Goal: Task Accomplishment & Management: Use online tool/utility

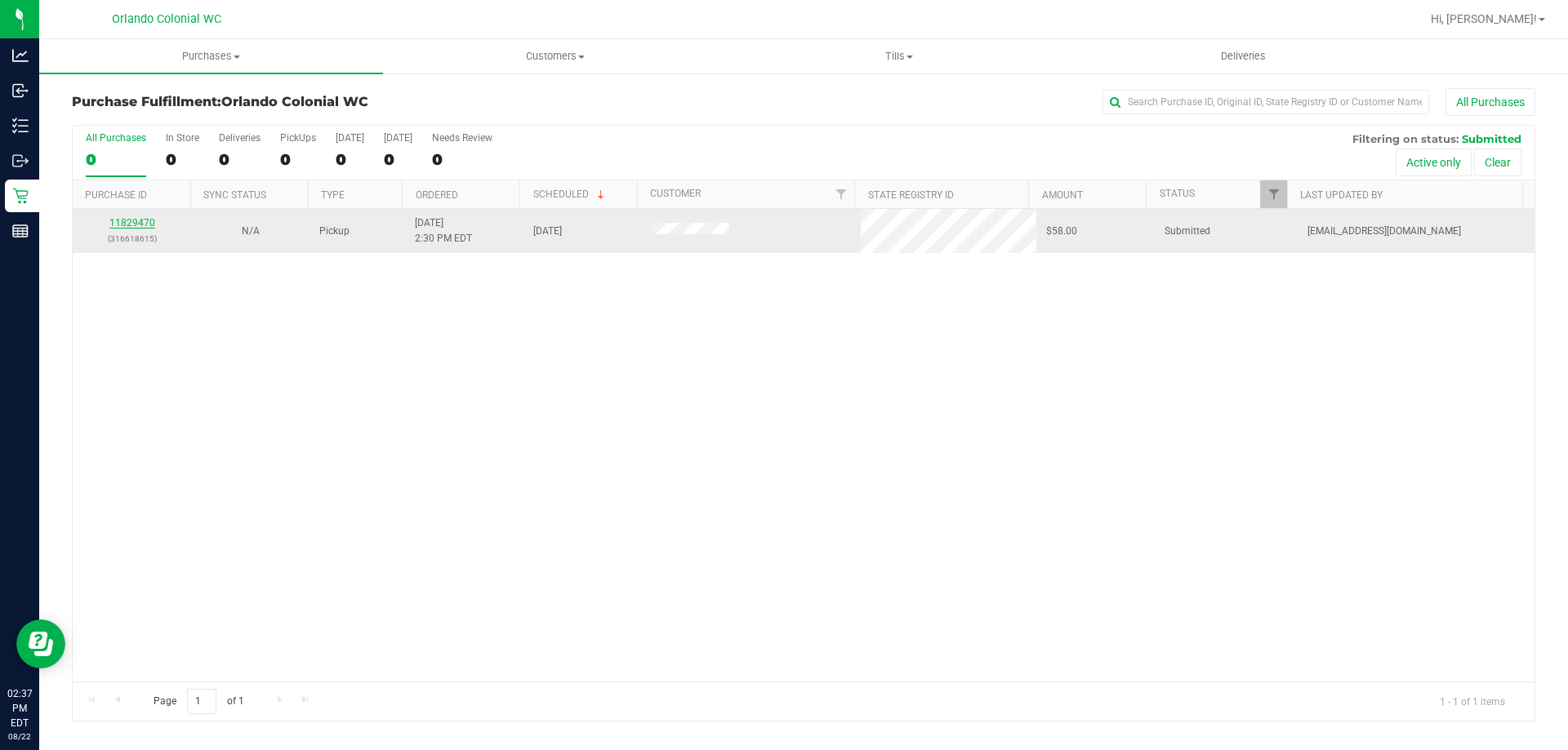
click at [143, 219] on link "11829470" at bounding box center [132, 223] width 46 height 12
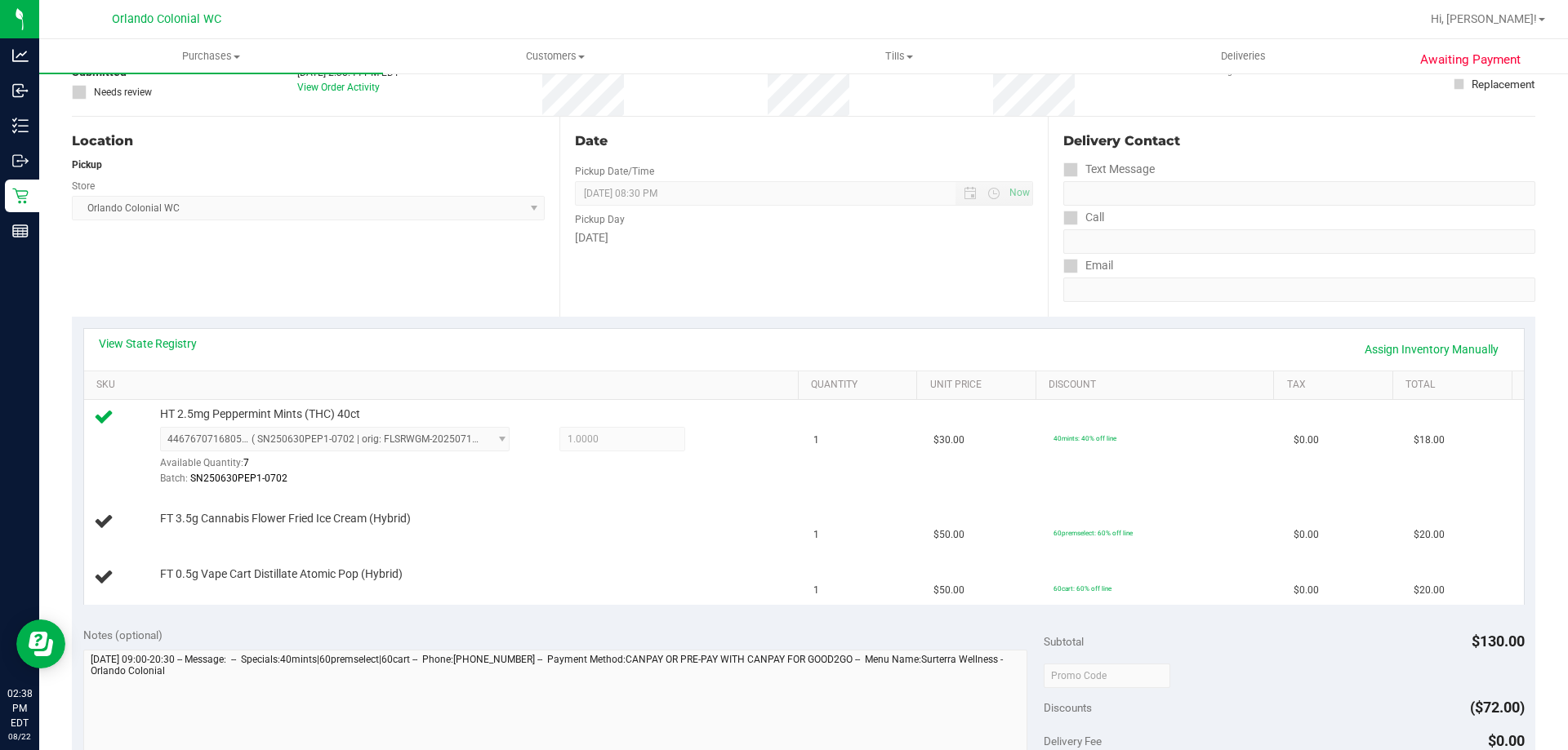
scroll to position [121, 0]
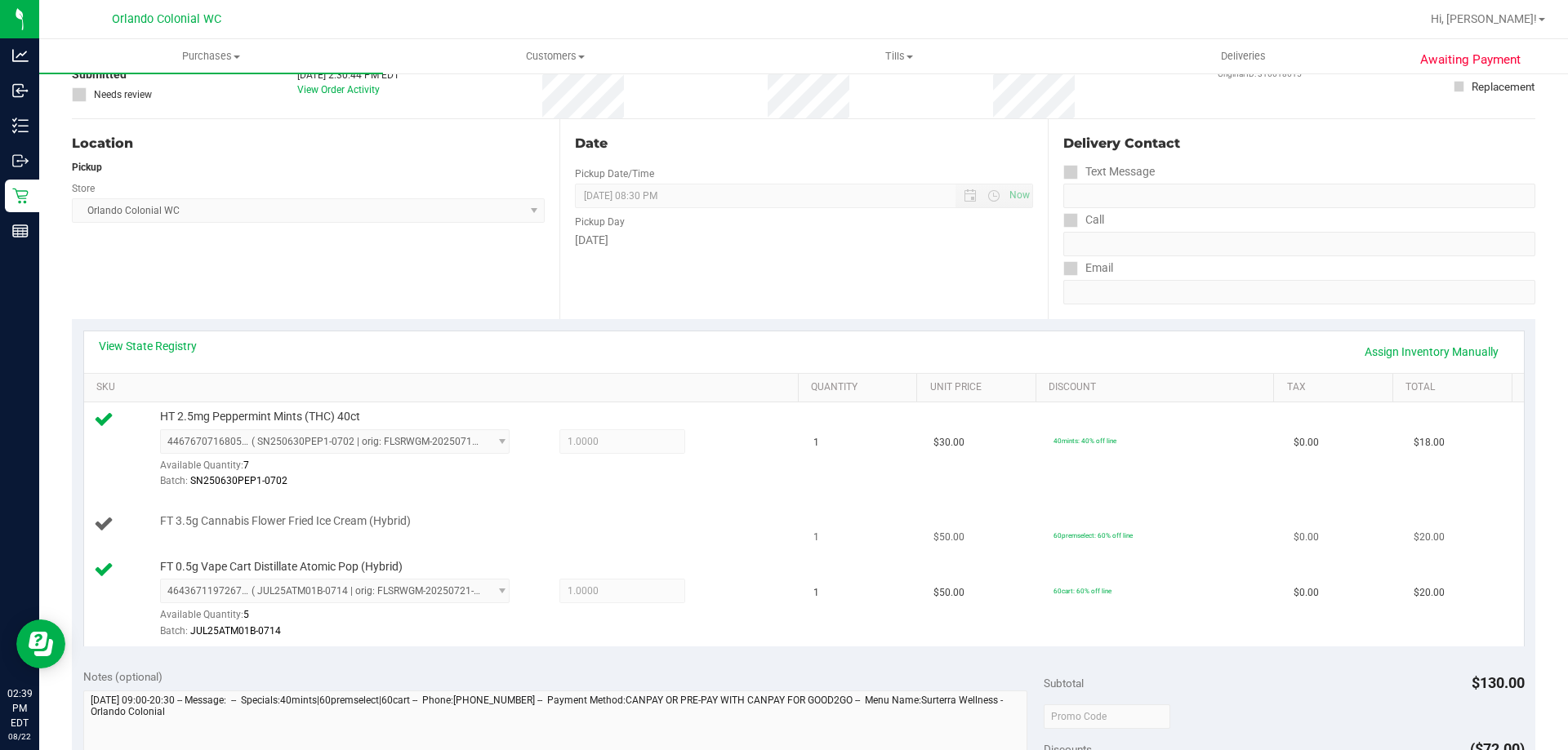
click at [455, 531] on div "FT 3.5g Cannabis Flower Fried Ice Cream (Hybrid)" at bounding box center [444, 524] width 701 height 22
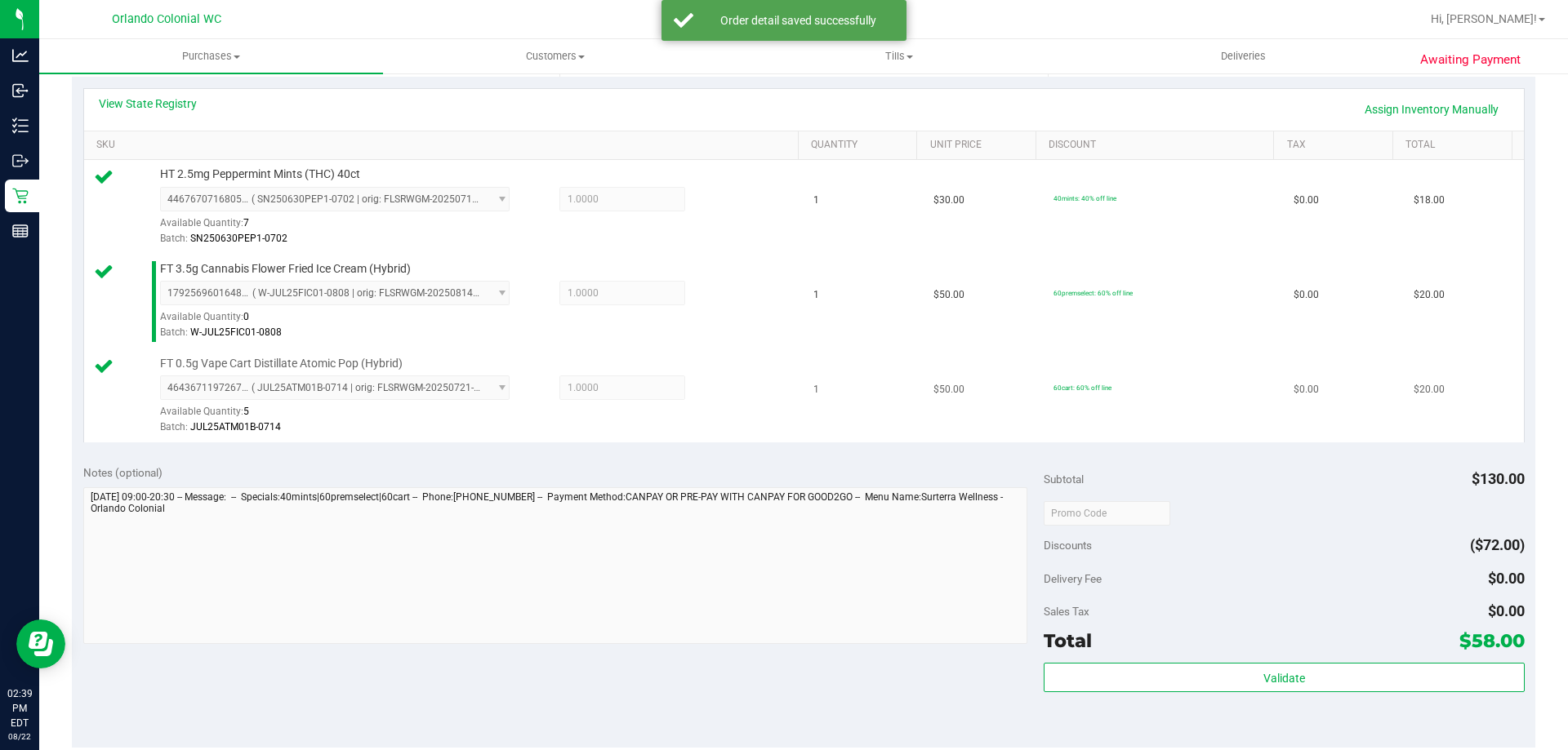
scroll to position [529, 0]
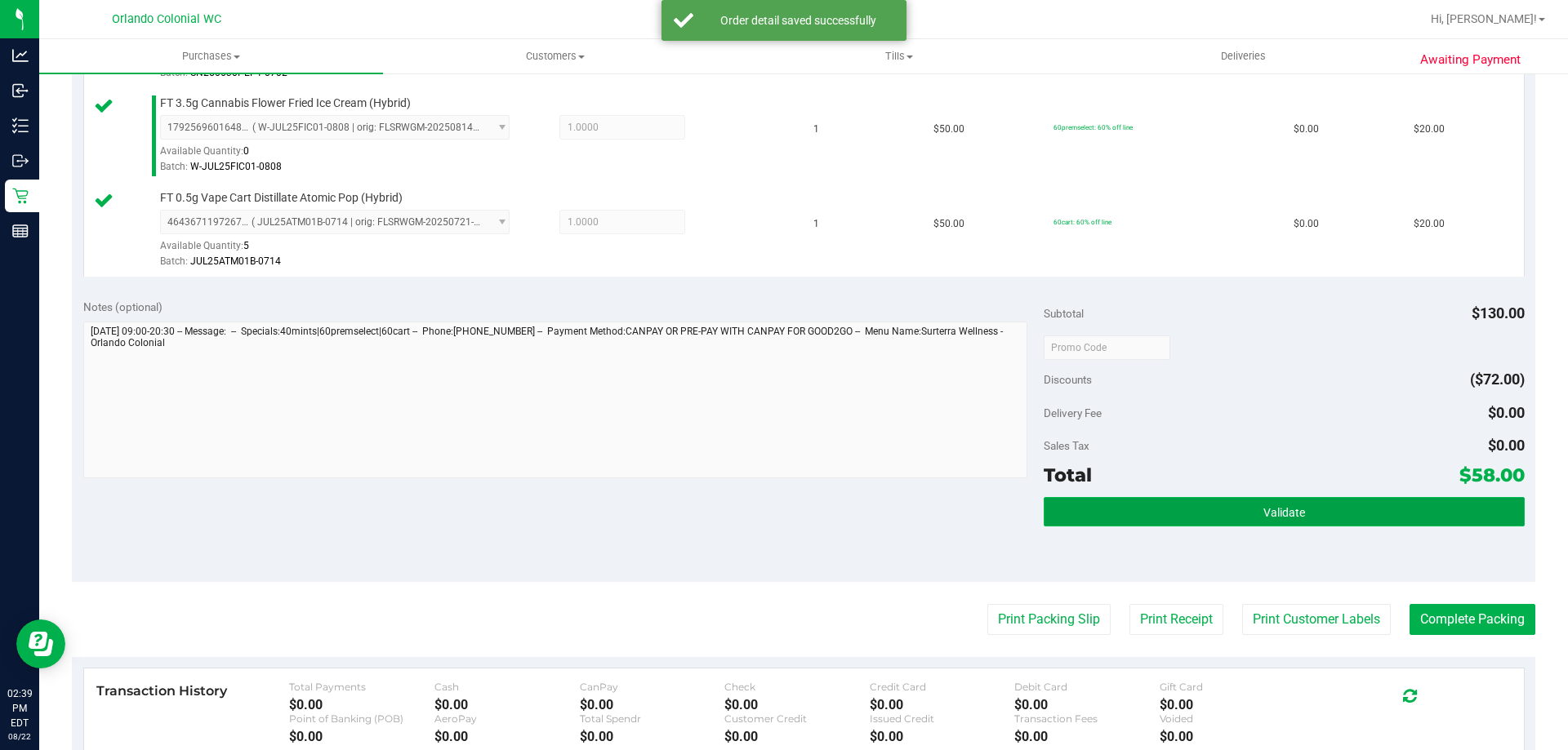
click at [1256, 499] on button "Validate" at bounding box center [1284, 512] width 480 height 29
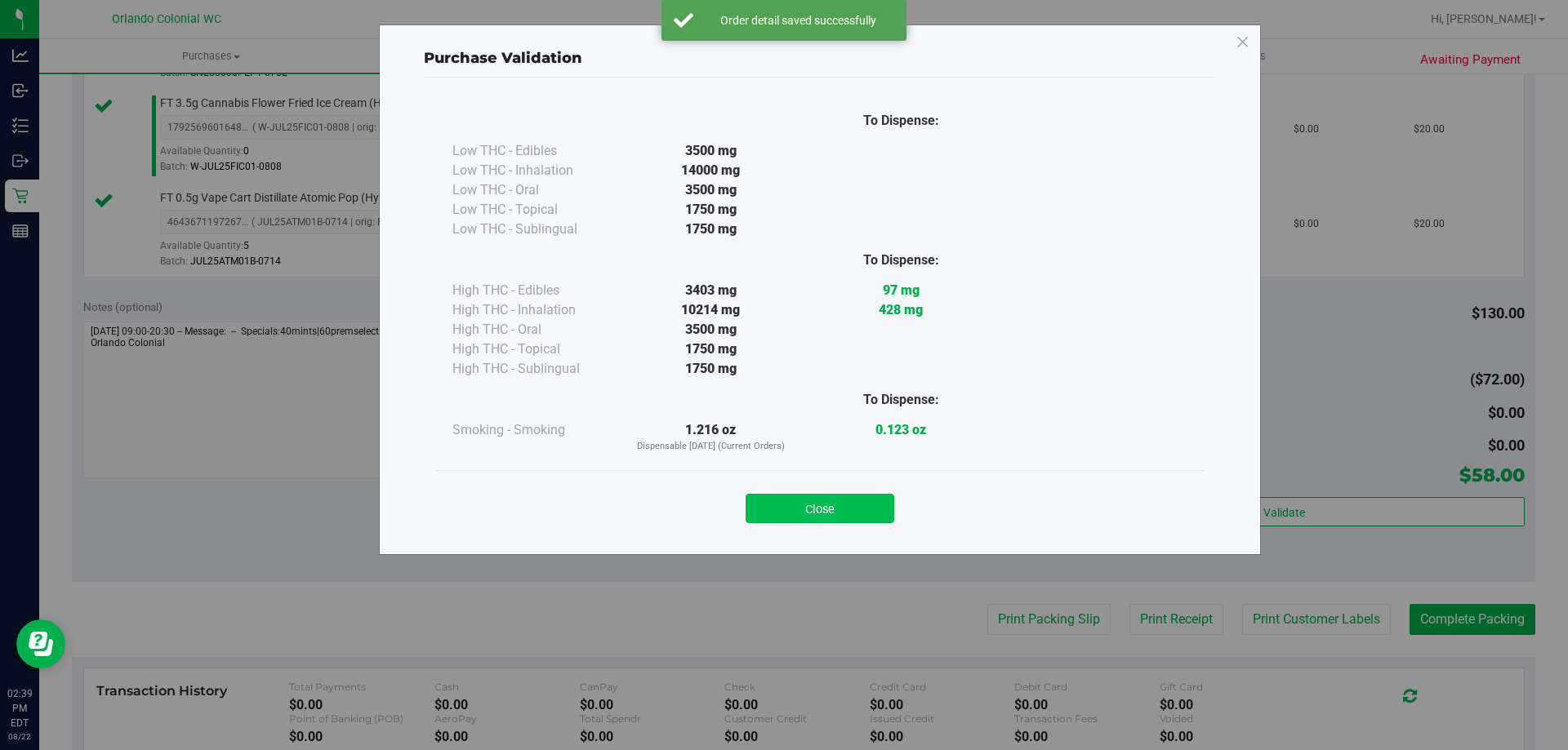
click at [859, 505] on button "Close" at bounding box center [819, 508] width 148 height 29
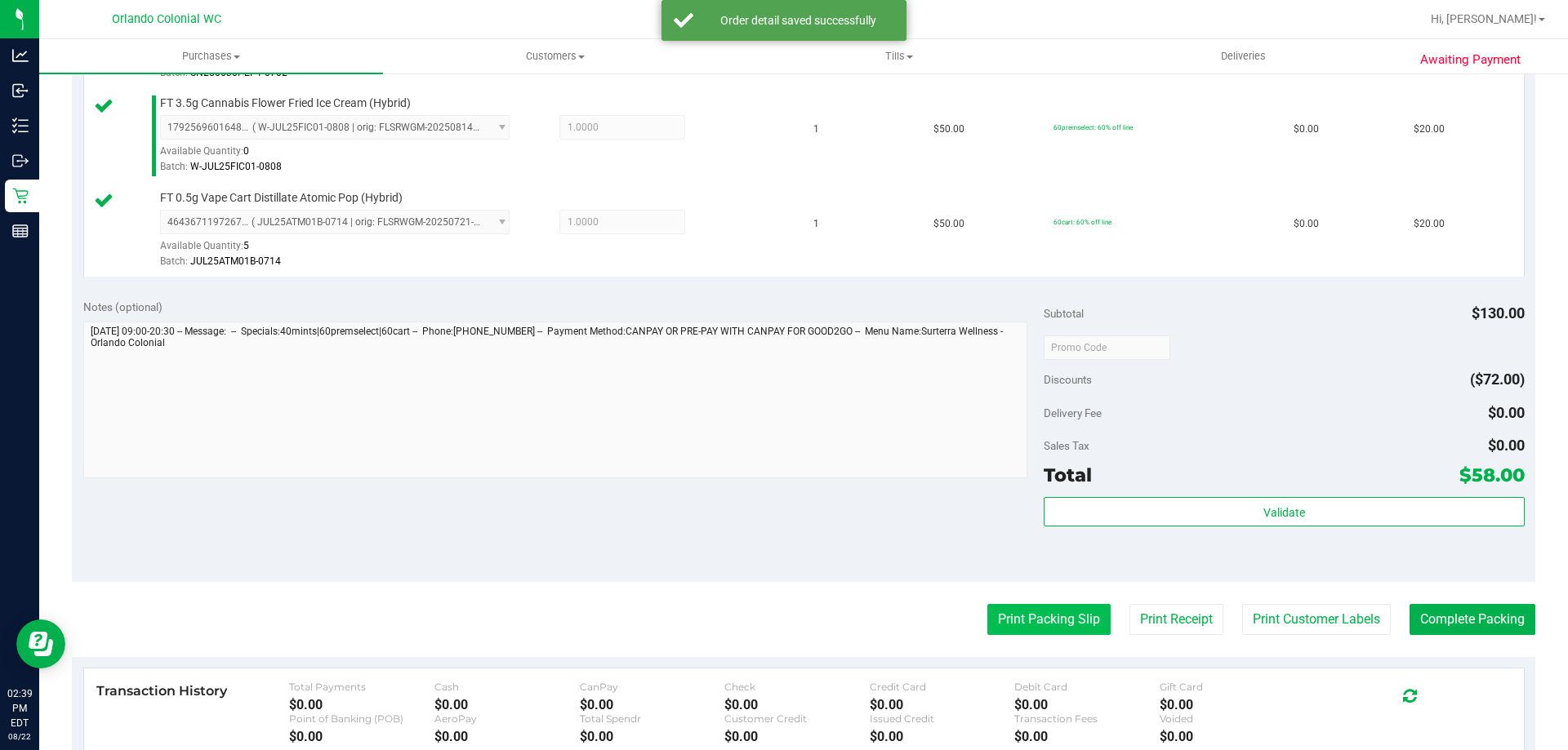
click at [1050, 610] on button "Print Packing Slip" at bounding box center [1049, 620] width 123 height 31
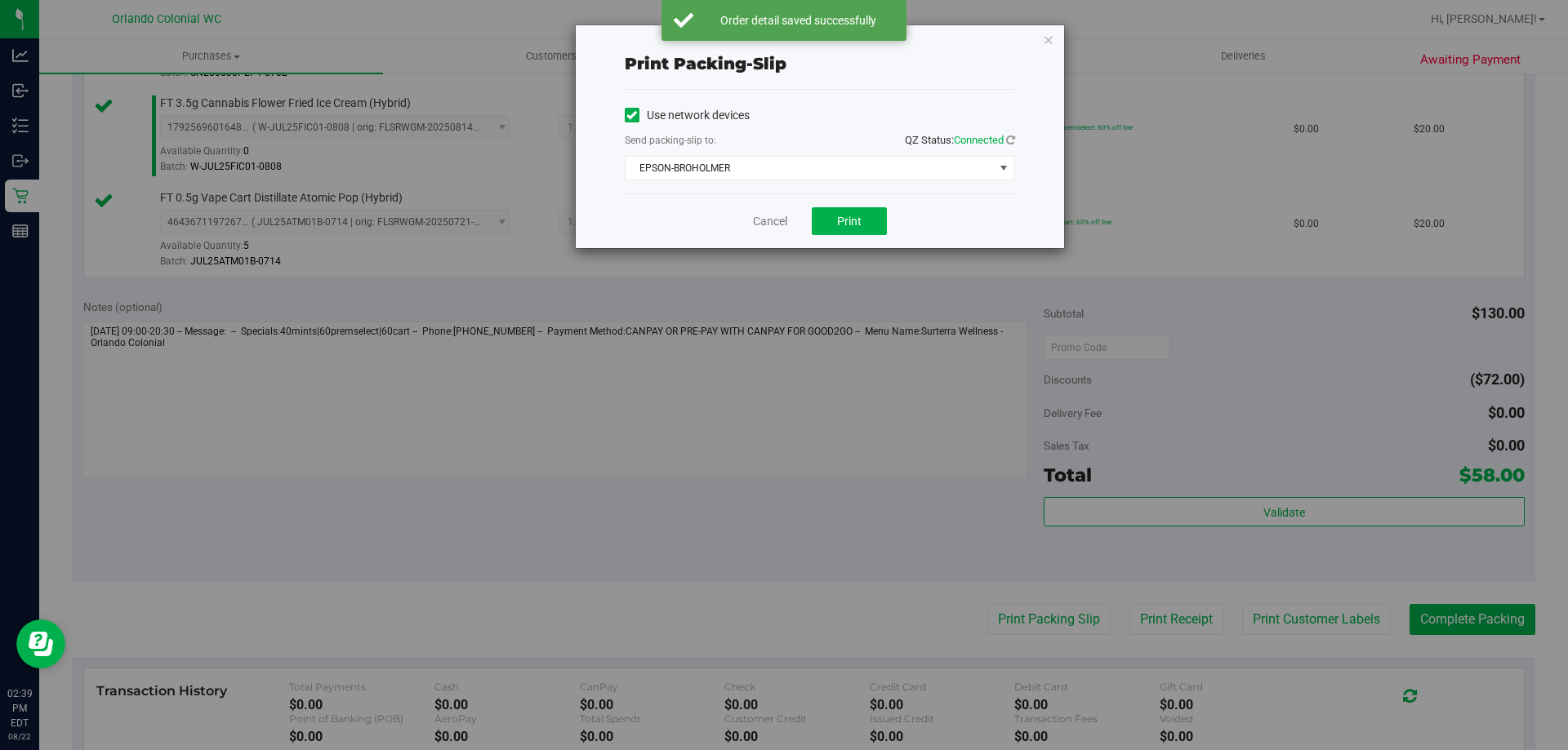
click at [813, 207] on div "Cancel Print" at bounding box center [820, 220] width 390 height 54
click at [823, 214] on button "Print" at bounding box center [849, 221] width 75 height 28
click at [1051, 41] on icon "button" at bounding box center [1049, 39] width 12 height 19
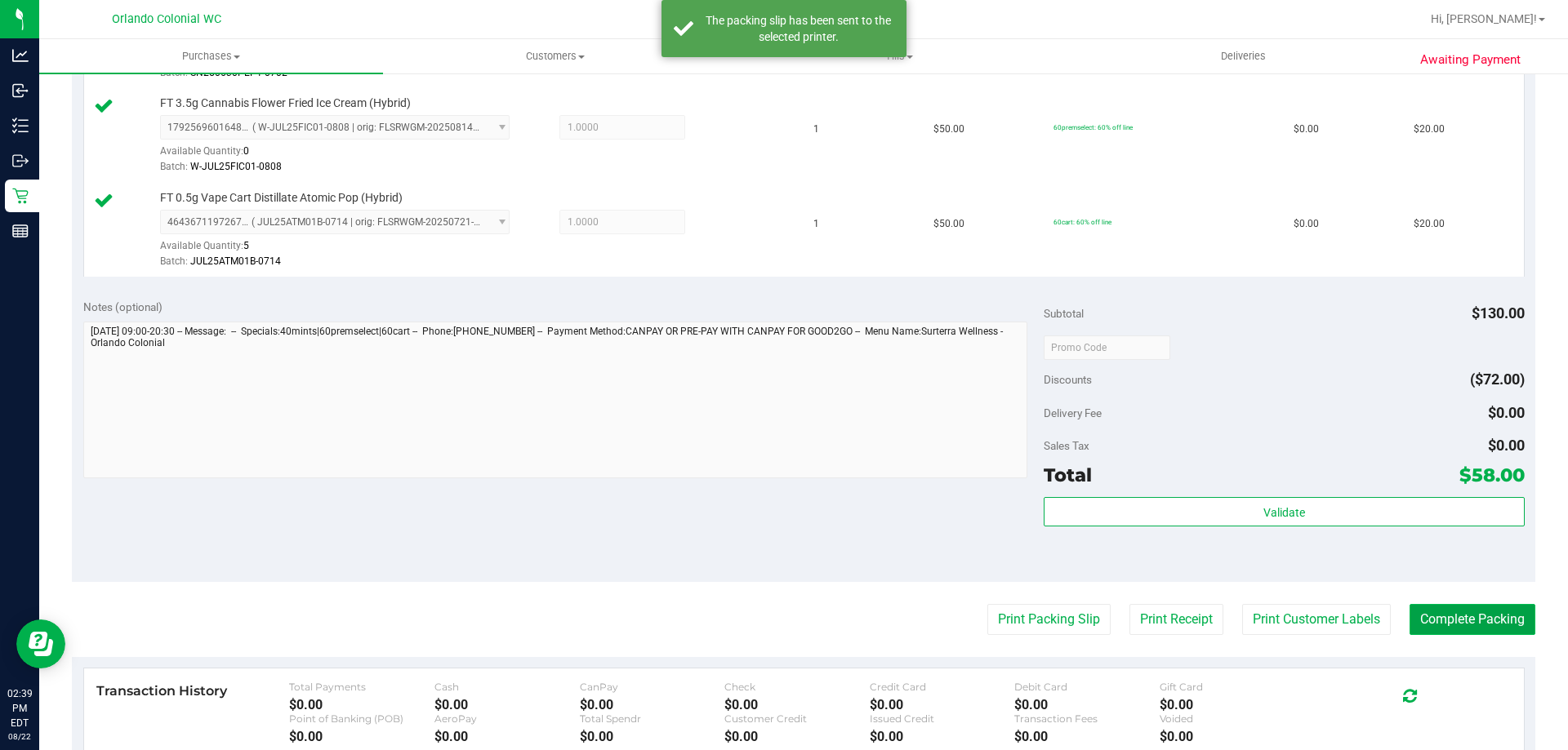
click at [1487, 618] on button "Complete Packing" at bounding box center [1473, 620] width 126 height 31
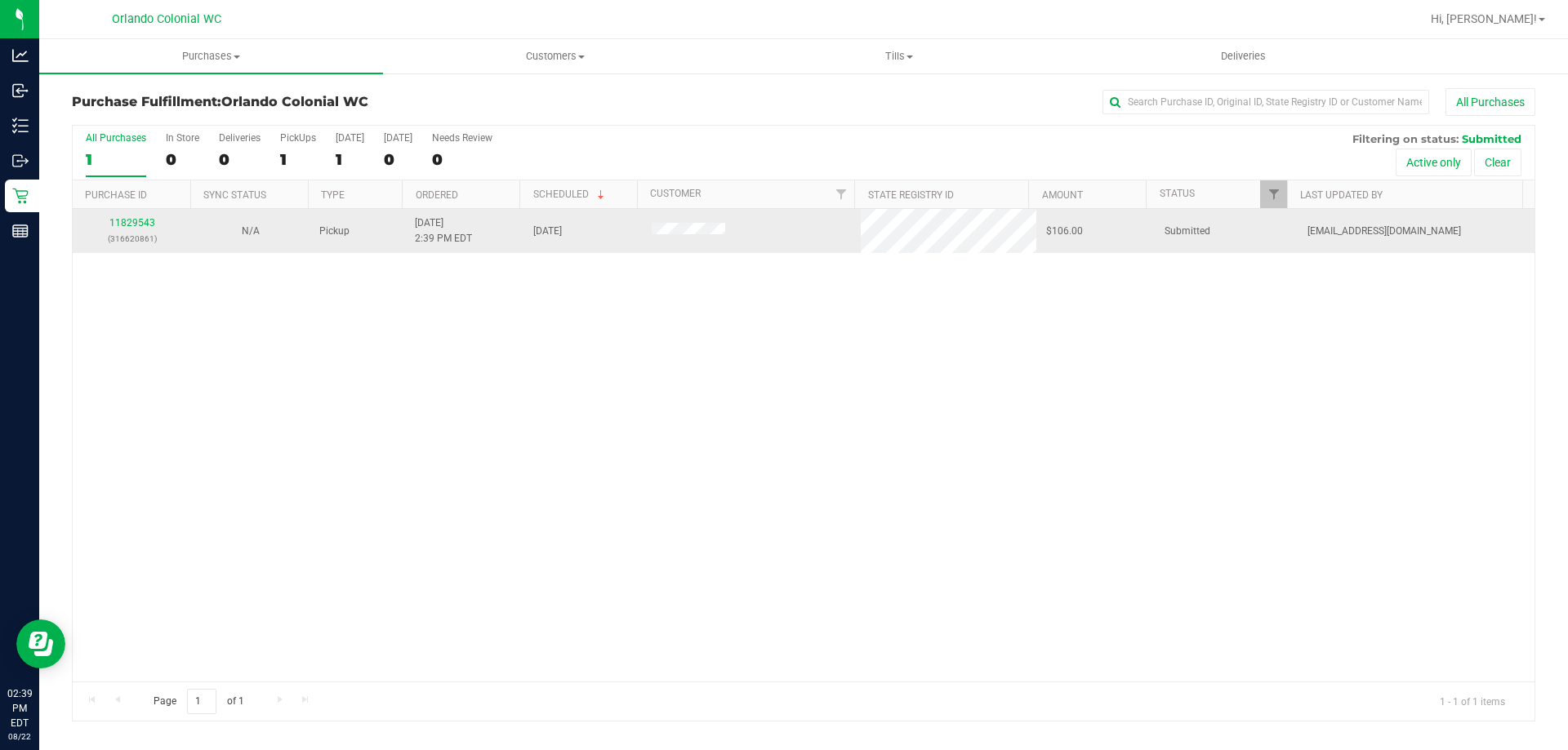
click at [136, 242] on p "(316620861)" at bounding box center [132, 239] width 99 height 16
click at [137, 227] on link "11829543" at bounding box center [132, 223] width 46 height 12
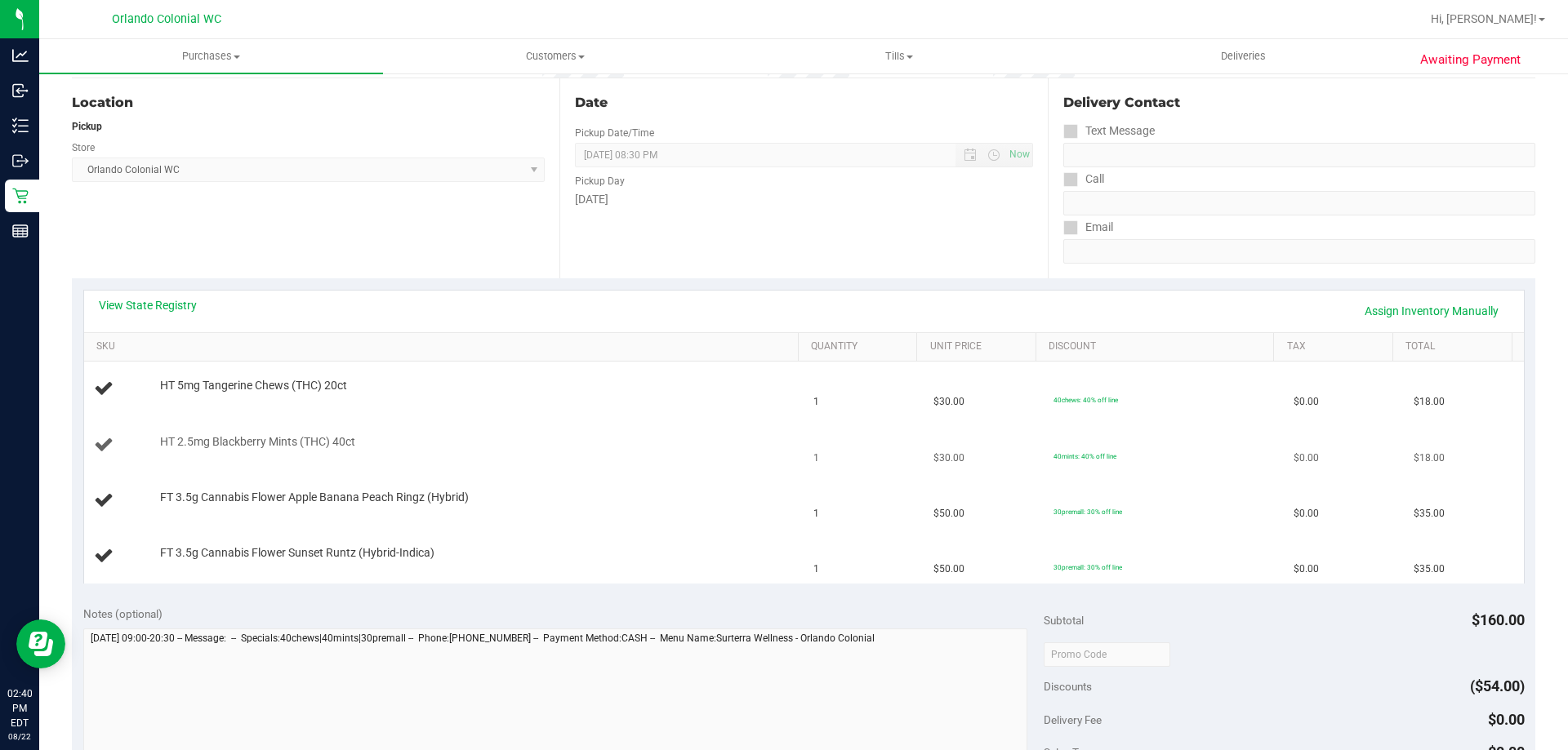
scroll to position [163, 0]
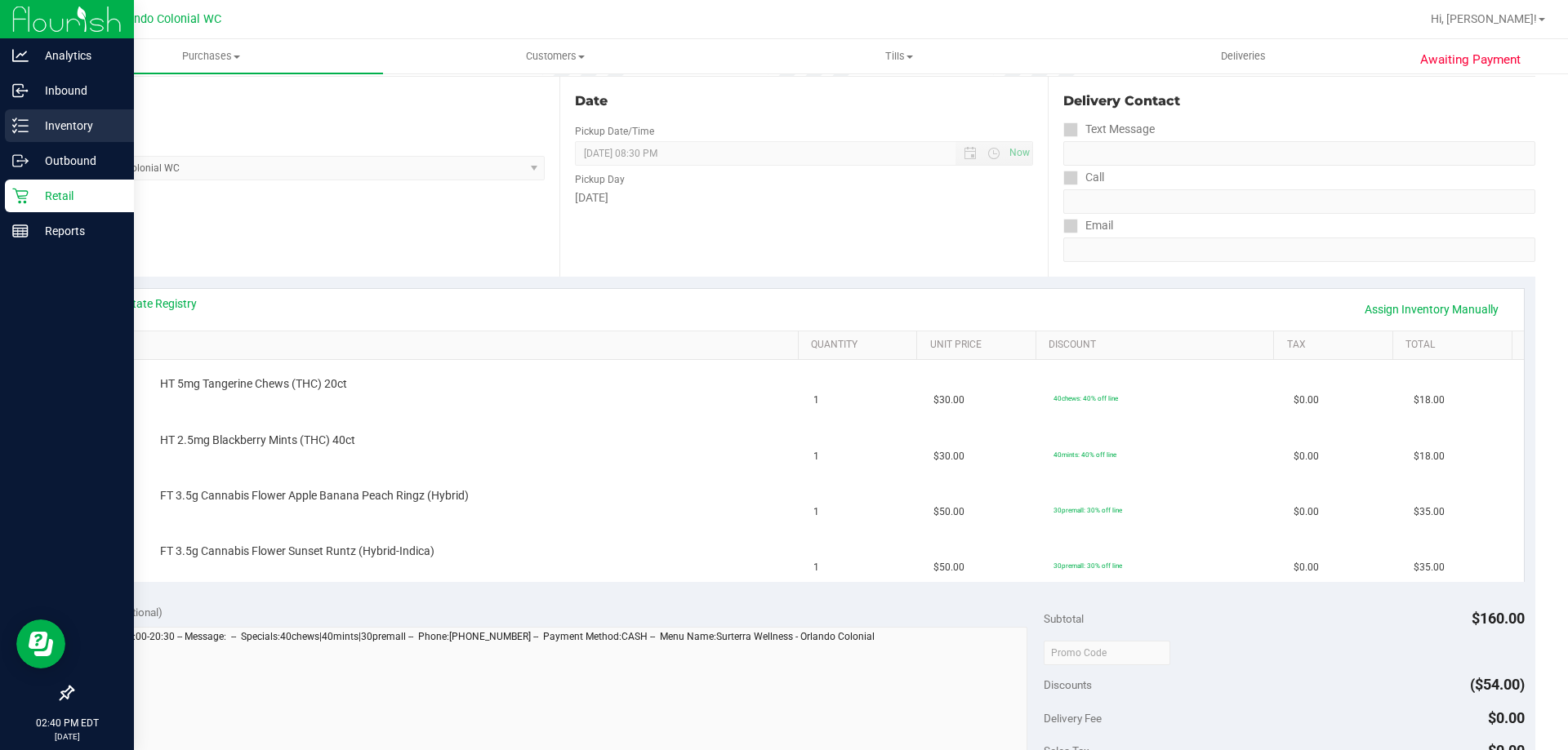
click at [28, 127] on icon at bounding box center [20, 125] width 16 height 16
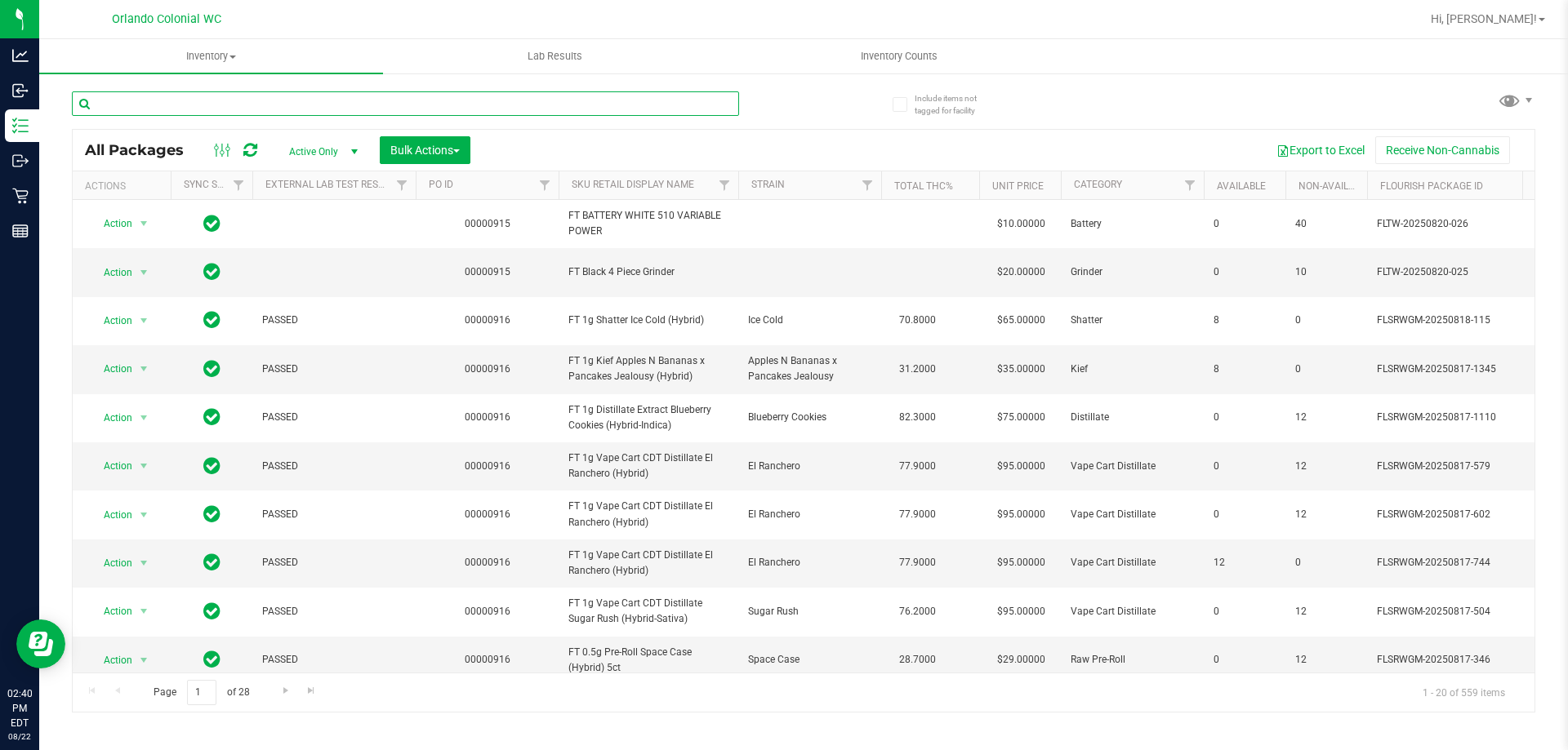
click at [271, 102] on input "text" at bounding box center [406, 103] width 668 height 24
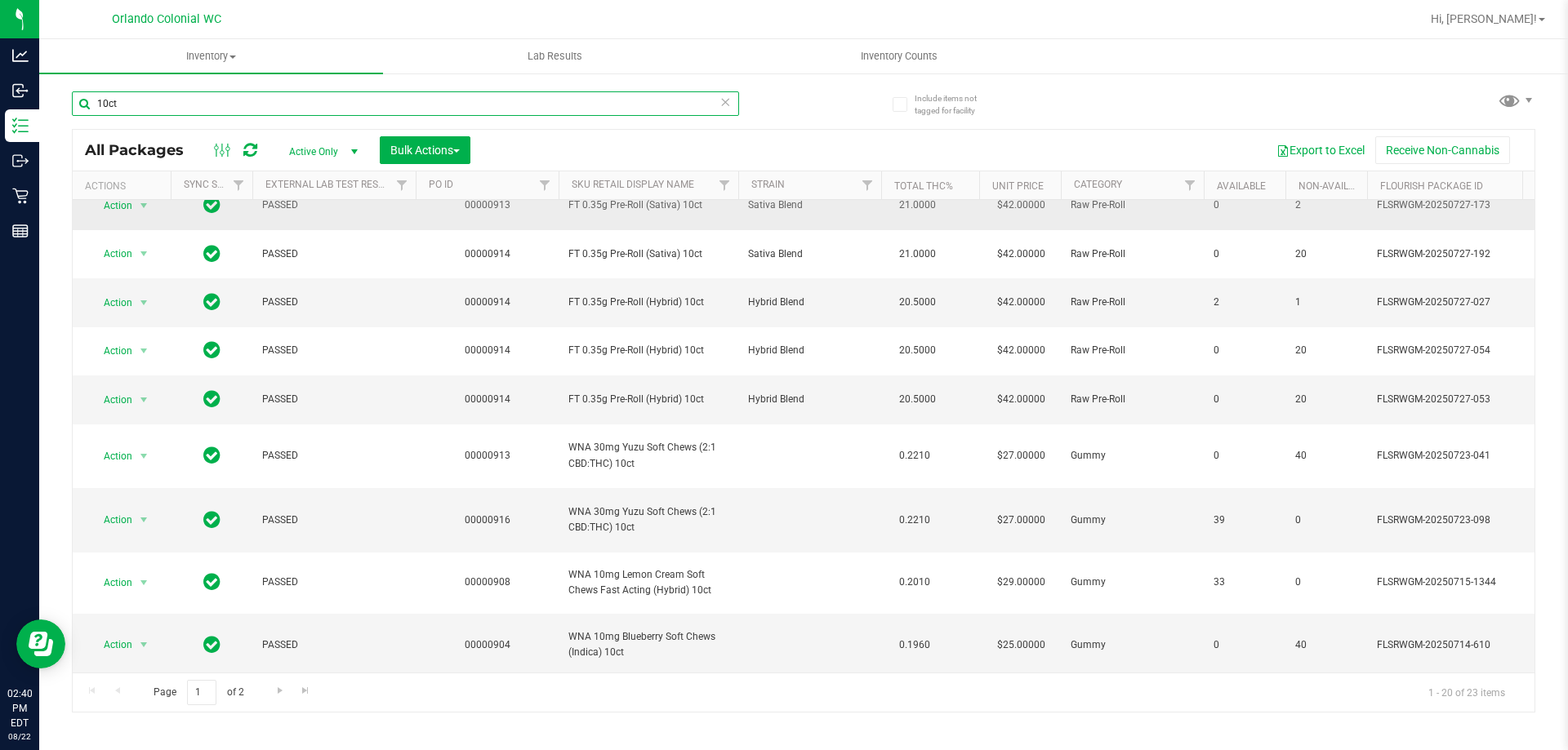
scroll to position [327, 0]
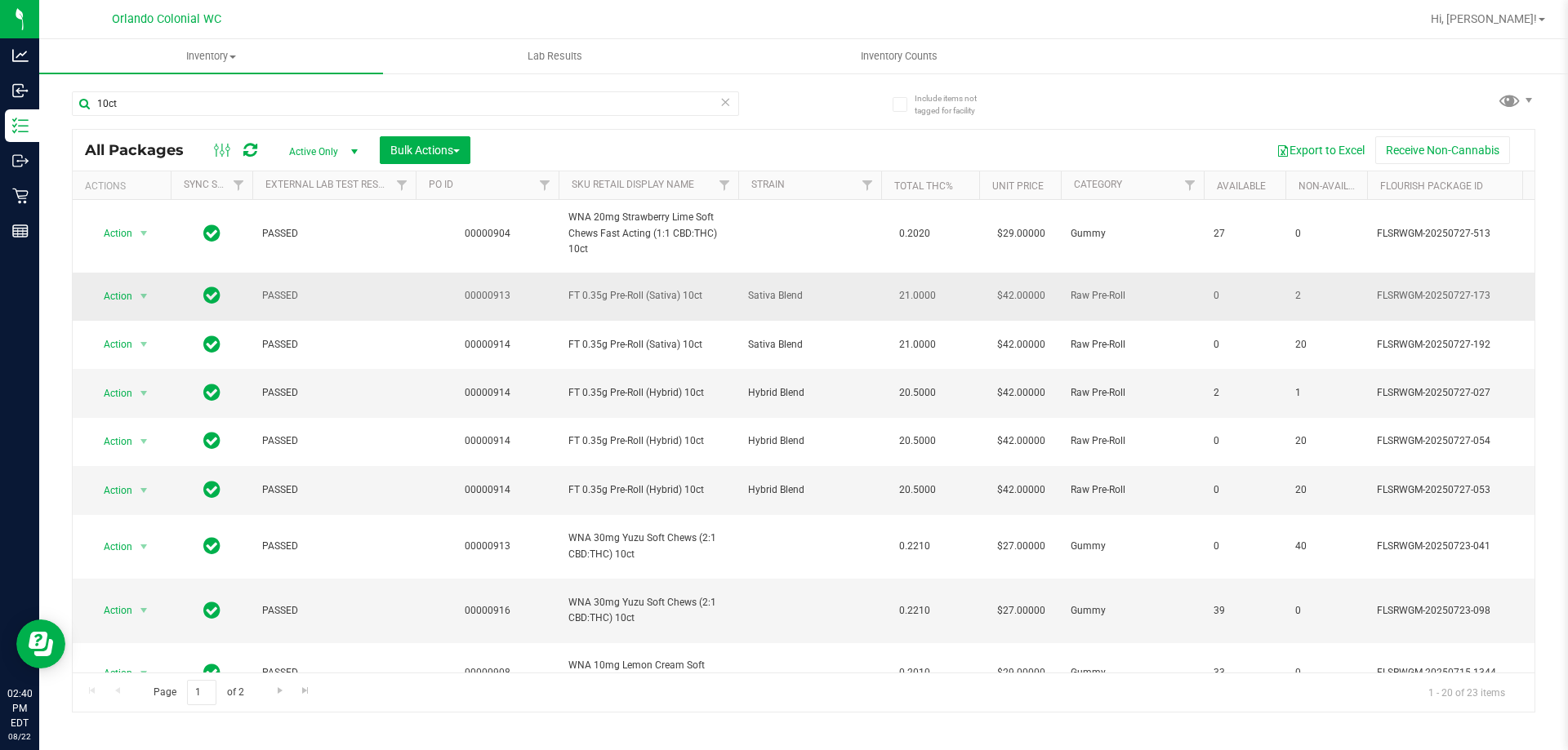
click at [657, 307] on td "FT 0.35g Pre-Roll (Sativa) 10ct" at bounding box center [648, 297] width 180 height 49
copy tr "FT 0.35g Pre-Roll (Sativa) 10ct"
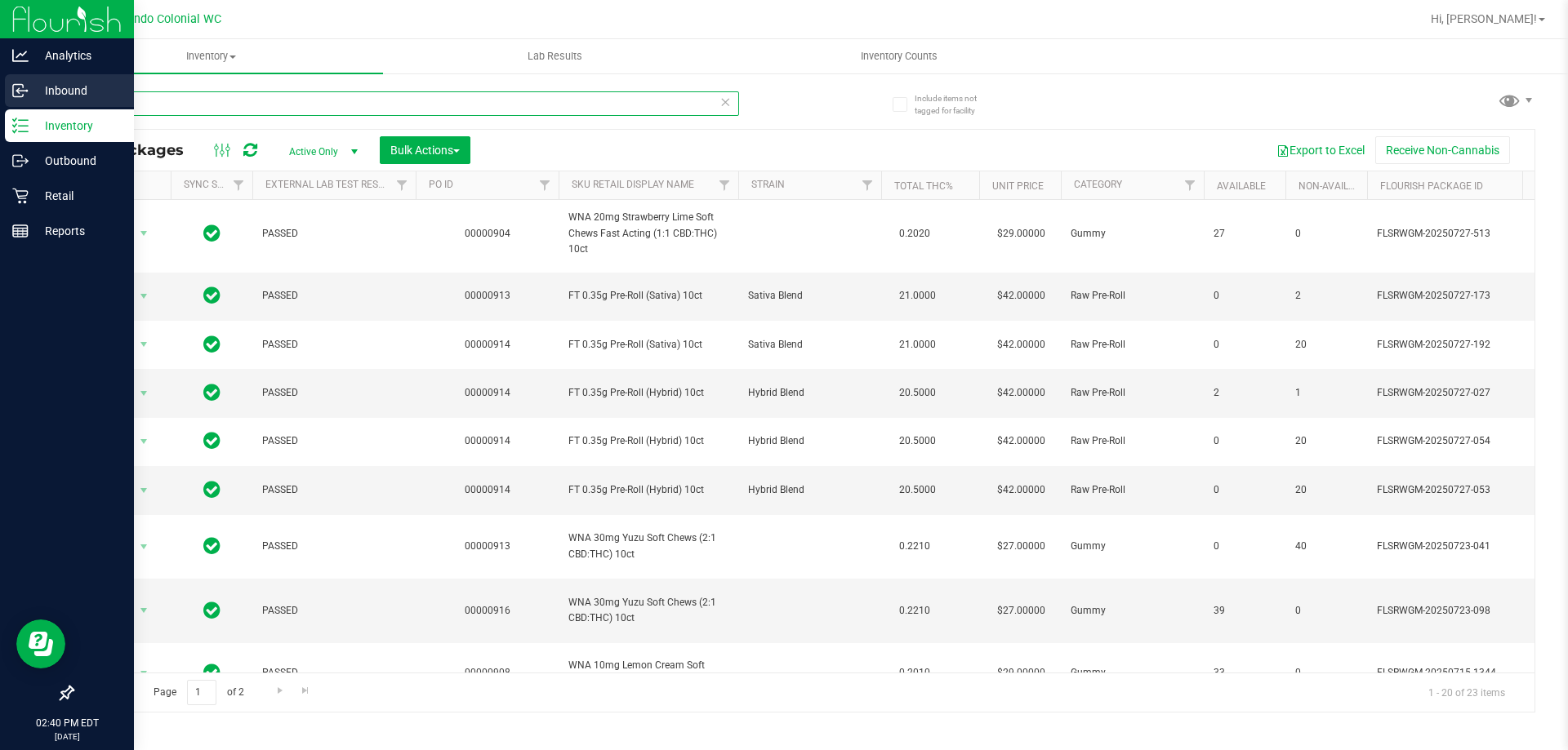
drag, startPoint x: 137, startPoint y: 103, endPoint x: 0, endPoint y: 98, distance: 137.1
click at [0, 102] on div "Analytics Inbound Inventory Outbound Retail Reports 02:40 PM EDT 08/22/2025 08/…" at bounding box center [784, 375] width 1568 height 750
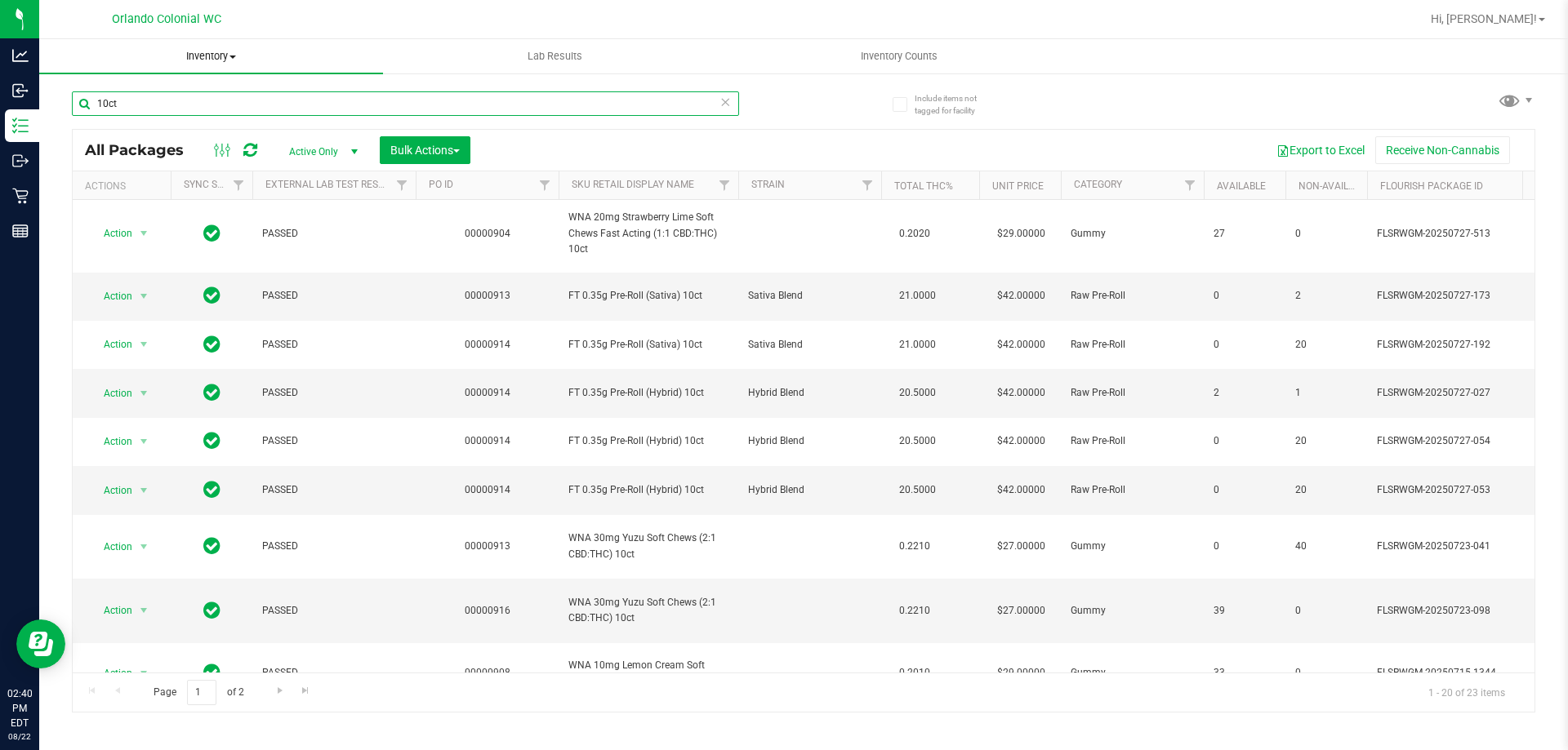
paste input "FT 0.35g Pre-Roll (Sativa)"
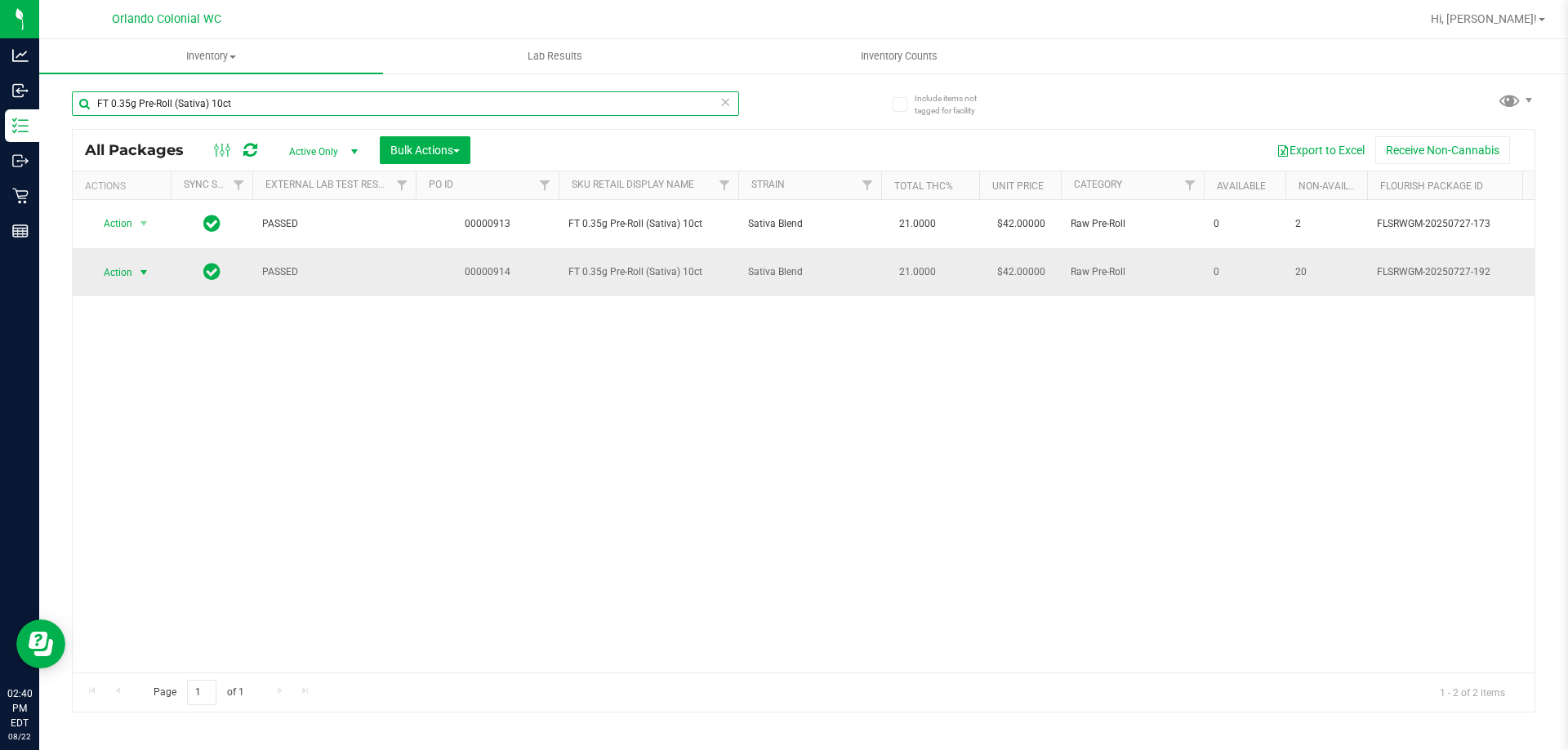
type input "FT 0.35g Pre-Roll (Sativa) 10ct"
click at [141, 268] on span "select" at bounding box center [143, 272] width 13 height 13
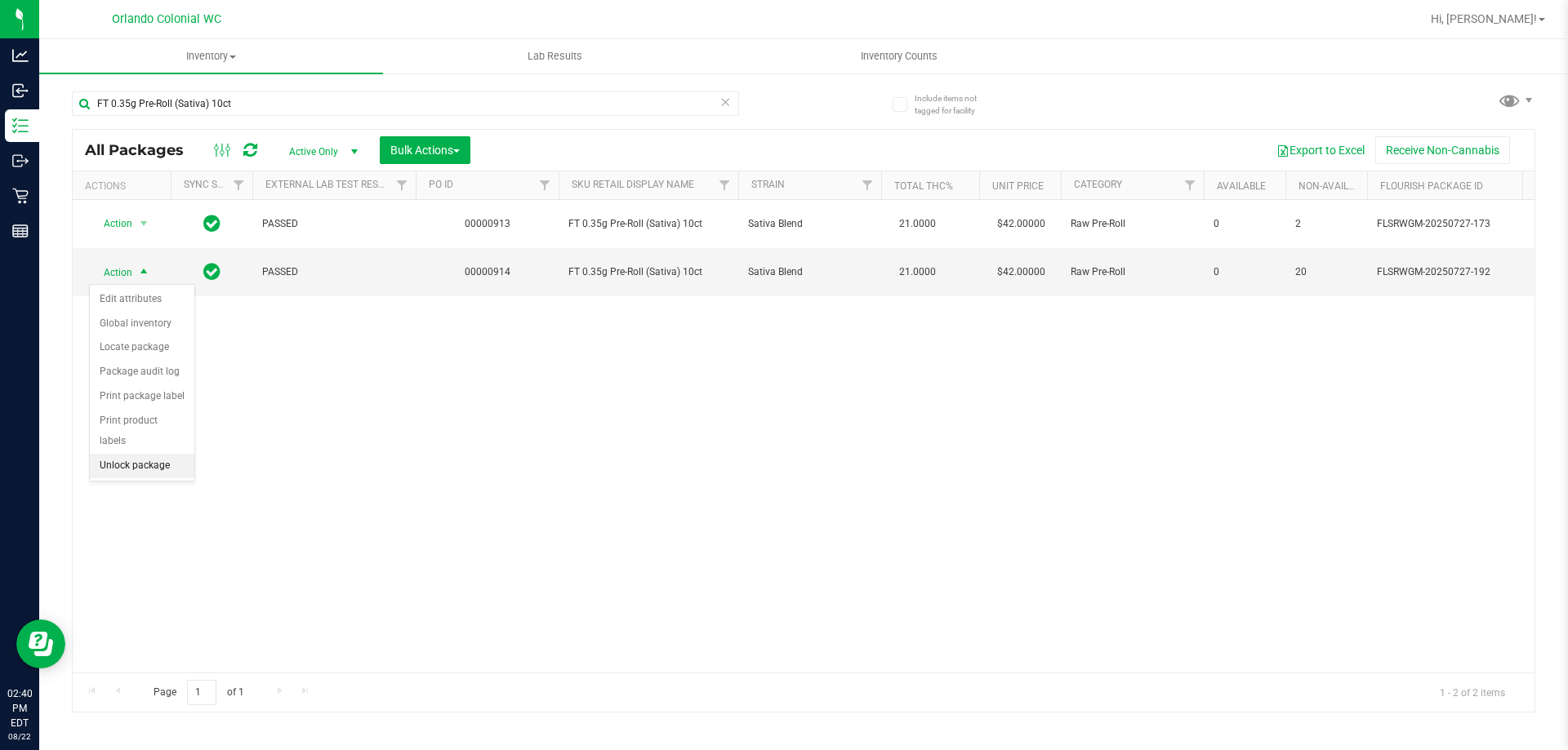
click at [142, 454] on li "Unlock package" at bounding box center [143, 466] width 105 height 24
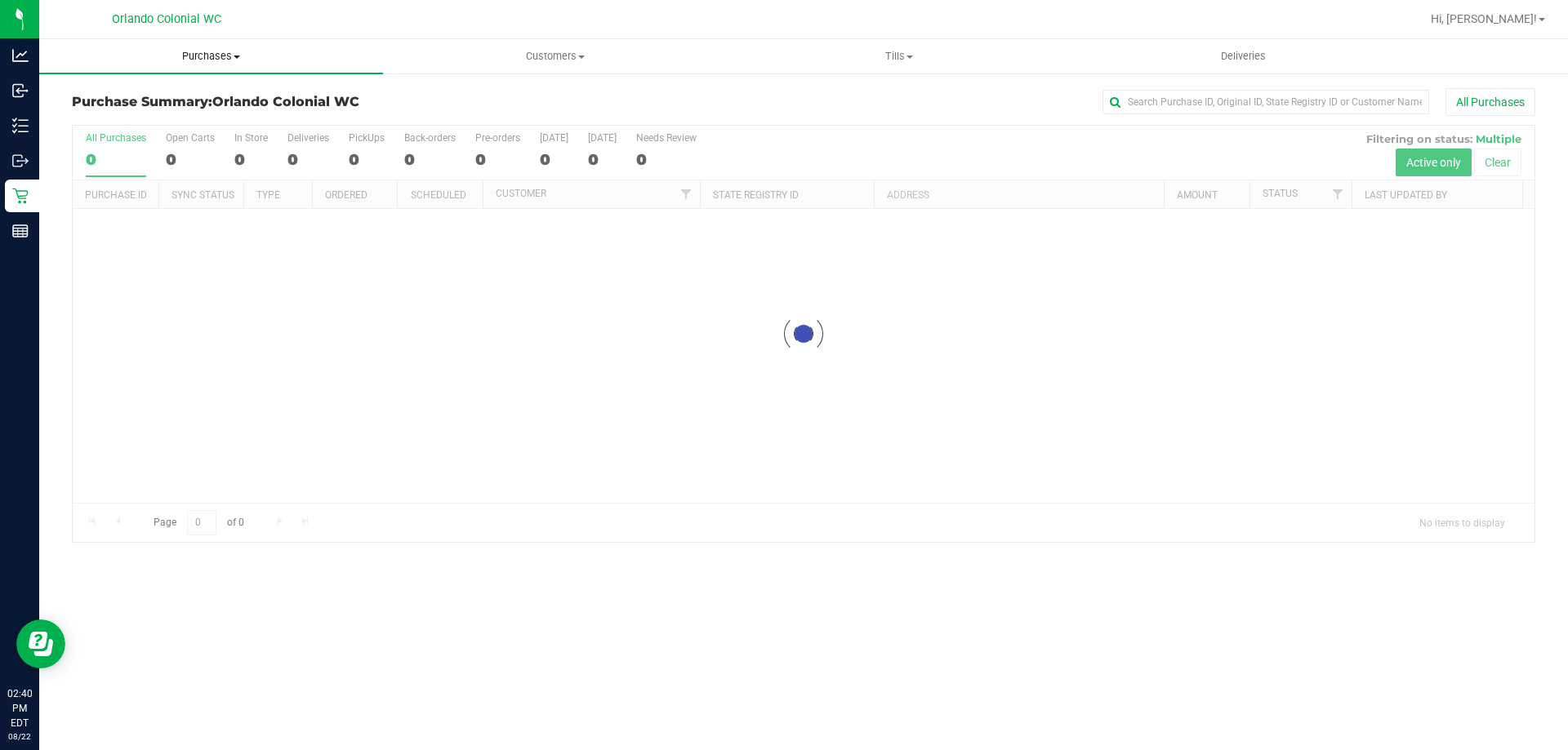
click at [238, 49] on uib-tab-heading "Purchases Summary of purchases Fulfillment All purchases" at bounding box center [211, 55] width 343 height 34
click at [150, 118] on li "Fulfillment" at bounding box center [211, 118] width 343 height 19
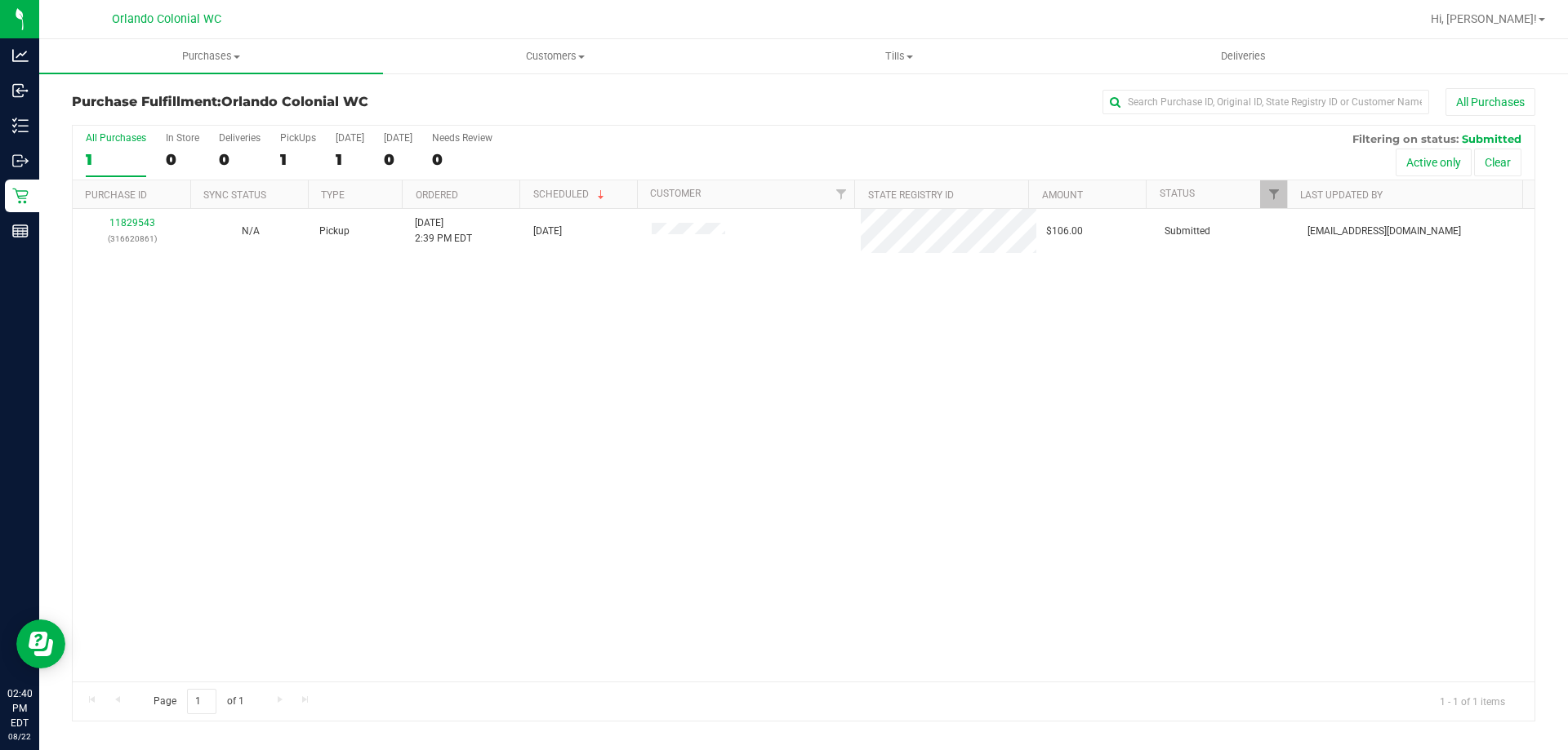
click at [437, 526] on div "11829543 (316620861) N/A Pickup 8/22/2025 2:39 PM EDT 8/22/2025 $106.00 Submitt…" at bounding box center [803, 444] width 1462 height 473
click at [469, 517] on div "11829543 (316620861) N/A Pickup 8/22/2025 2:39 PM EDT 8/22/2025 $106.00 Submitt…" at bounding box center [803, 444] width 1462 height 473
click at [282, 157] on div "1" at bounding box center [298, 159] width 36 height 18
click at [0, 0] on input "PickUps 1" at bounding box center [0, 0] width 0 height 0
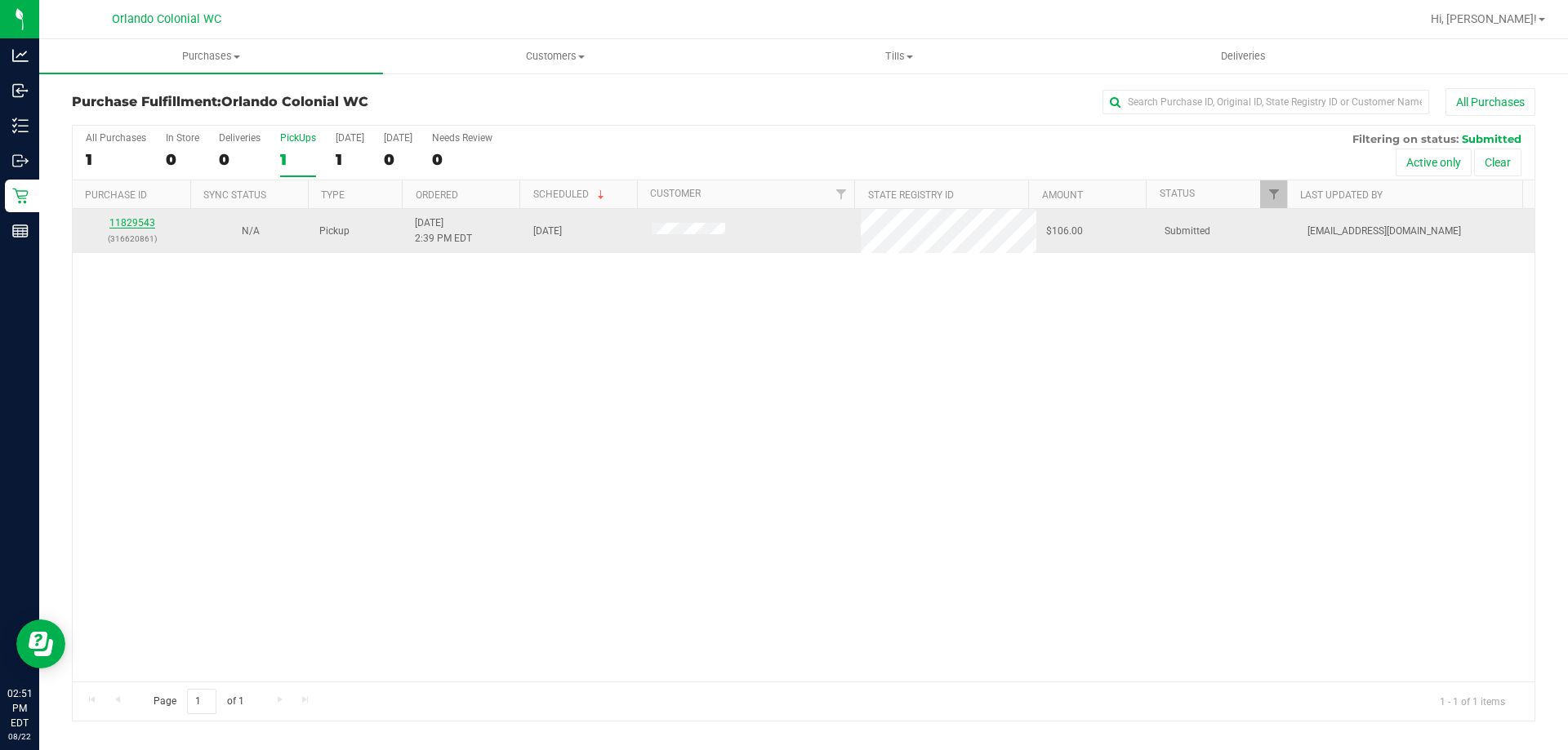
click at [132, 227] on link "11829543" at bounding box center [132, 223] width 46 height 12
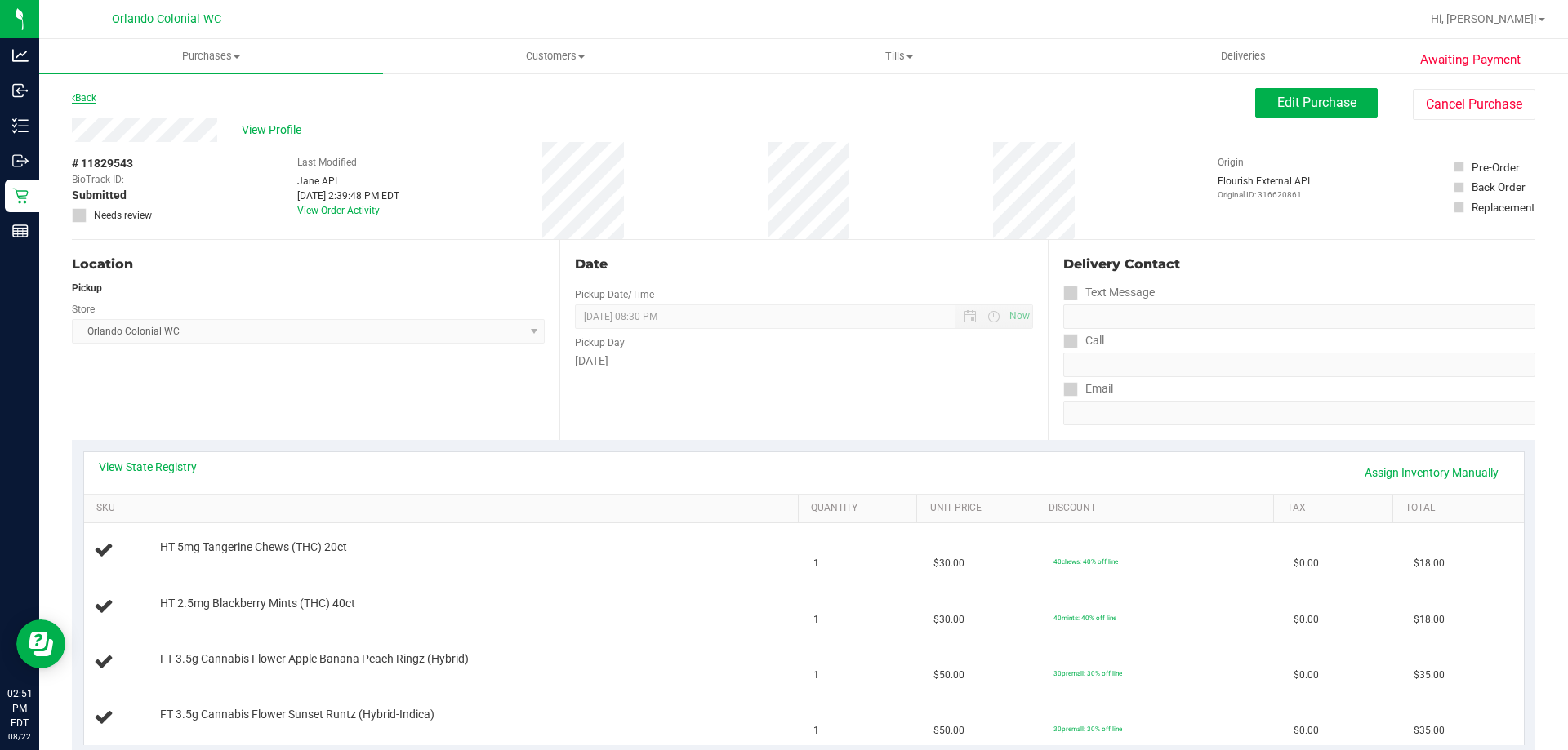
click at [92, 103] on link "Back" at bounding box center [83, 98] width 24 height 12
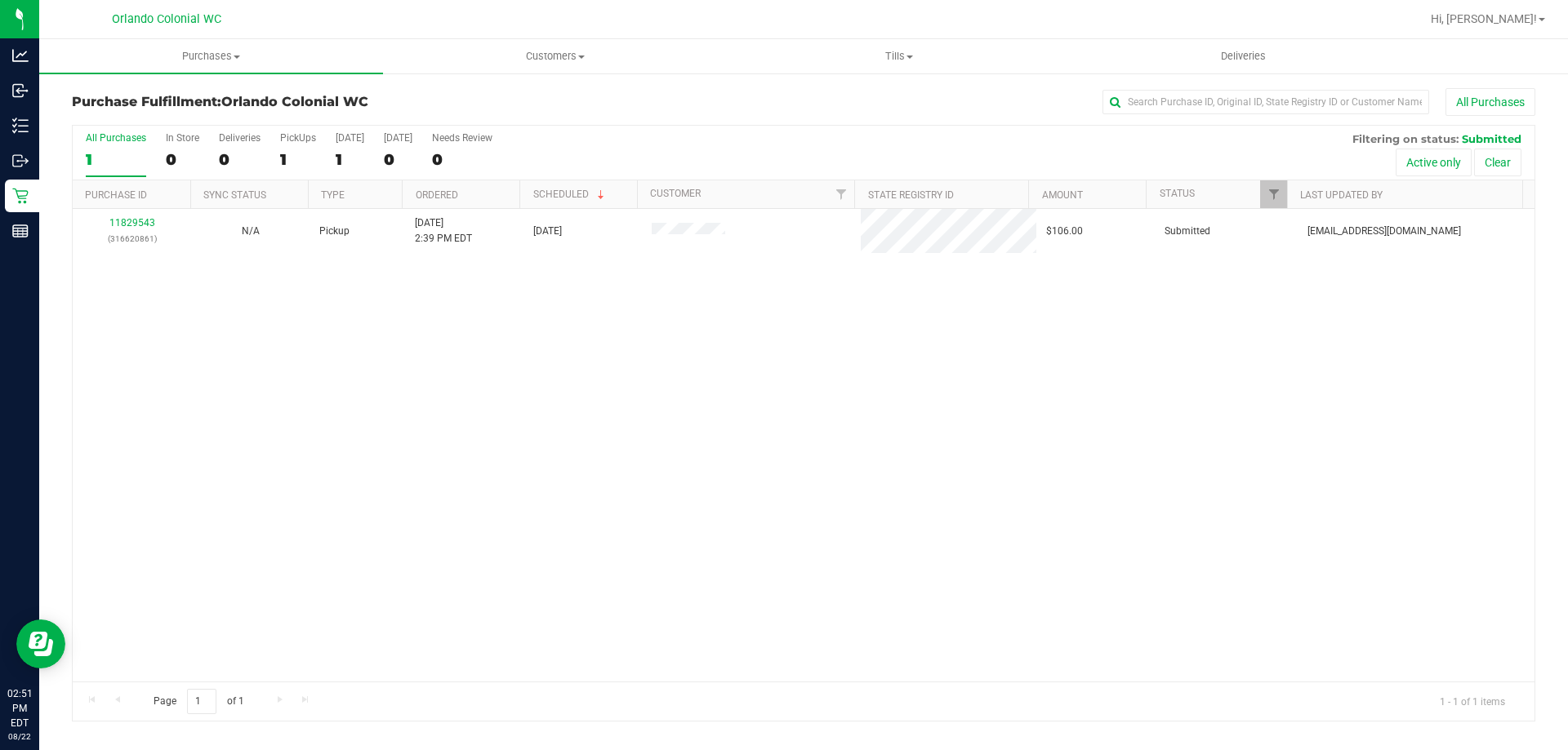
click at [442, 446] on div "11829543 (316620861) N/A Pickup 8/22/2025 2:39 PM EDT 8/22/2025 $106.00 Submitt…" at bounding box center [803, 444] width 1462 height 473
click at [119, 226] on link "11829543" at bounding box center [132, 223] width 46 height 12
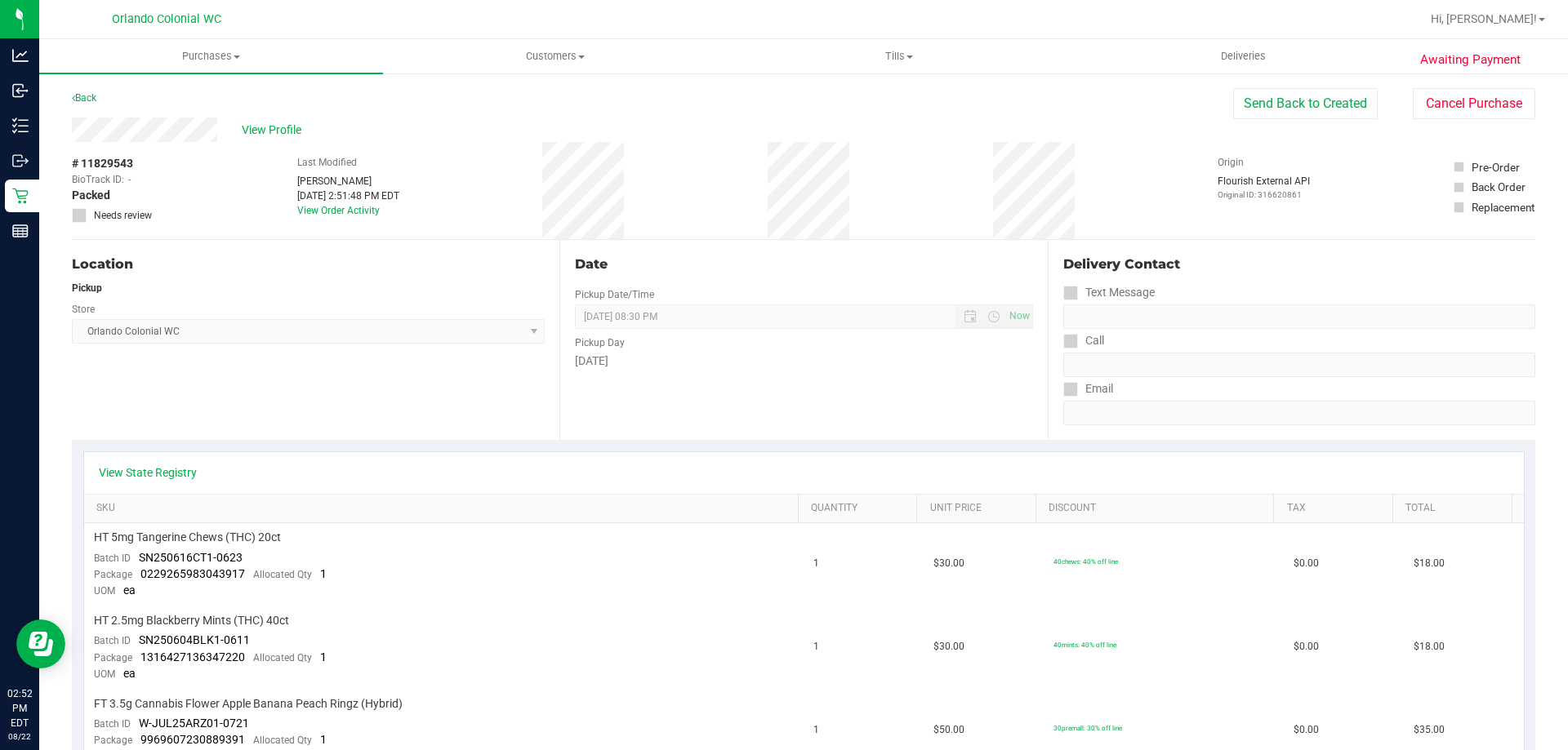
click at [86, 89] on div "Back" at bounding box center [83, 98] width 24 height 19
click at [80, 98] on link "Back" at bounding box center [83, 98] width 24 height 12
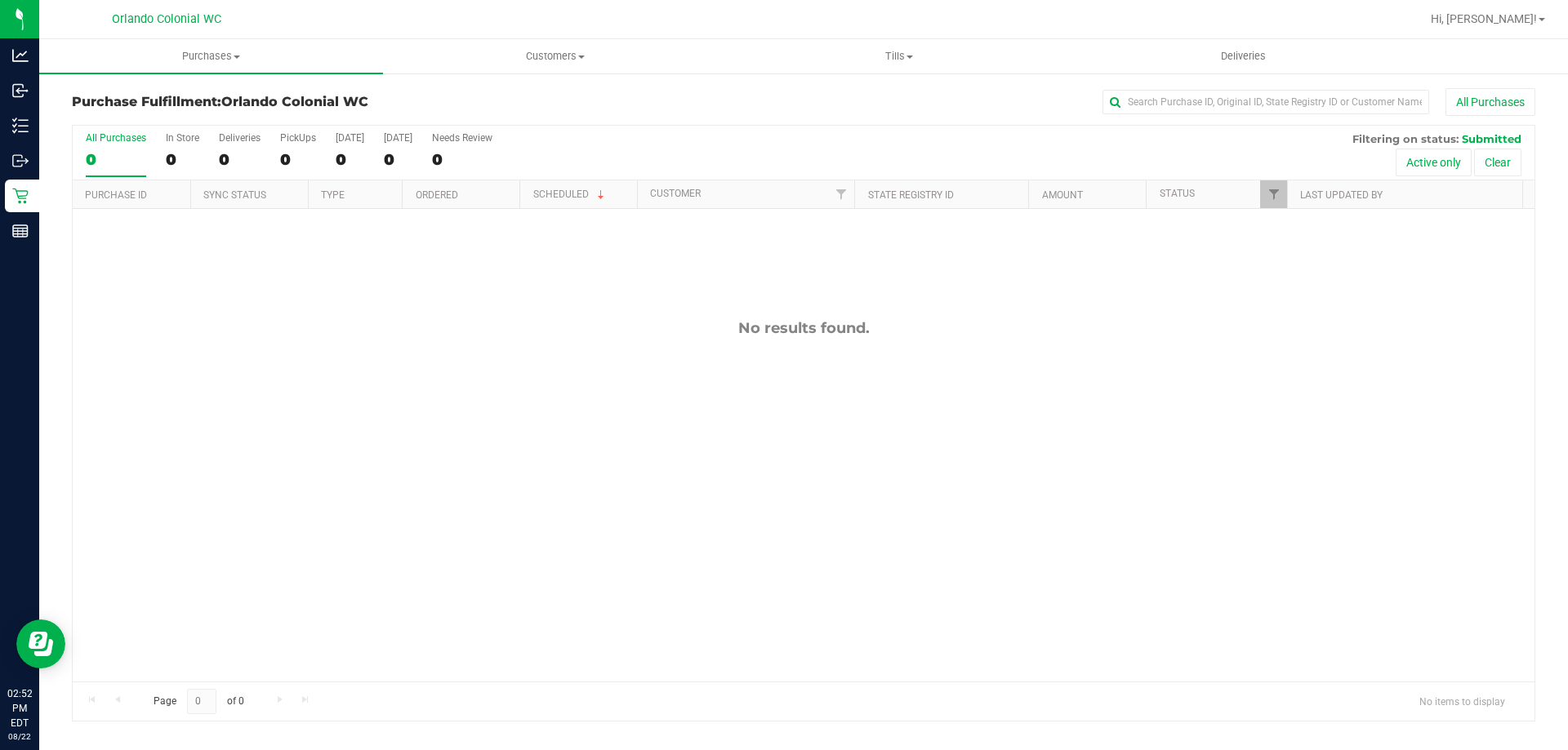
drag, startPoint x: 510, startPoint y: 380, endPoint x: 519, endPoint y: 379, distance: 9.1
click at [513, 380] on div "No results found." at bounding box center [803, 500] width 1462 height 583
click at [745, 683] on div "Page 0 of 0 No items to display" at bounding box center [803, 701] width 1462 height 39
click at [1313, 479] on div "No results found." at bounding box center [803, 500] width 1462 height 583
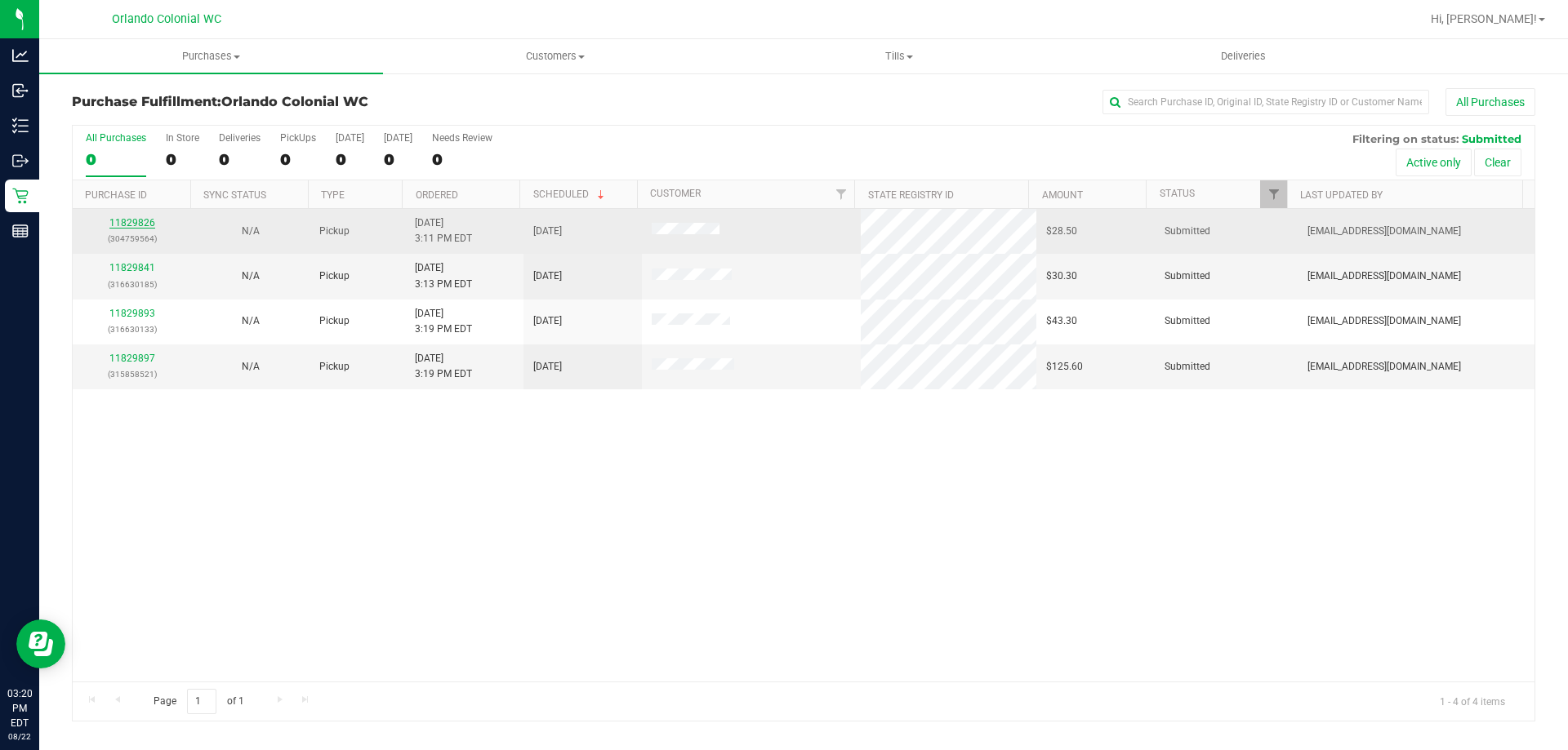
click at [139, 226] on link "11829826" at bounding box center [132, 223] width 46 height 12
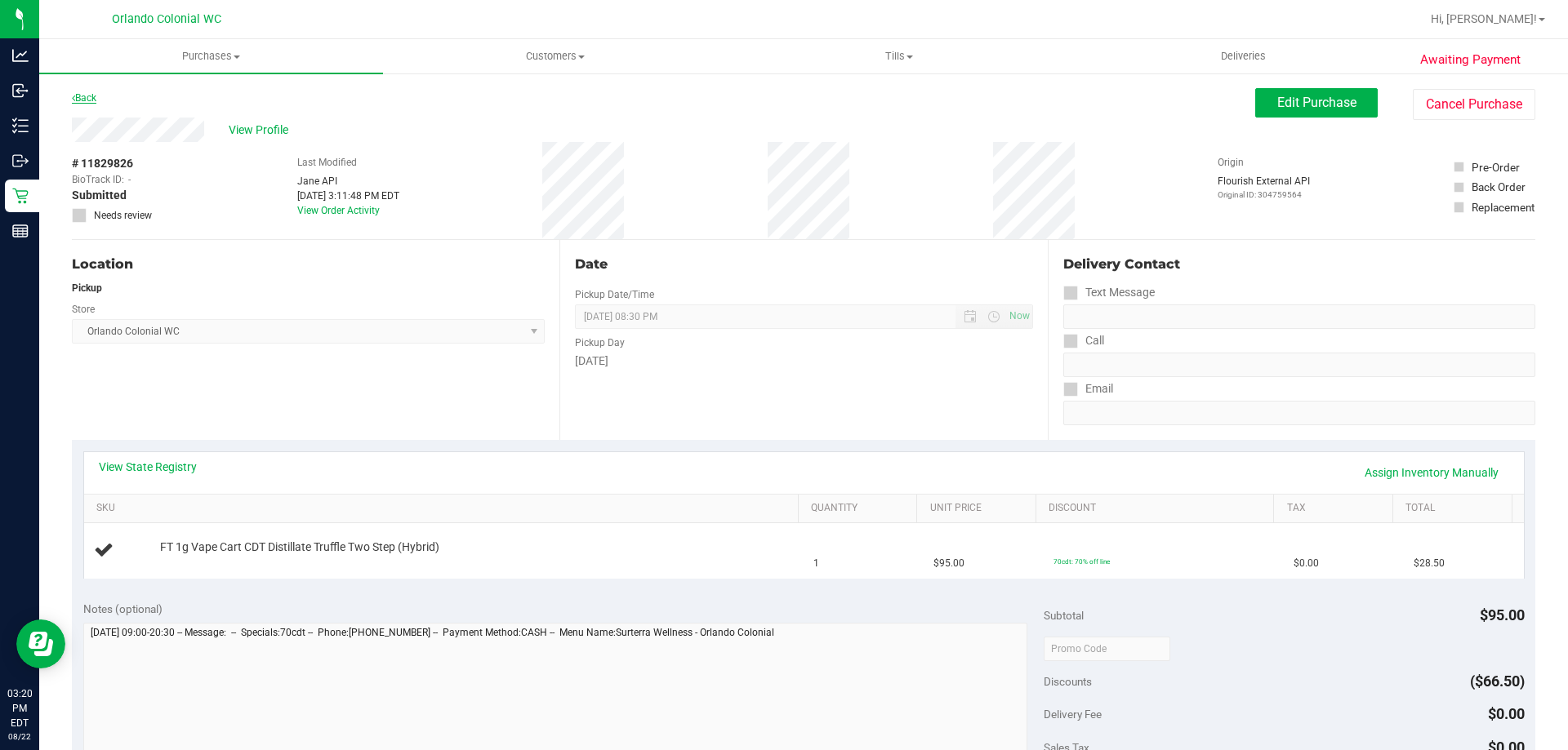
click at [82, 98] on link "Back" at bounding box center [83, 98] width 24 height 12
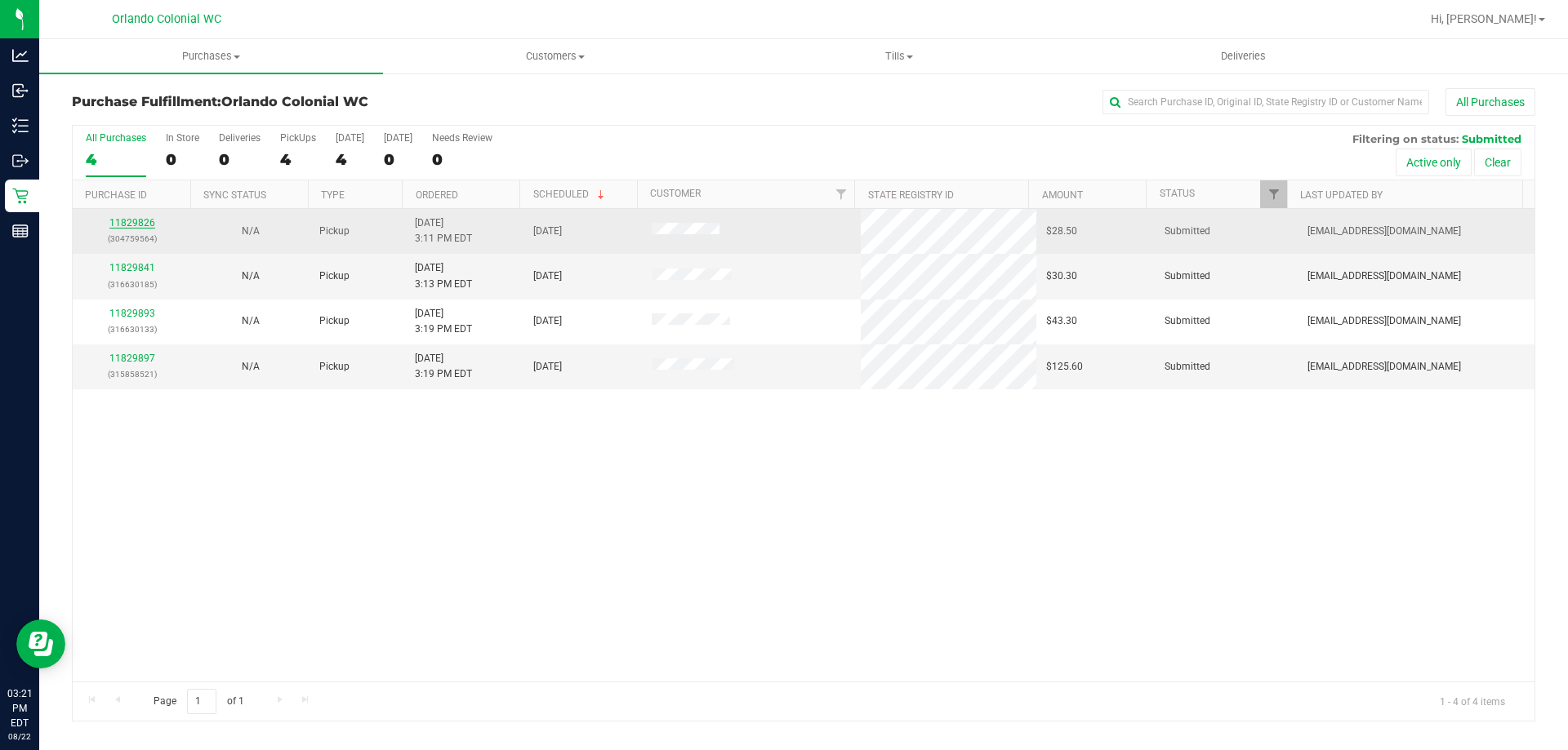
click at [133, 223] on link "11829826" at bounding box center [132, 223] width 46 height 12
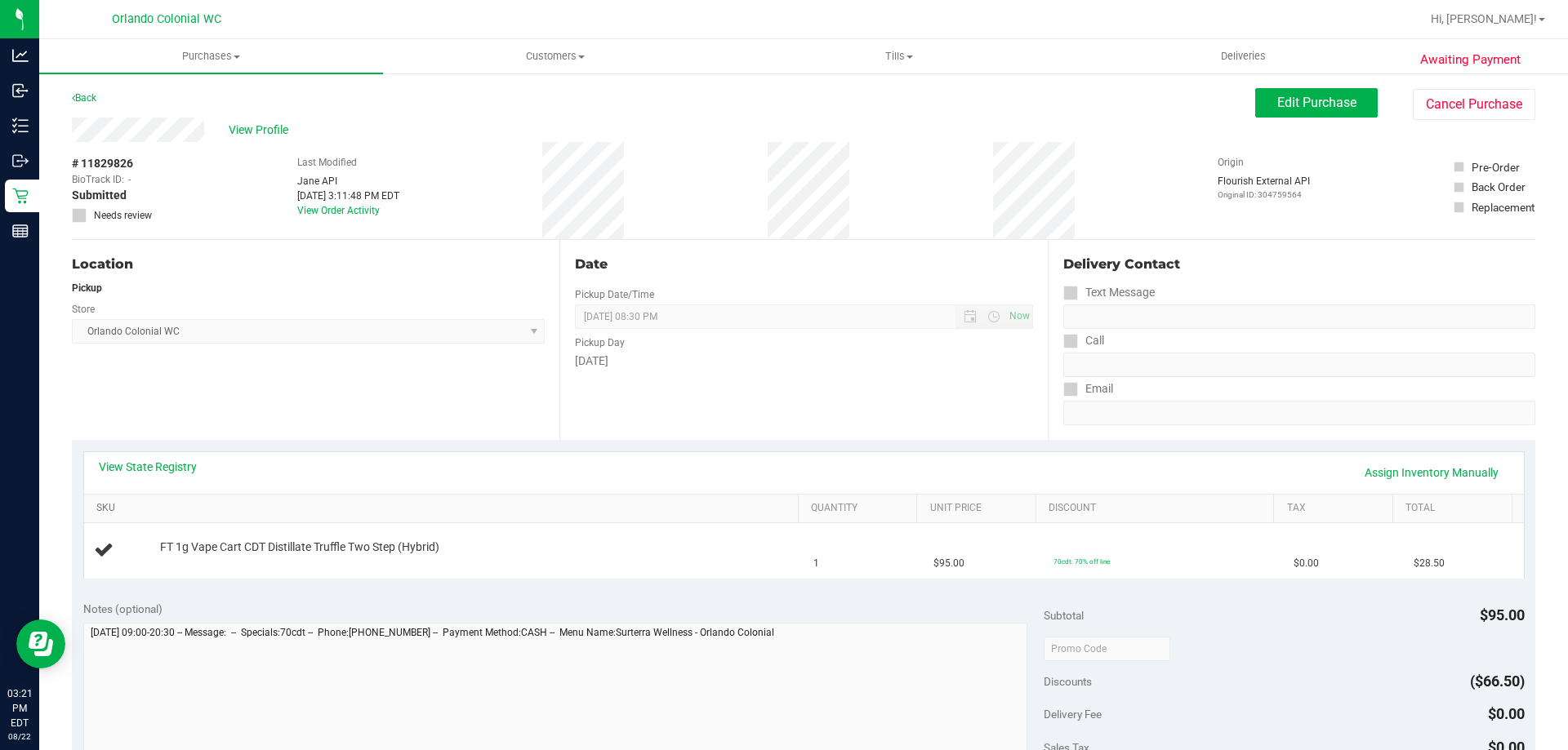
click at [681, 514] on link "SKU" at bounding box center [443, 508] width 695 height 13
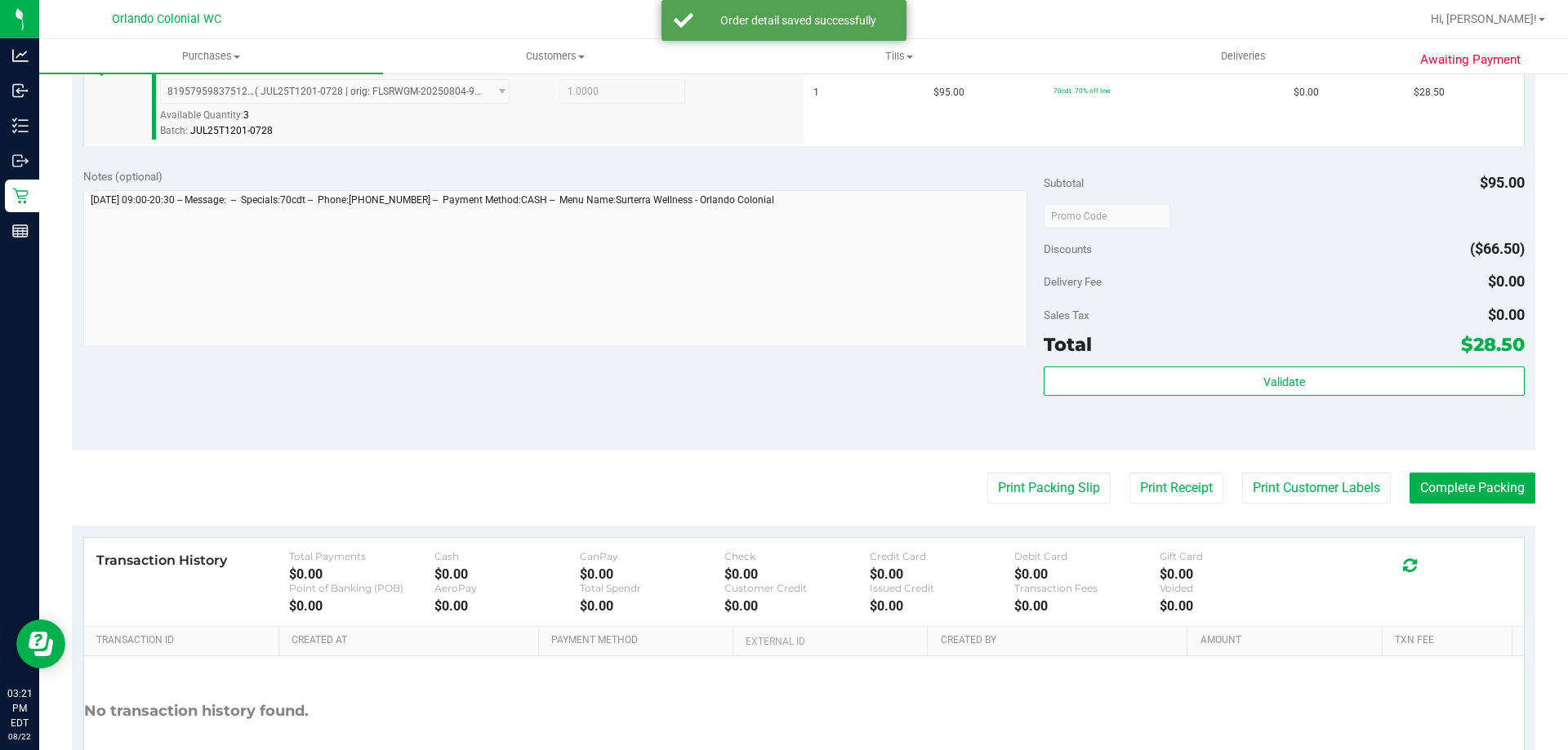
scroll to position [571, 0]
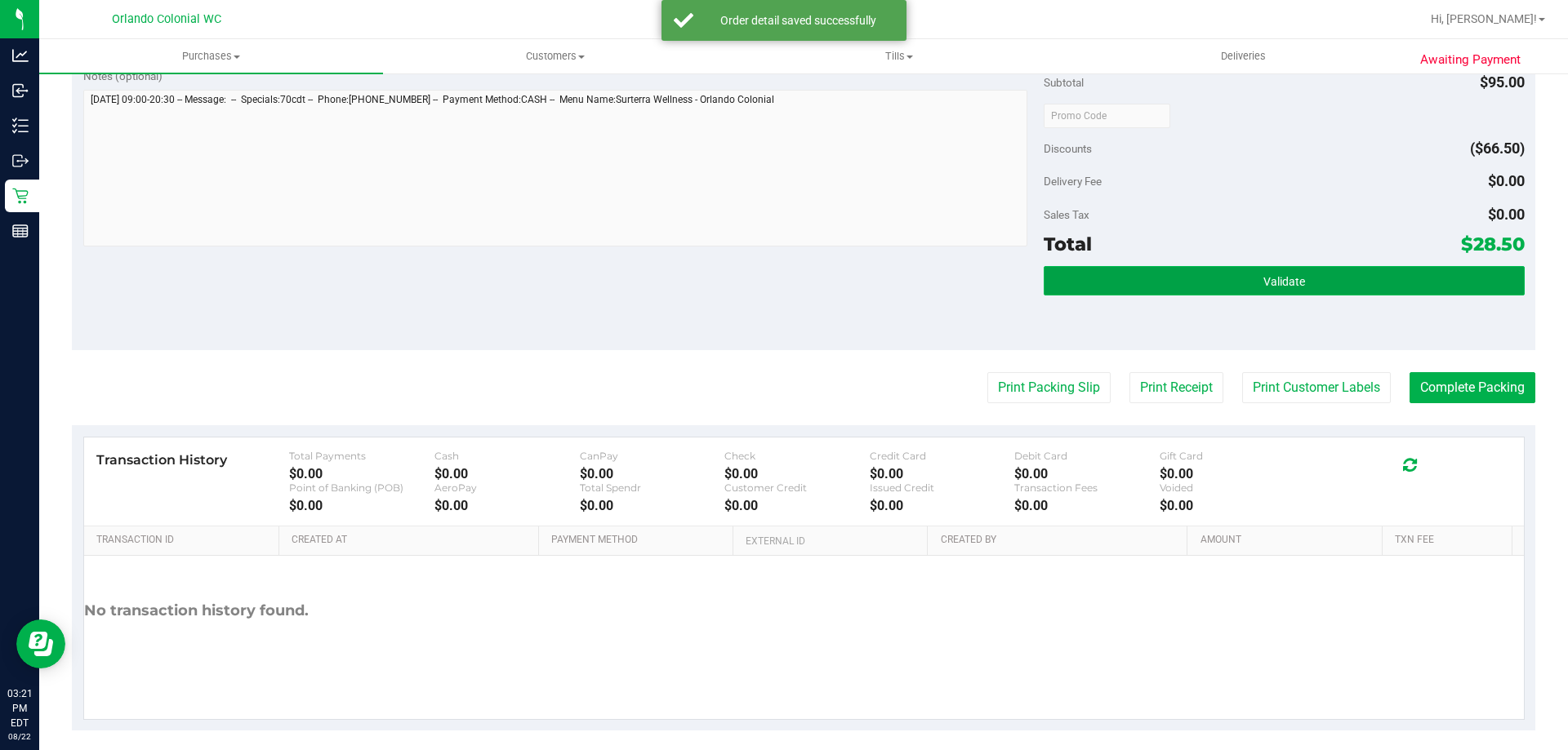
click at [1194, 288] on button "Validate" at bounding box center [1284, 280] width 480 height 29
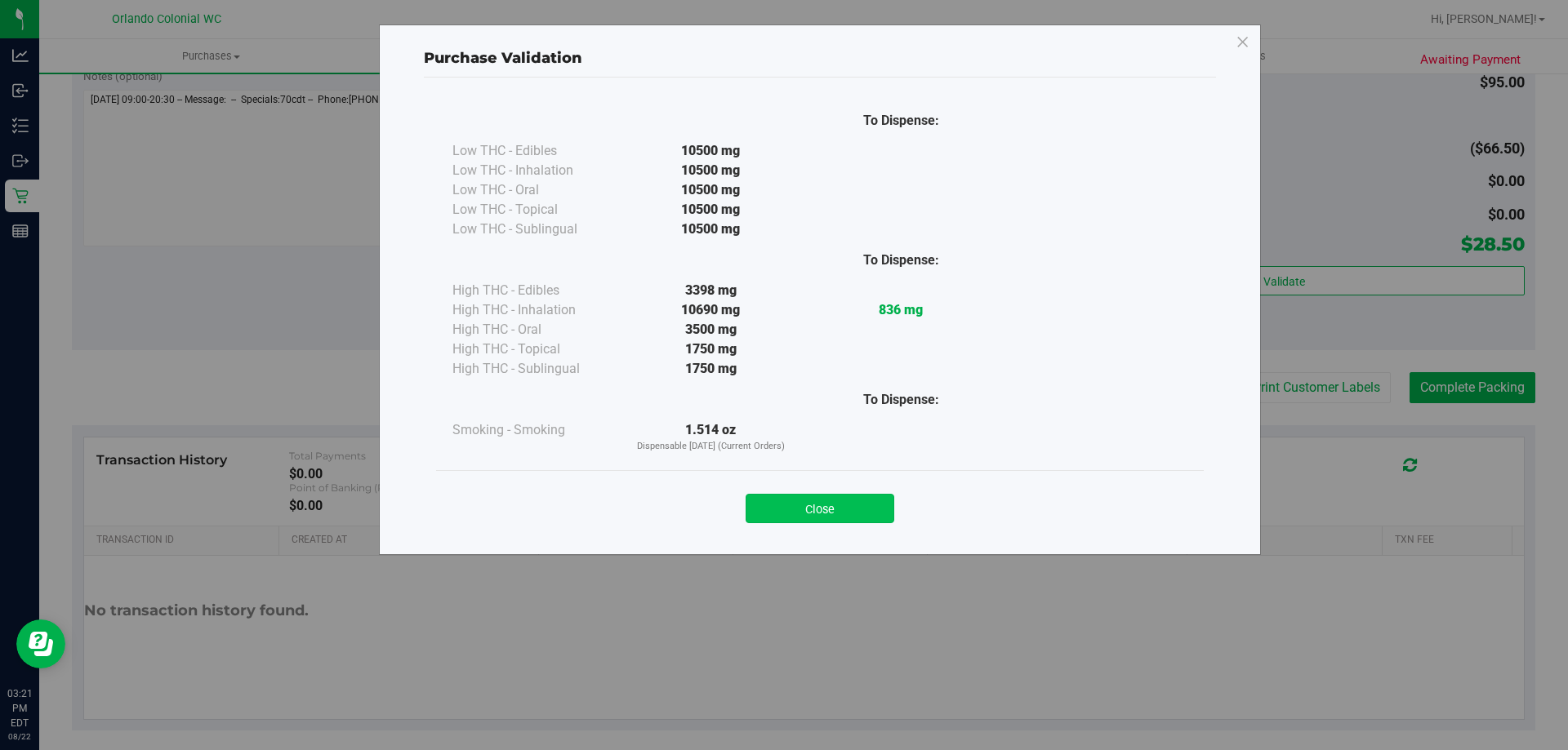
click at [869, 507] on button "Close" at bounding box center [819, 508] width 148 height 29
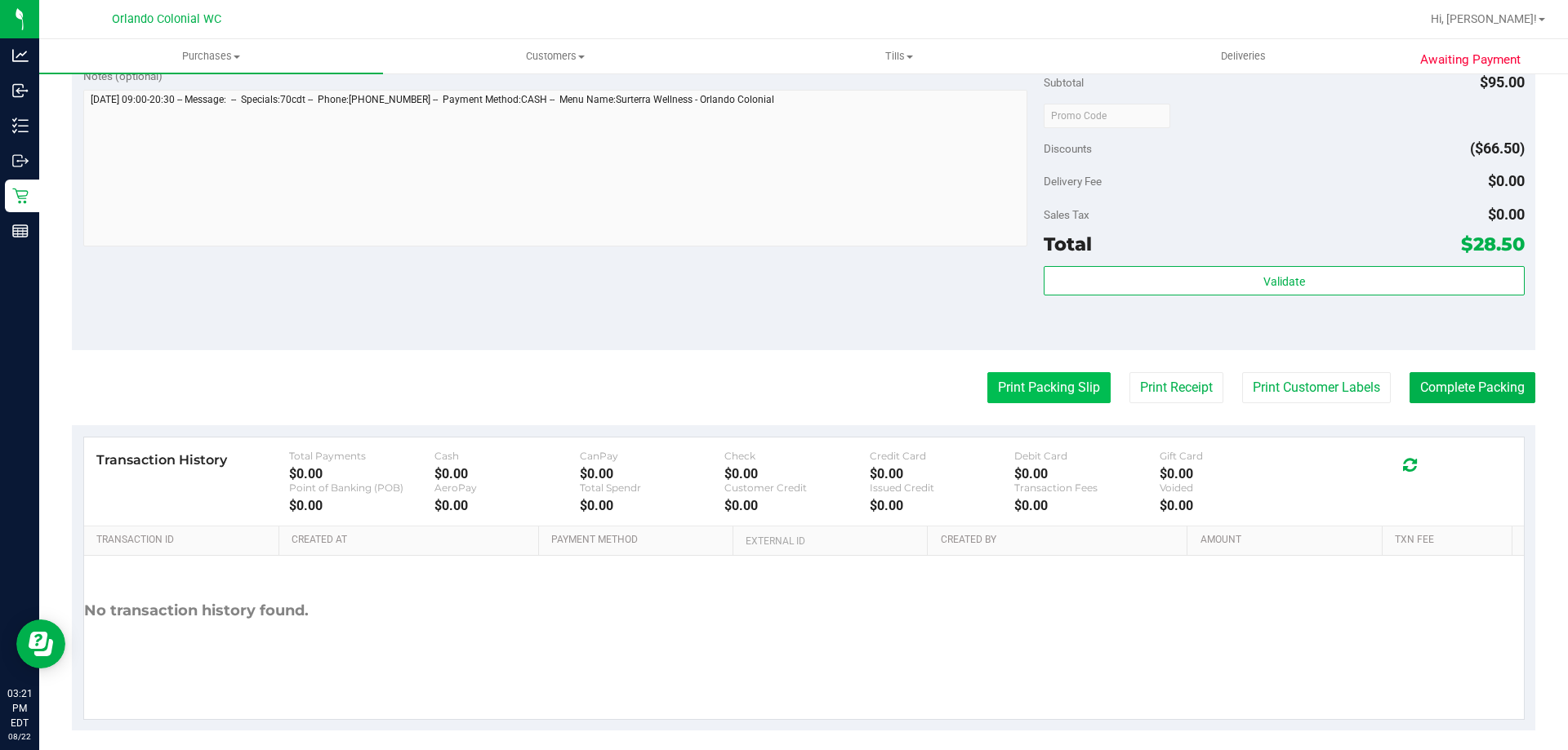
click at [1023, 396] on button "Print Packing Slip" at bounding box center [1049, 388] width 123 height 31
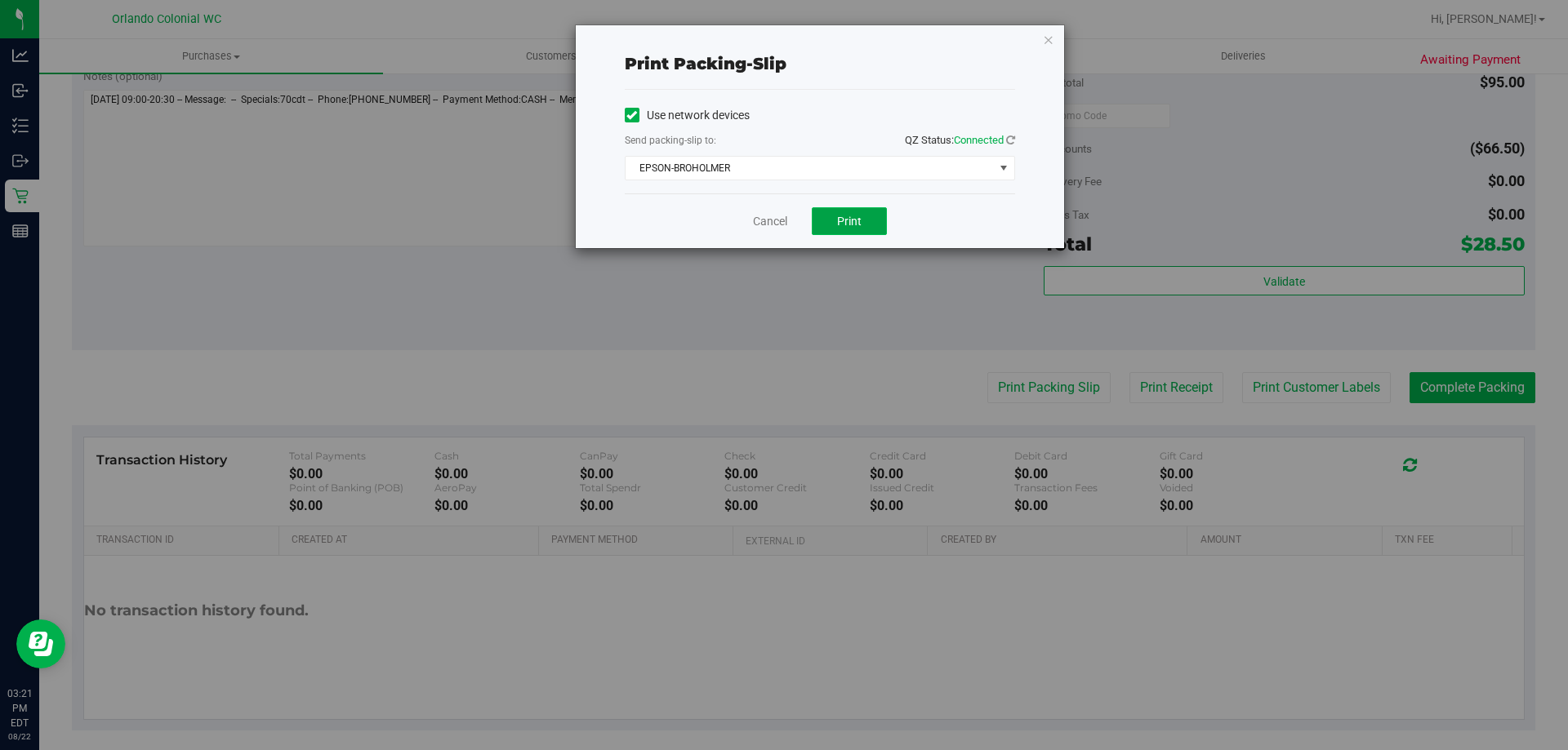
click at [848, 222] on span "Print" at bounding box center [849, 220] width 24 height 13
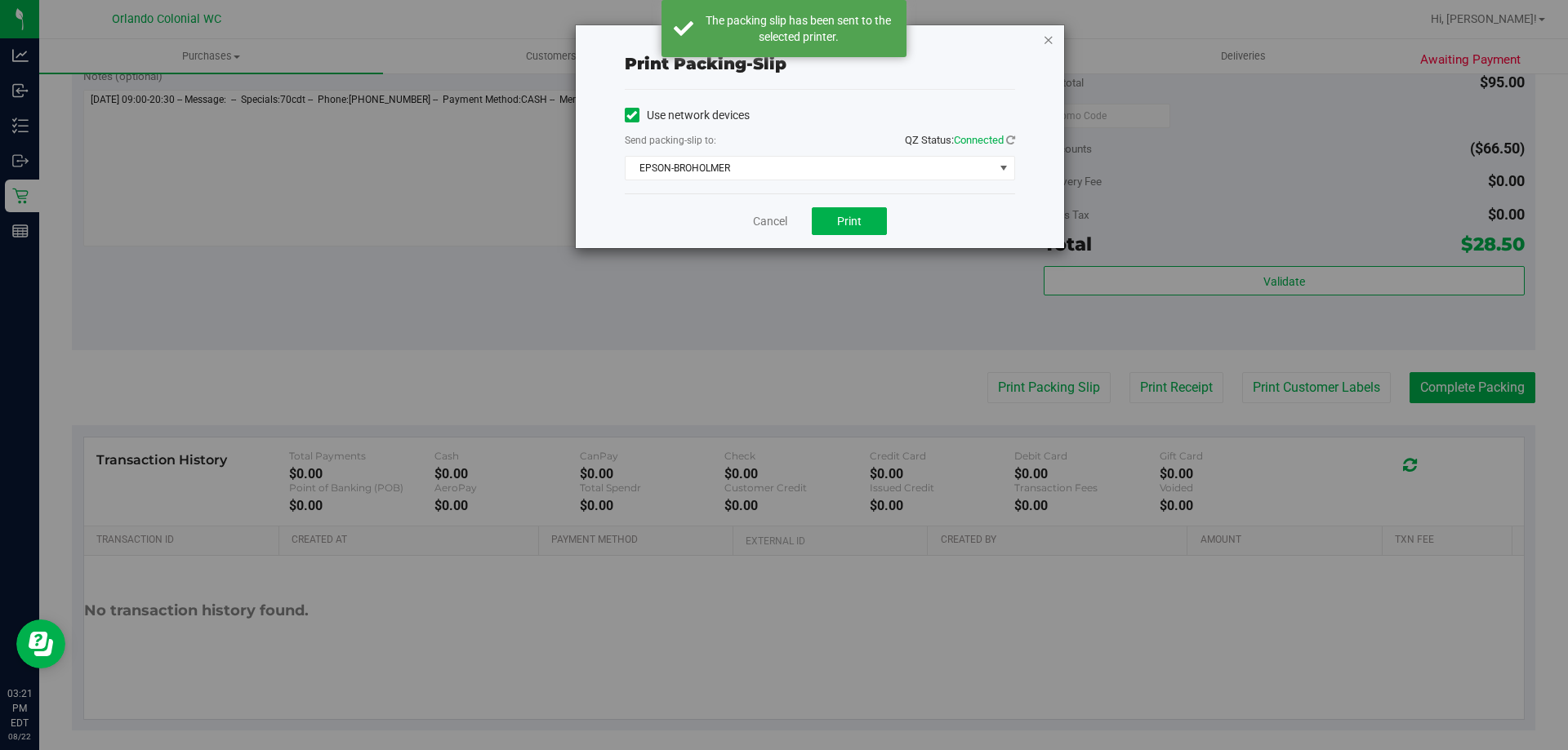
click at [1048, 36] on icon "button" at bounding box center [1049, 39] width 12 height 19
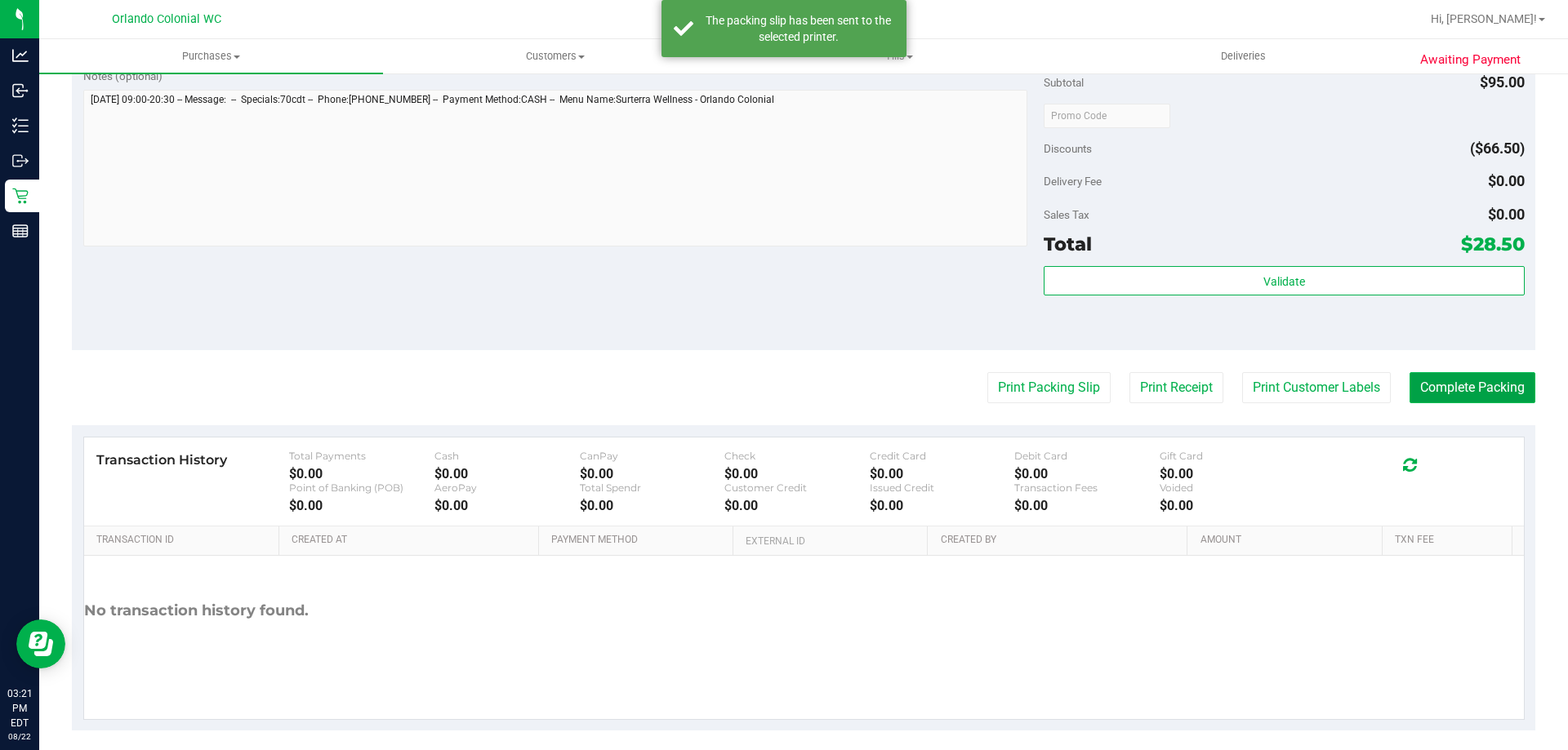
click at [1468, 381] on button "Complete Packing" at bounding box center [1473, 388] width 126 height 31
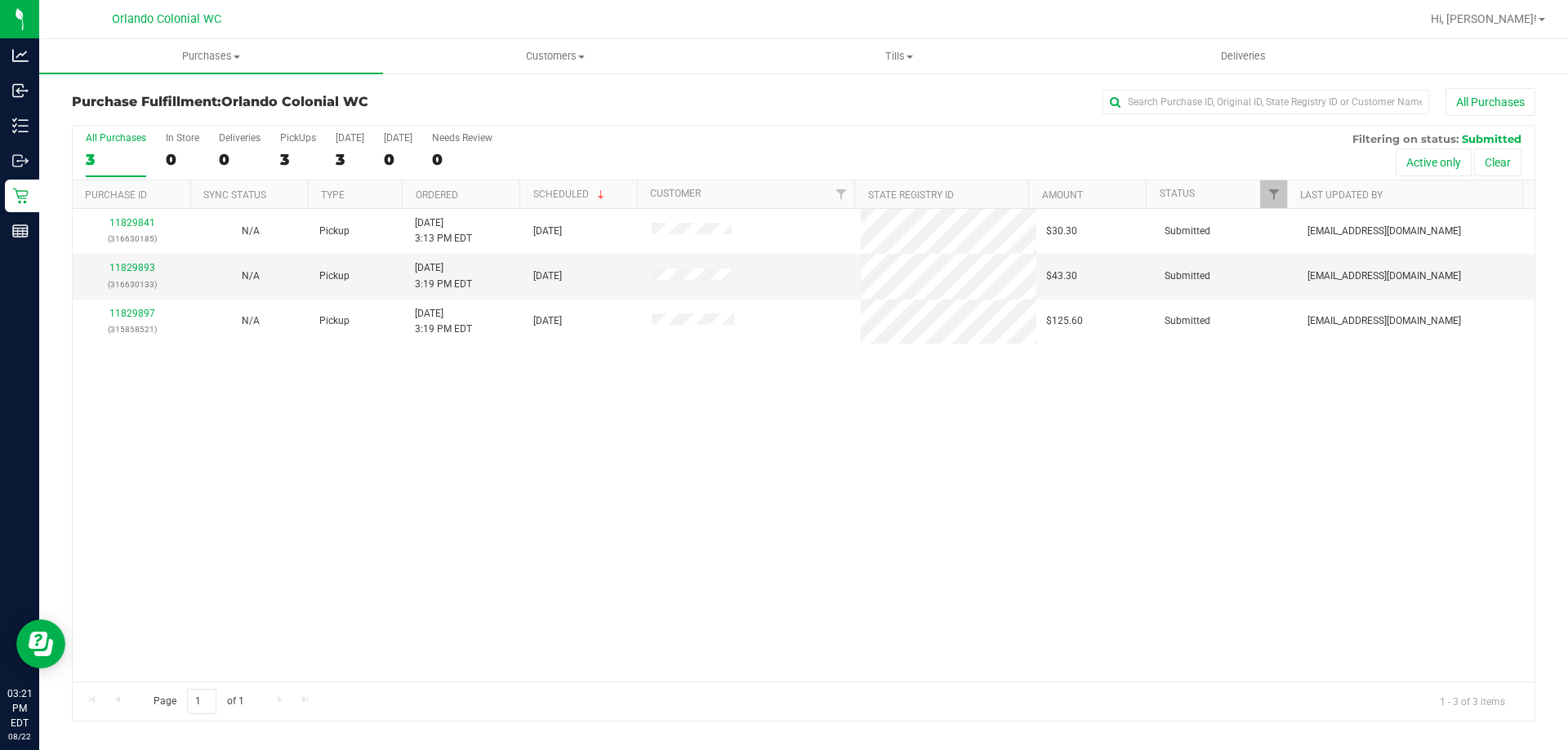
click at [143, 224] on link "11829841" at bounding box center [132, 223] width 46 height 12
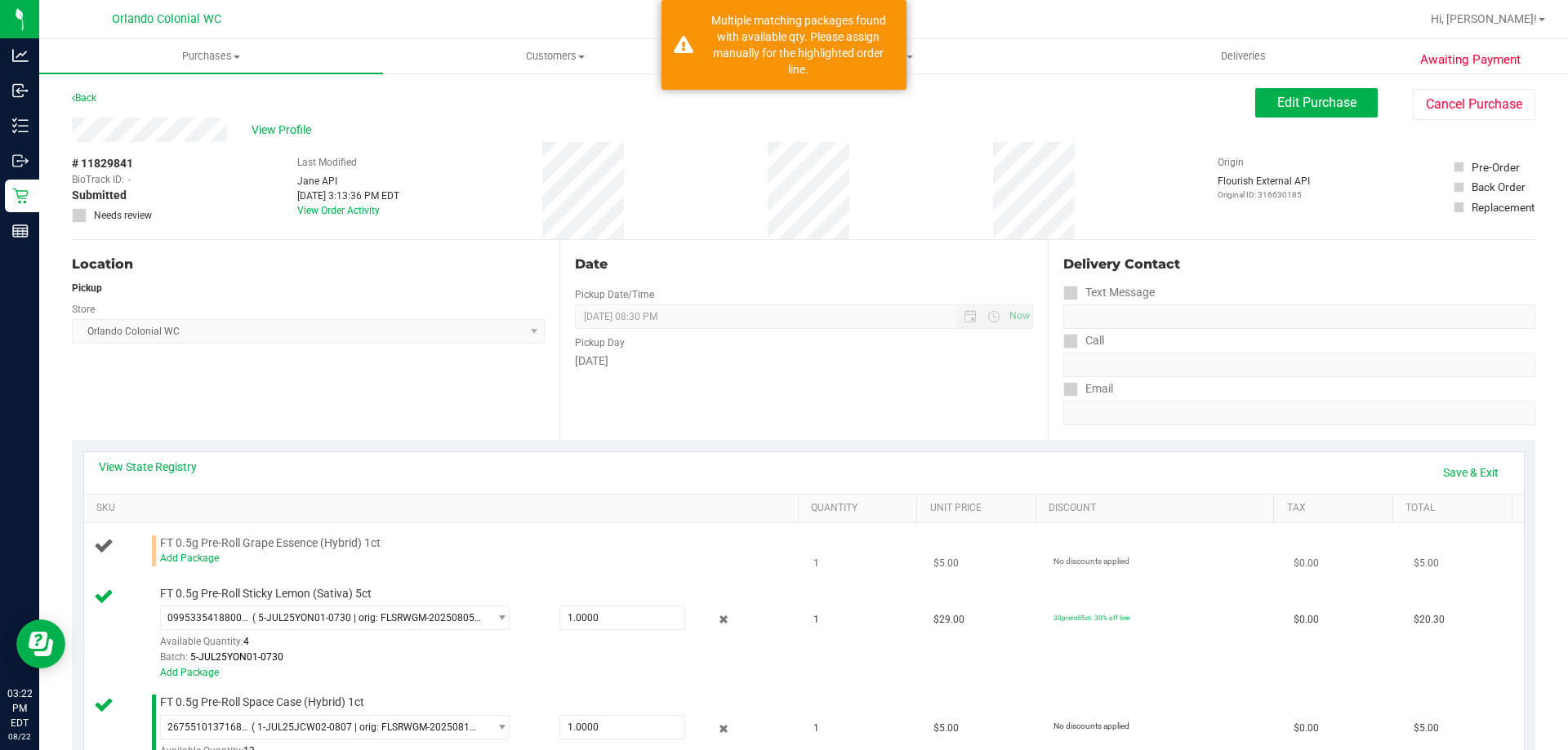
click at [190, 568] on td "FT 0.5g Pre-Roll Grape Essence (Hybrid) 1ct Add Package" at bounding box center [444, 550] width 720 height 55
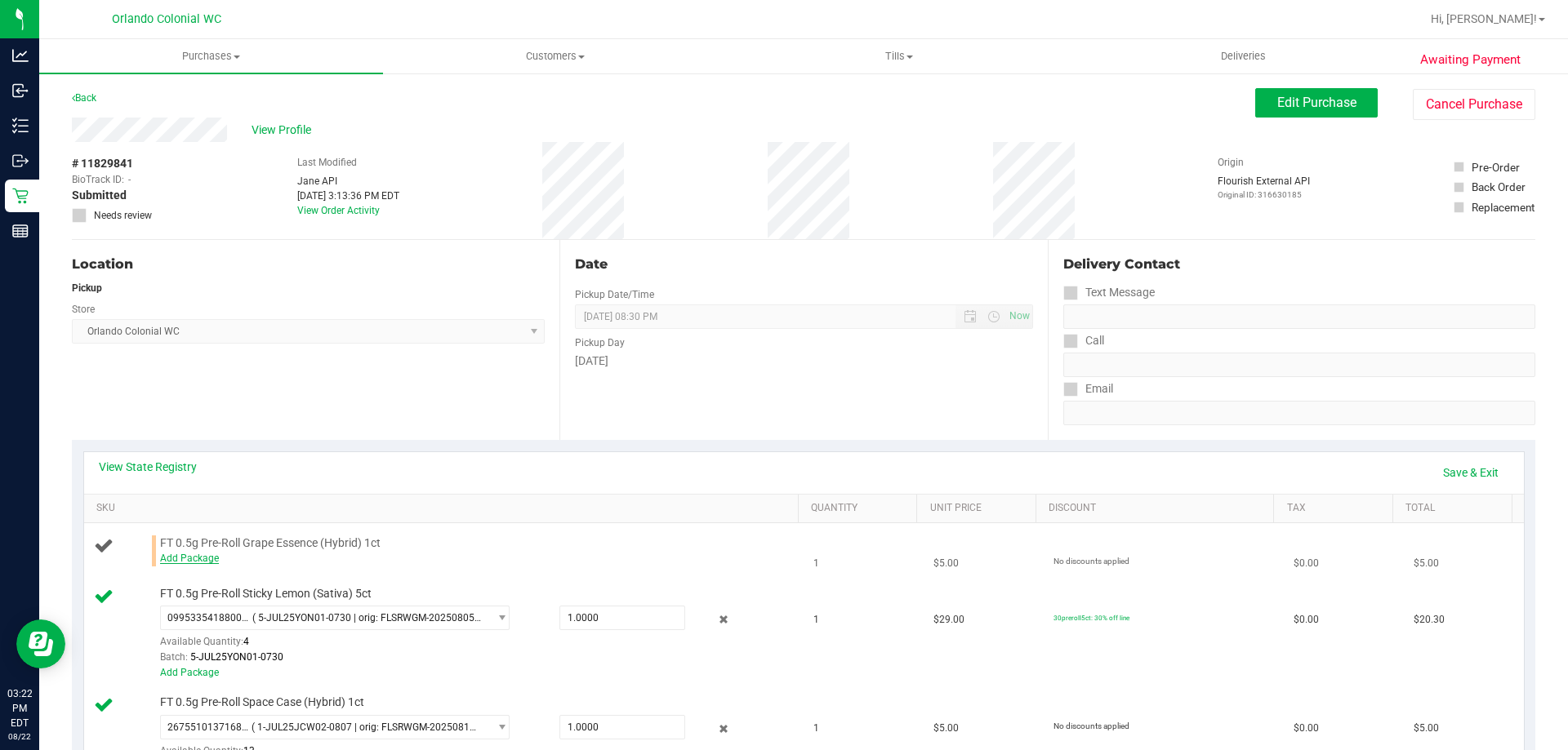
click at [194, 555] on link "Add Package" at bounding box center [189, 559] width 59 height 12
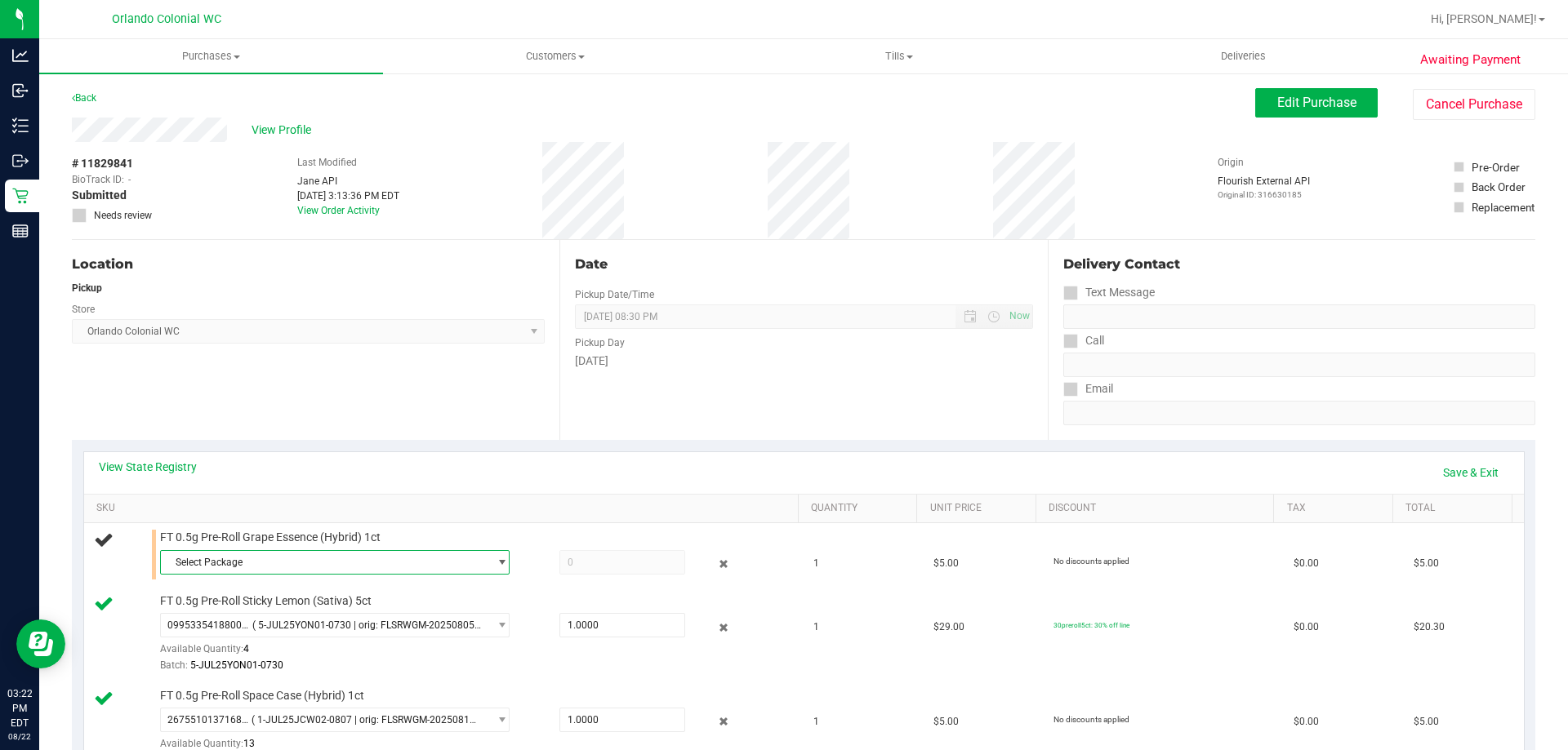
click at [462, 571] on span "Select Package" at bounding box center [324, 563] width 327 height 23
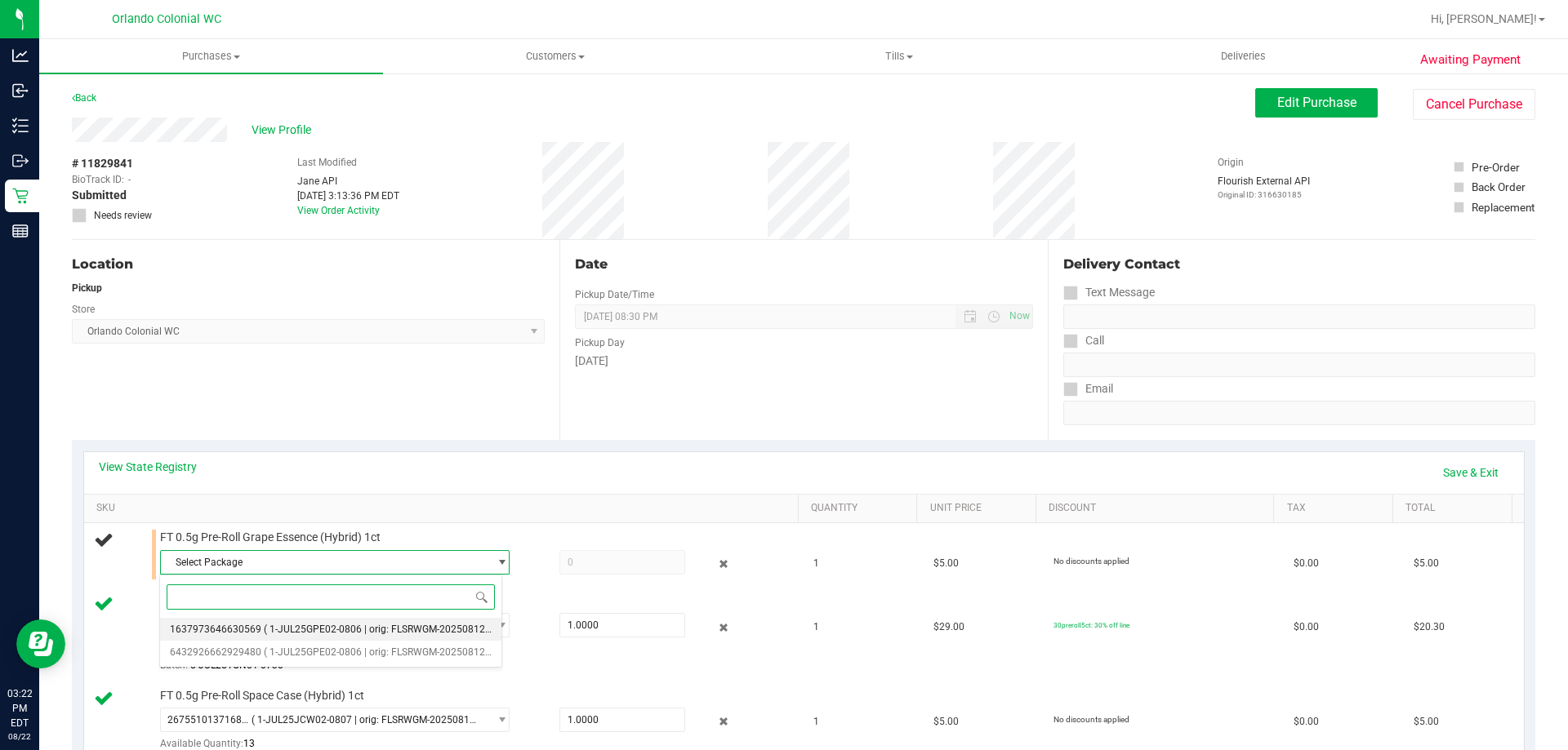
drag, startPoint x: 422, startPoint y: 622, endPoint x: 413, endPoint y: 596, distance: 27.5
click at [423, 622] on li "1637973646630569 ( 1-JUL25GPE02-0806 | orig: FLSRWGM-20250812-704 )" at bounding box center [331, 630] width 342 height 23
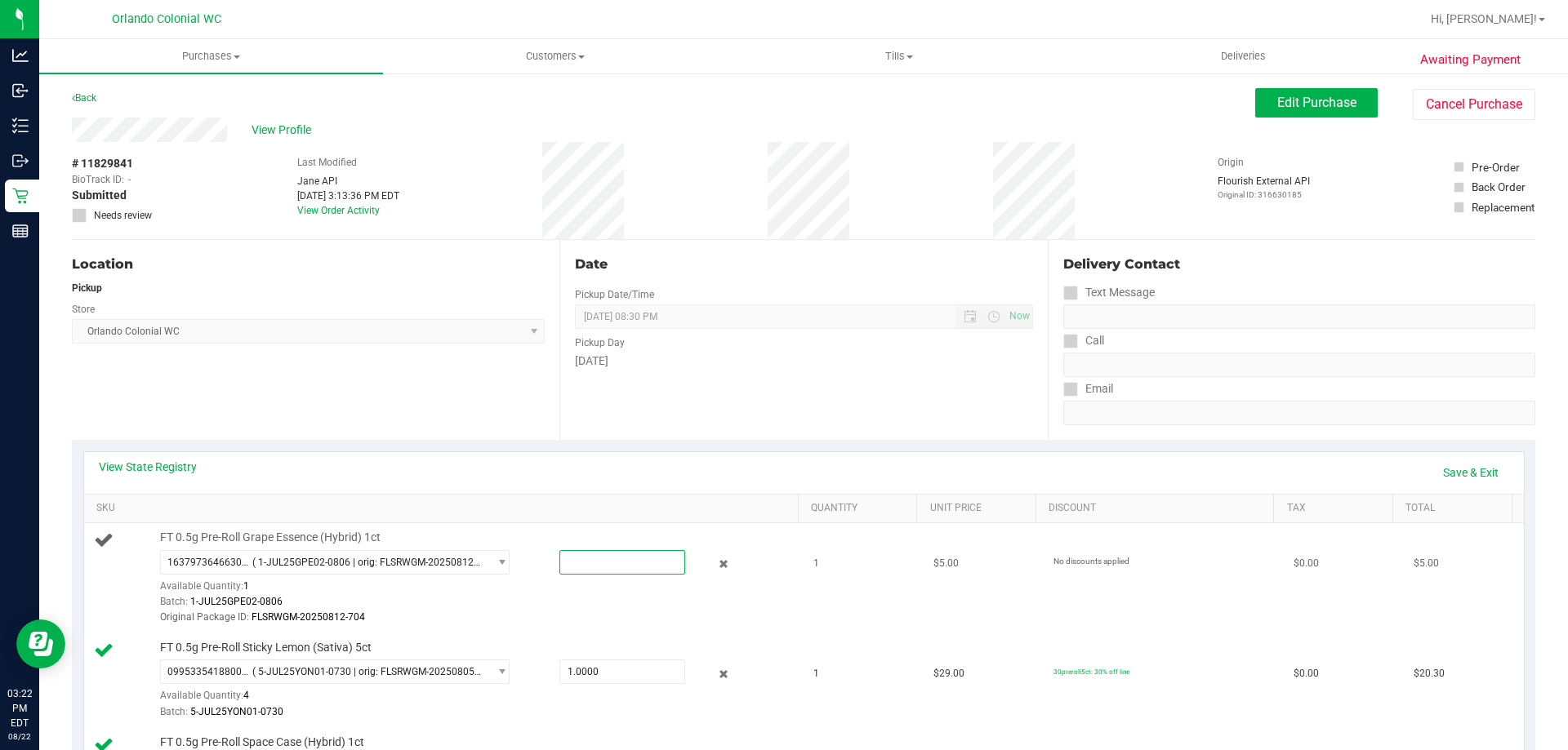
click at [578, 564] on span at bounding box center [623, 562] width 126 height 24
type input "1"
type input "1.0000"
click at [518, 421] on div "Location Pickup Store Orlando Colonial WC Select Store Bonita Springs WC Boynto…" at bounding box center [315, 340] width 487 height 200
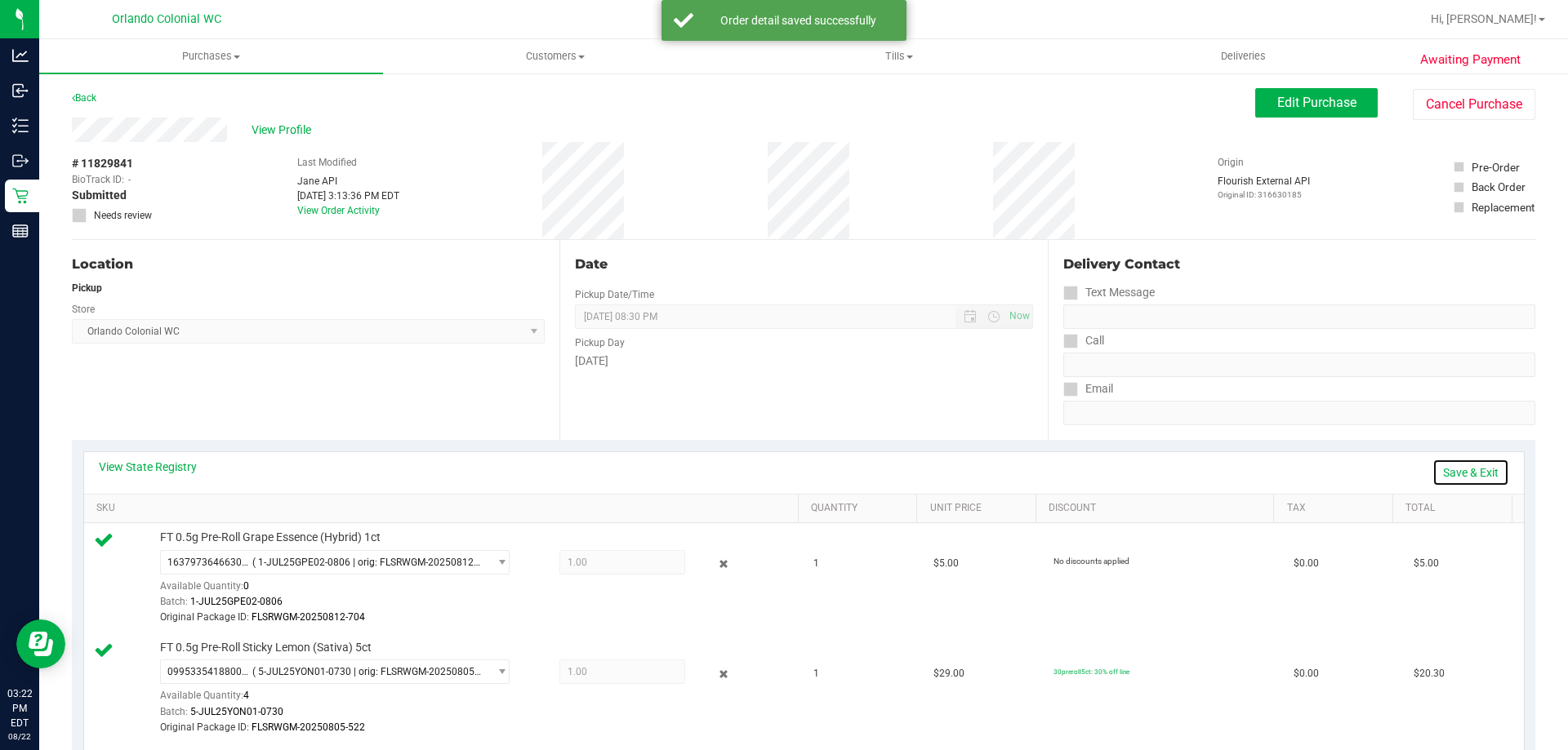
click at [1472, 470] on link "Save & Exit" at bounding box center [1470, 473] width 77 height 28
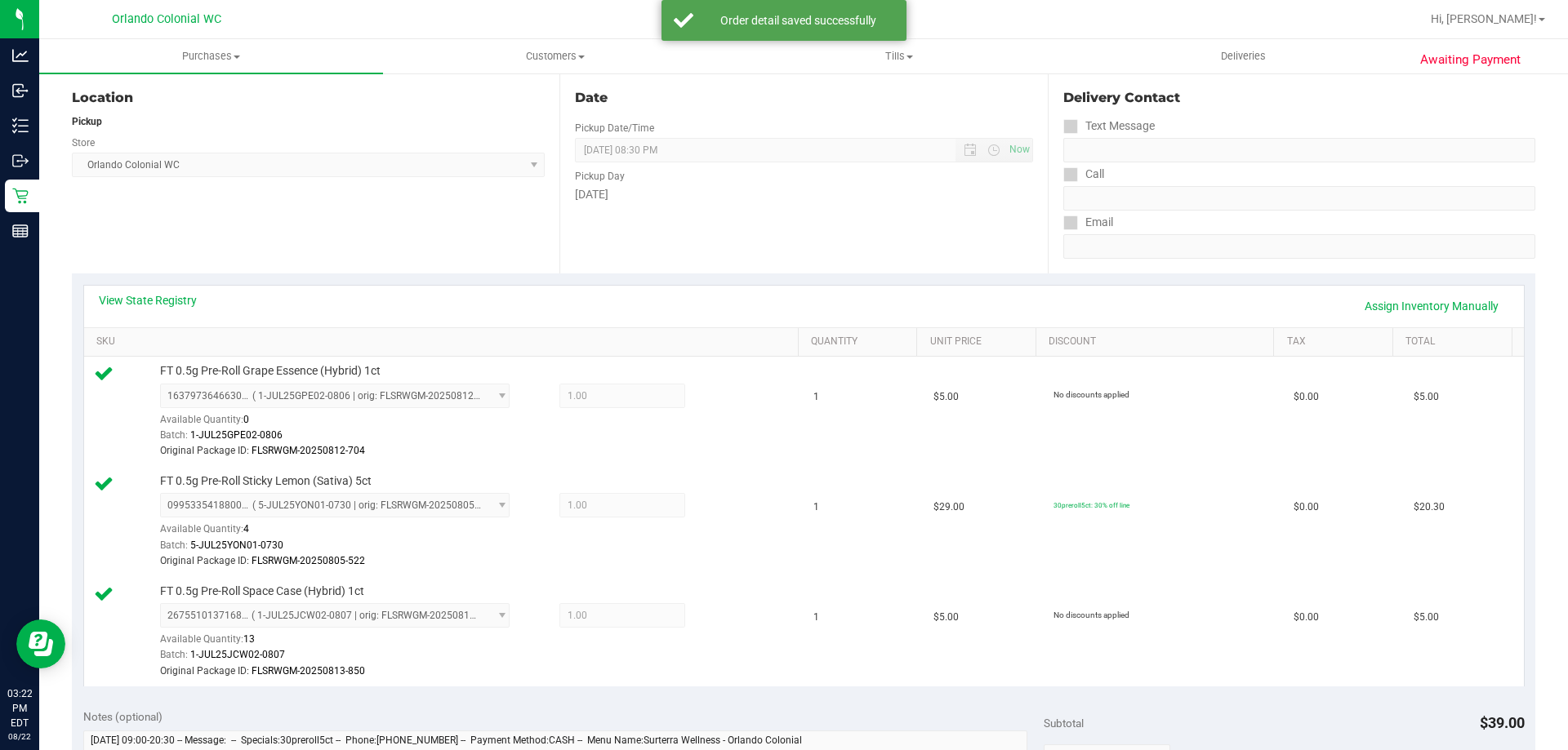
scroll to position [408, 0]
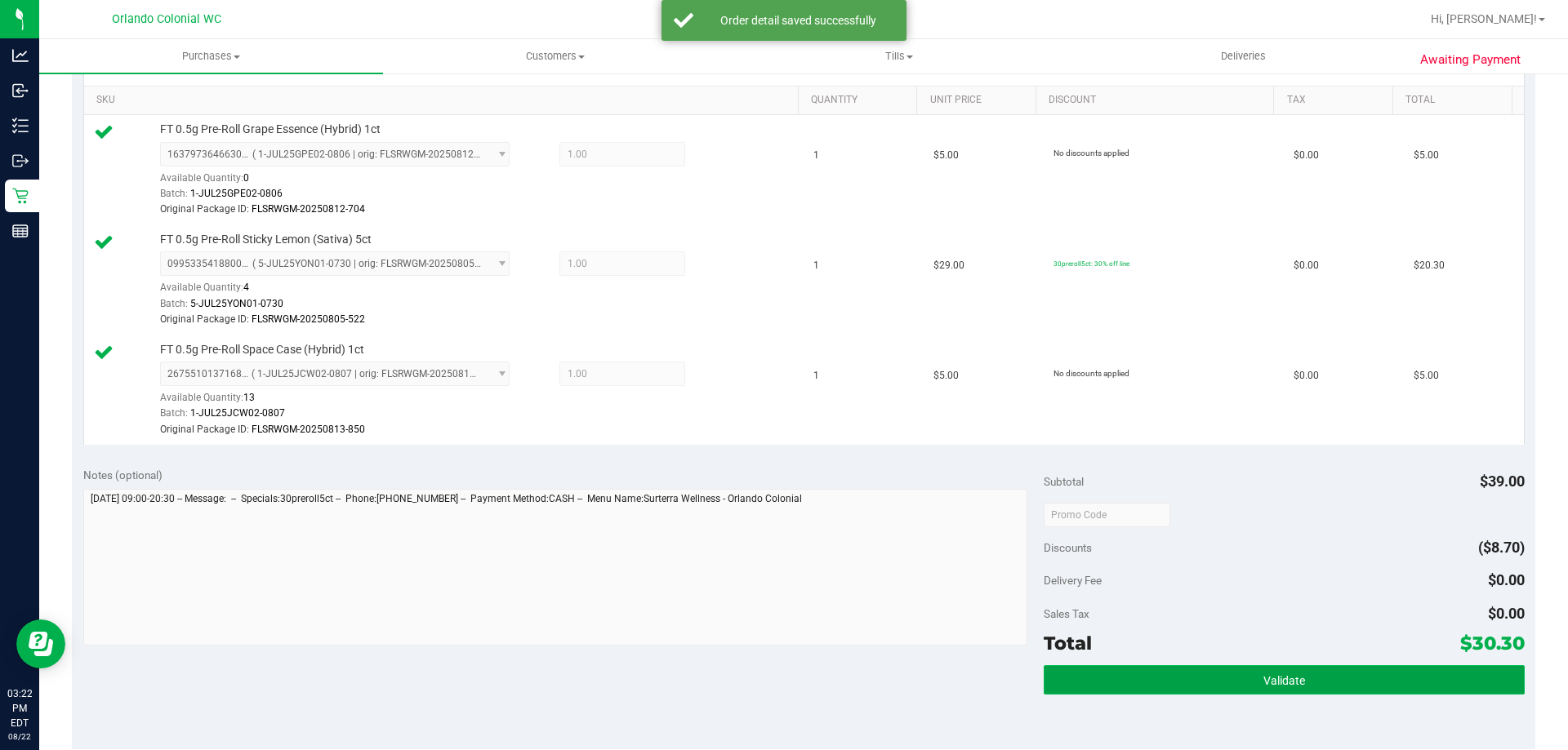
click at [1247, 673] on button "Validate" at bounding box center [1284, 680] width 480 height 29
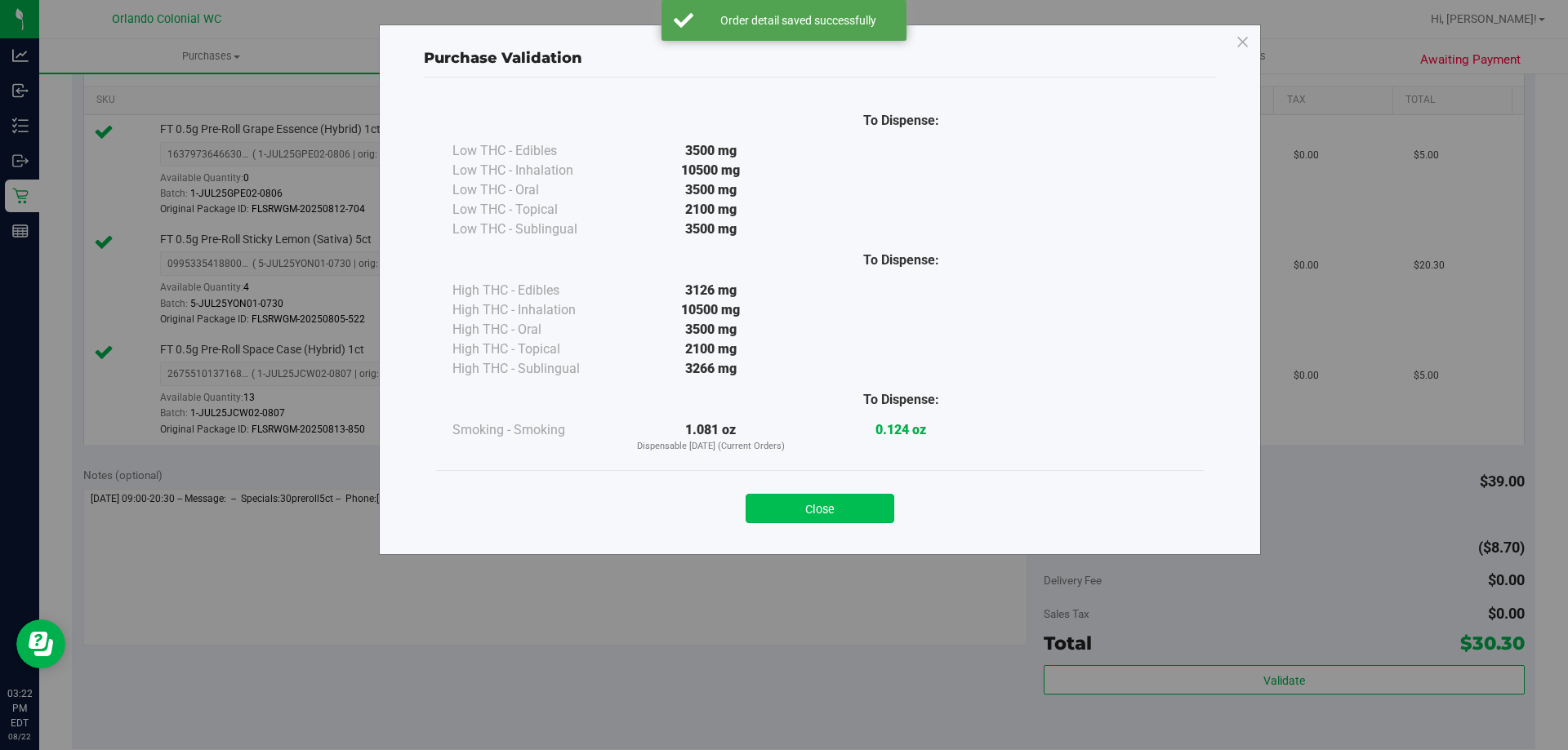
click at [851, 533] on div "Close" at bounding box center [819, 504] width 768 height 66
drag, startPoint x: 852, startPoint y: 506, endPoint x: 930, endPoint y: 500, distance: 78.2
click at [854, 506] on button "Close" at bounding box center [819, 508] width 148 height 29
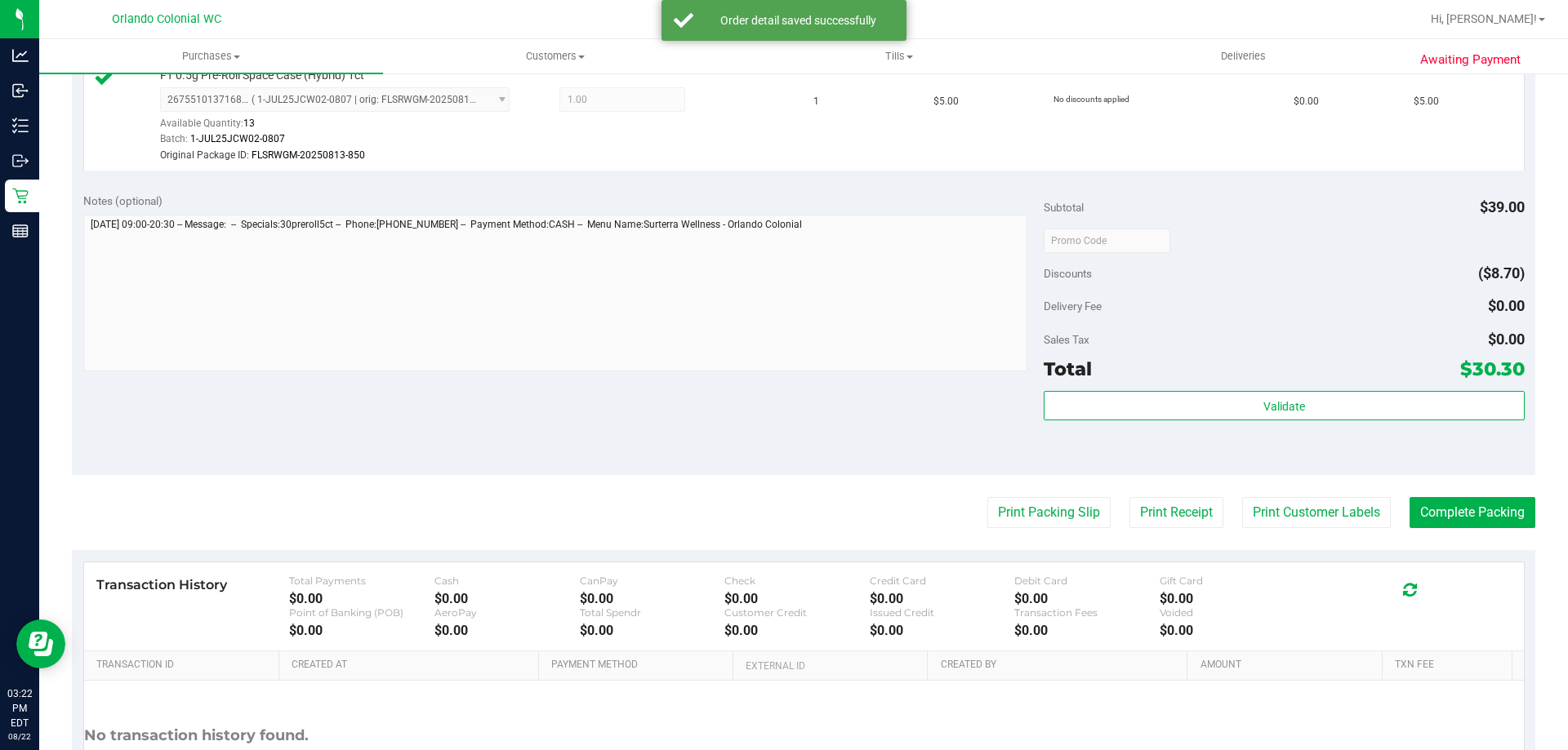
scroll to position [821, 0]
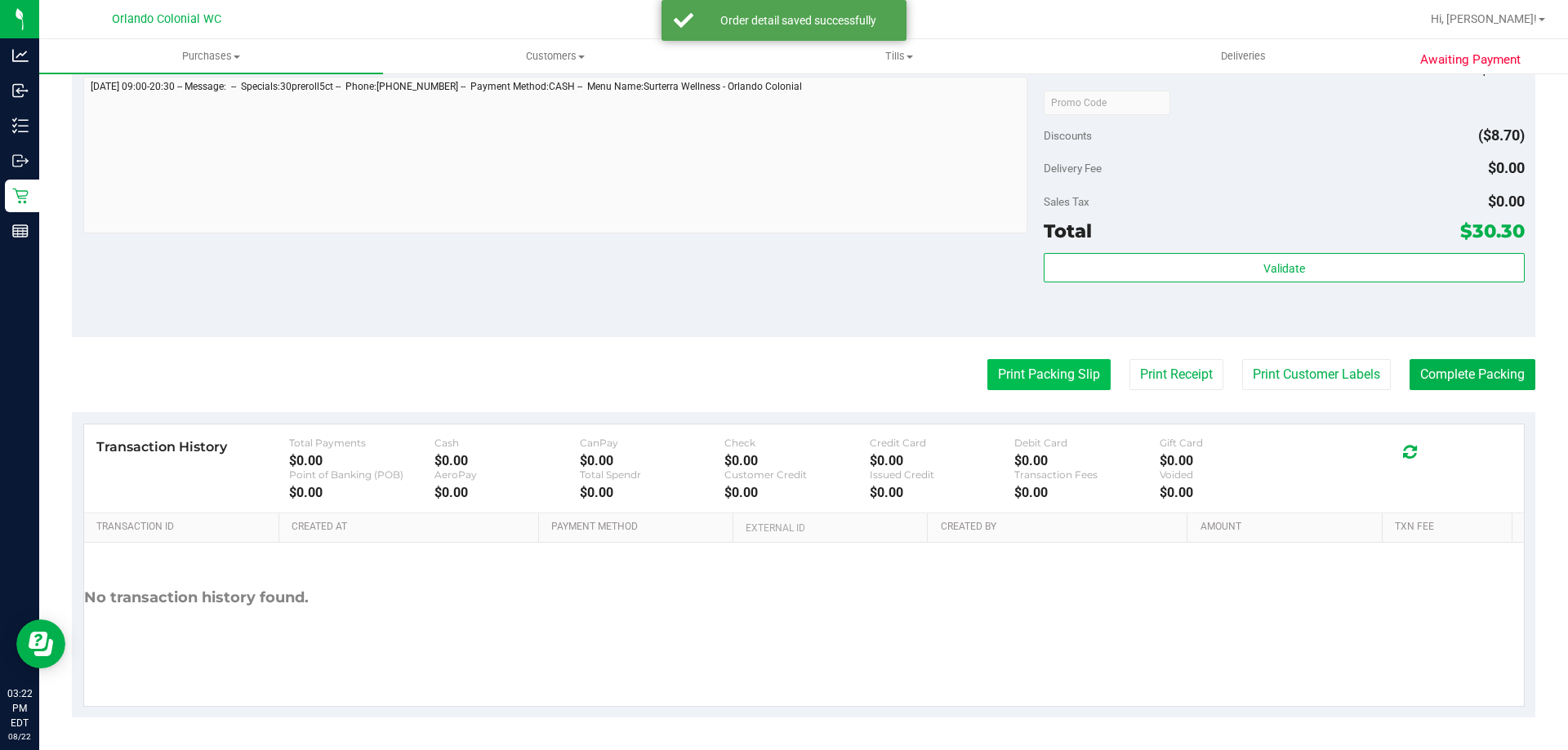
click at [1022, 371] on button "Print Packing Slip" at bounding box center [1049, 375] width 123 height 31
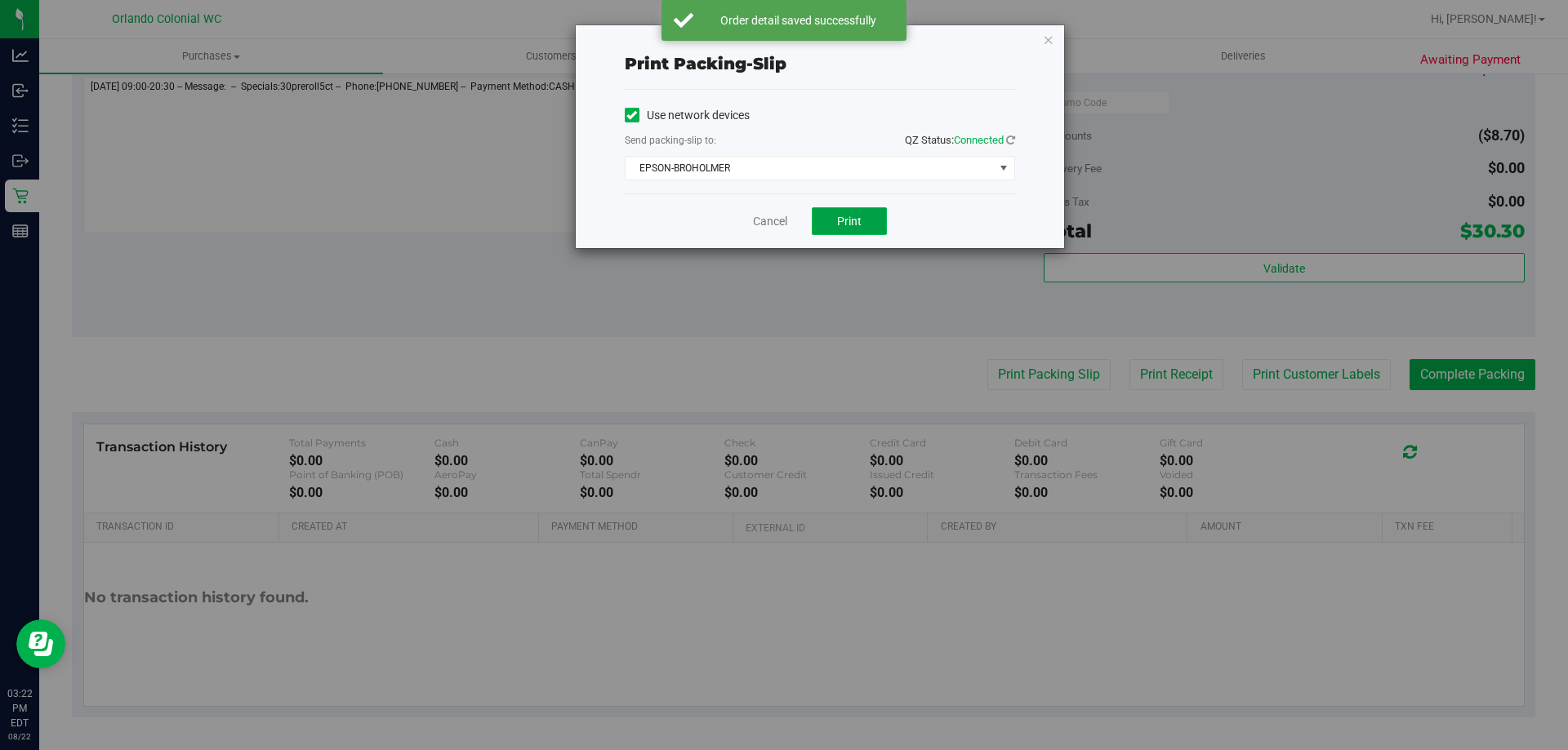
click at [849, 219] on span "Print" at bounding box center [849, 220] width 24 height 13
drag, startPoint x: 1046, startPoint y: 42, endPoint x: 1085, endPoint y: 79, distance: 53.8
click at [1047, 41] on icon "button" at bounding box center [1049, 39] width 12 height 19
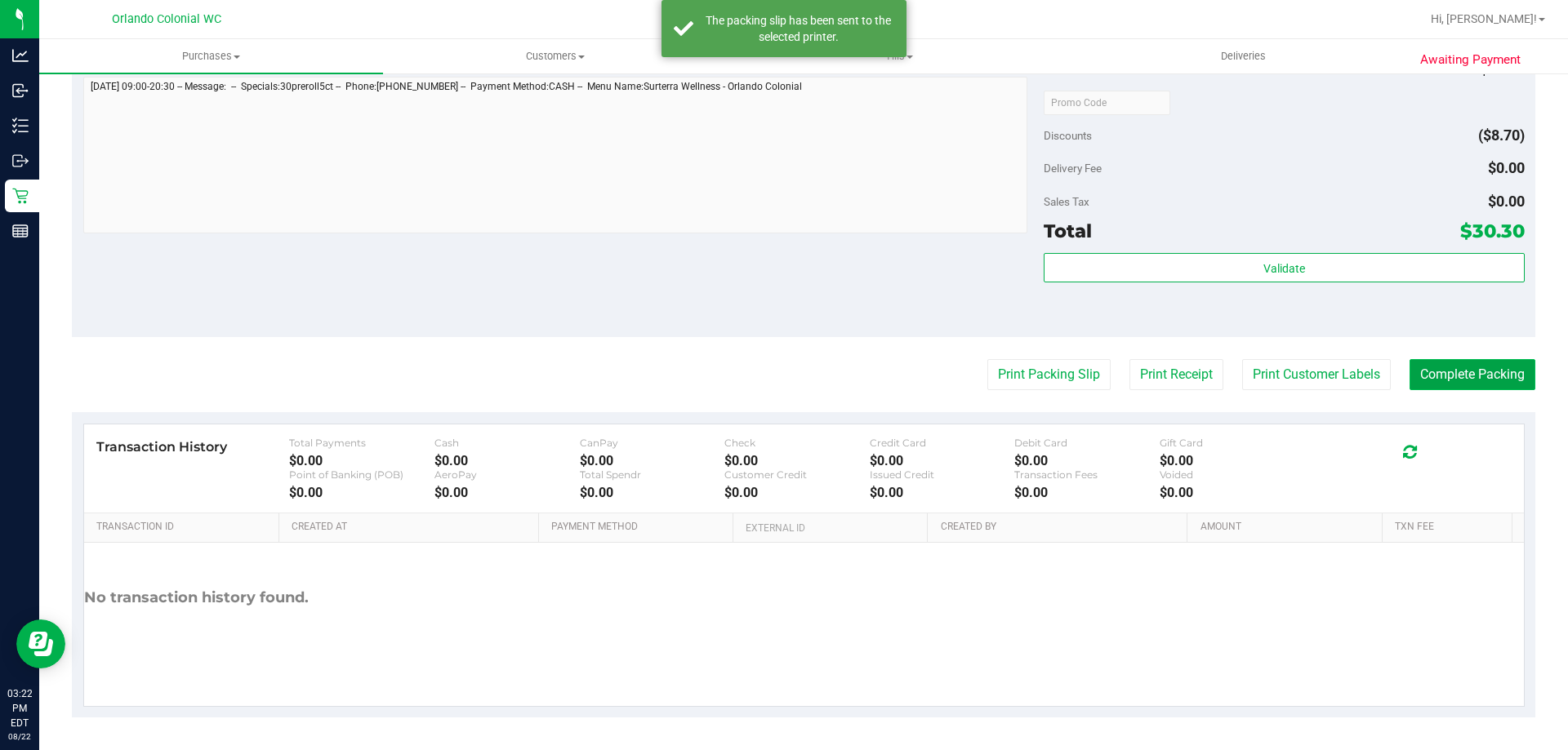
click at [1410, 376] on button "Complete Packing" at bounding box center [1473, 375] width 126 height 31
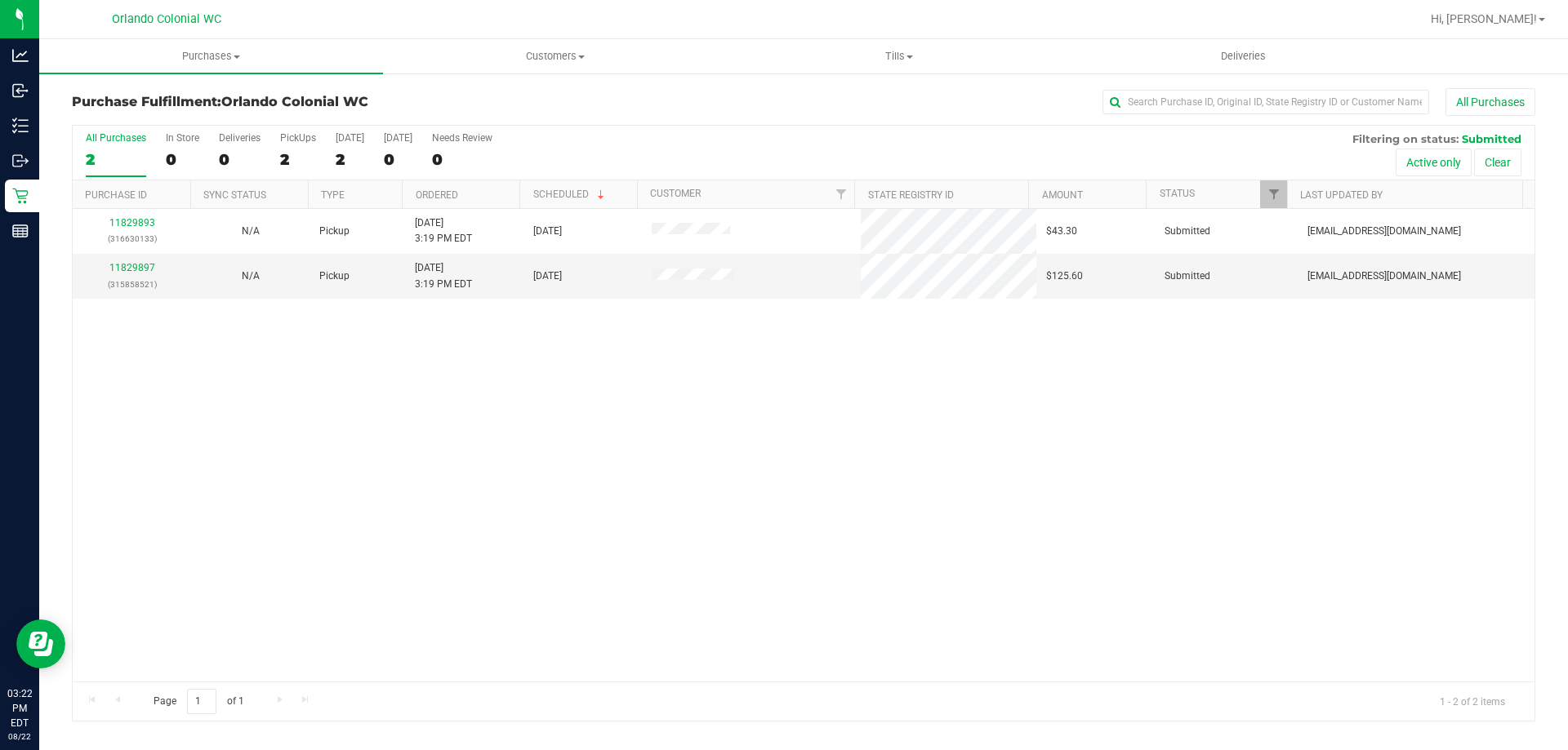
click at [699, 465] on div "11829893 (316630133) N/A Pickup 8/22/2025 3:19 PM EDT 8/22/2025 $43.30 Submitte…" at bounding box center [803, 444] width 1462 height 473
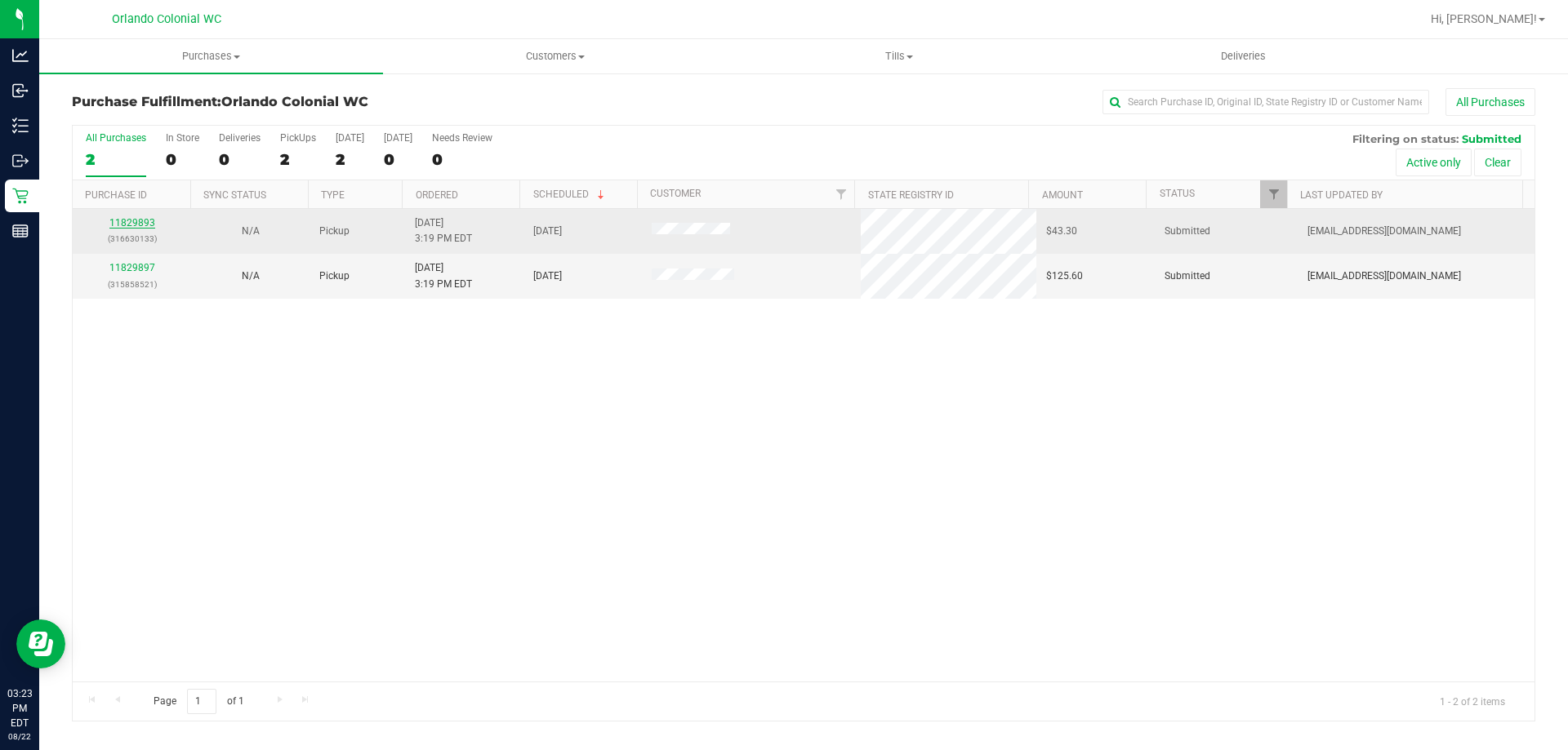
click at [142, 224] on link "11829893" at bounding box center [132, 223] width 46 height 12
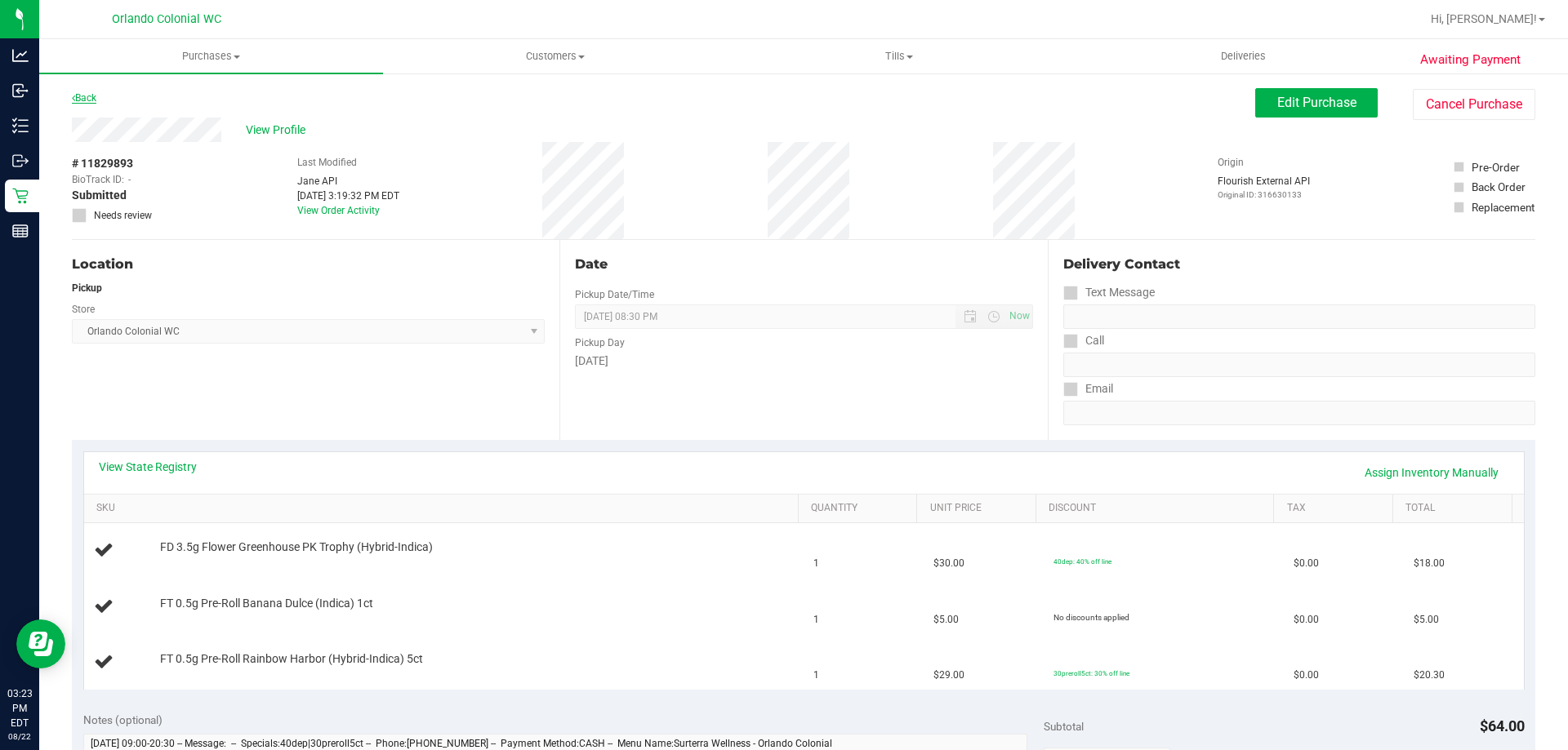
click at [74, 98] on icon at bounding box center [73, 98] width 3 height 10
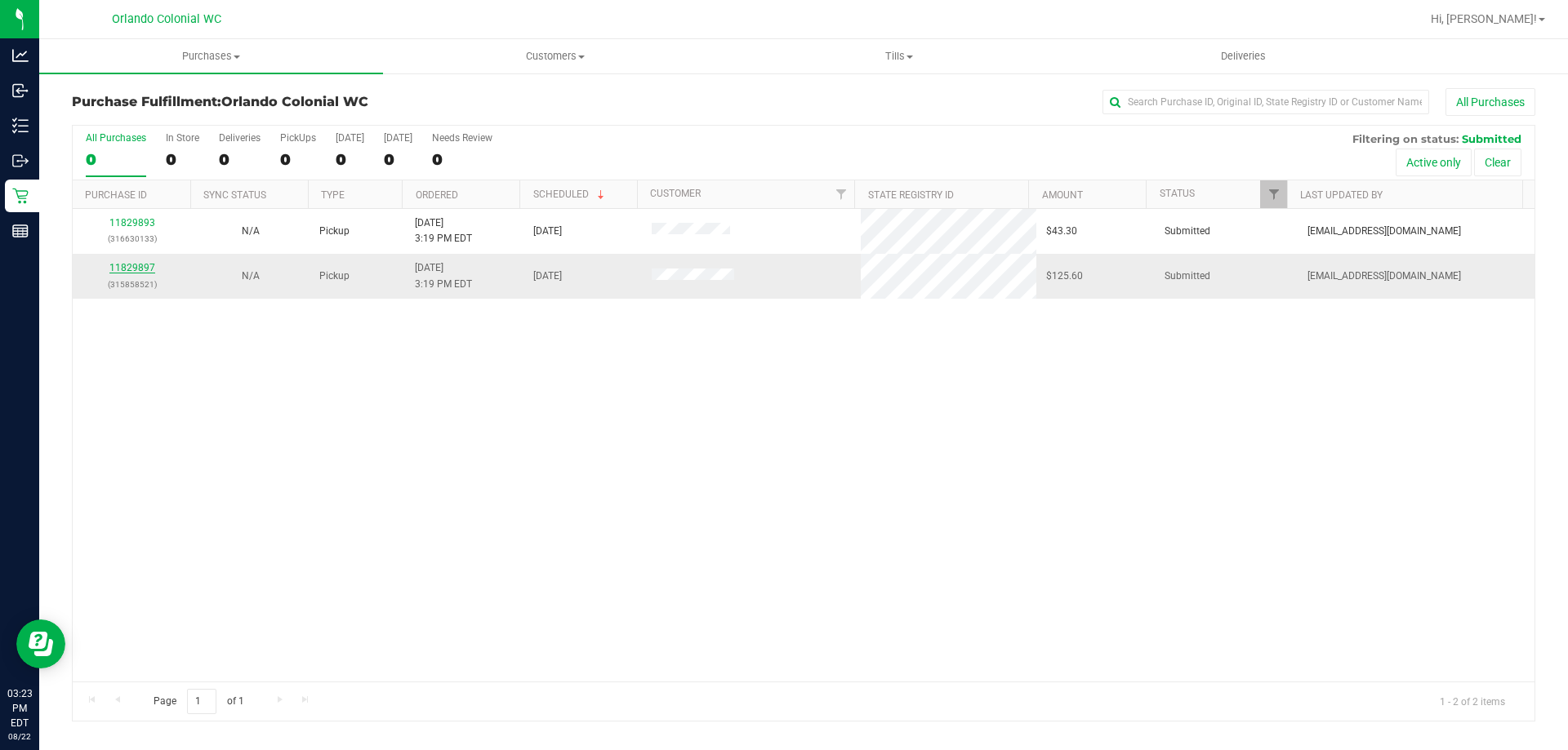
click at [135, 269] on link "11829897" at bounding box center [132, 268] width 46 height 12
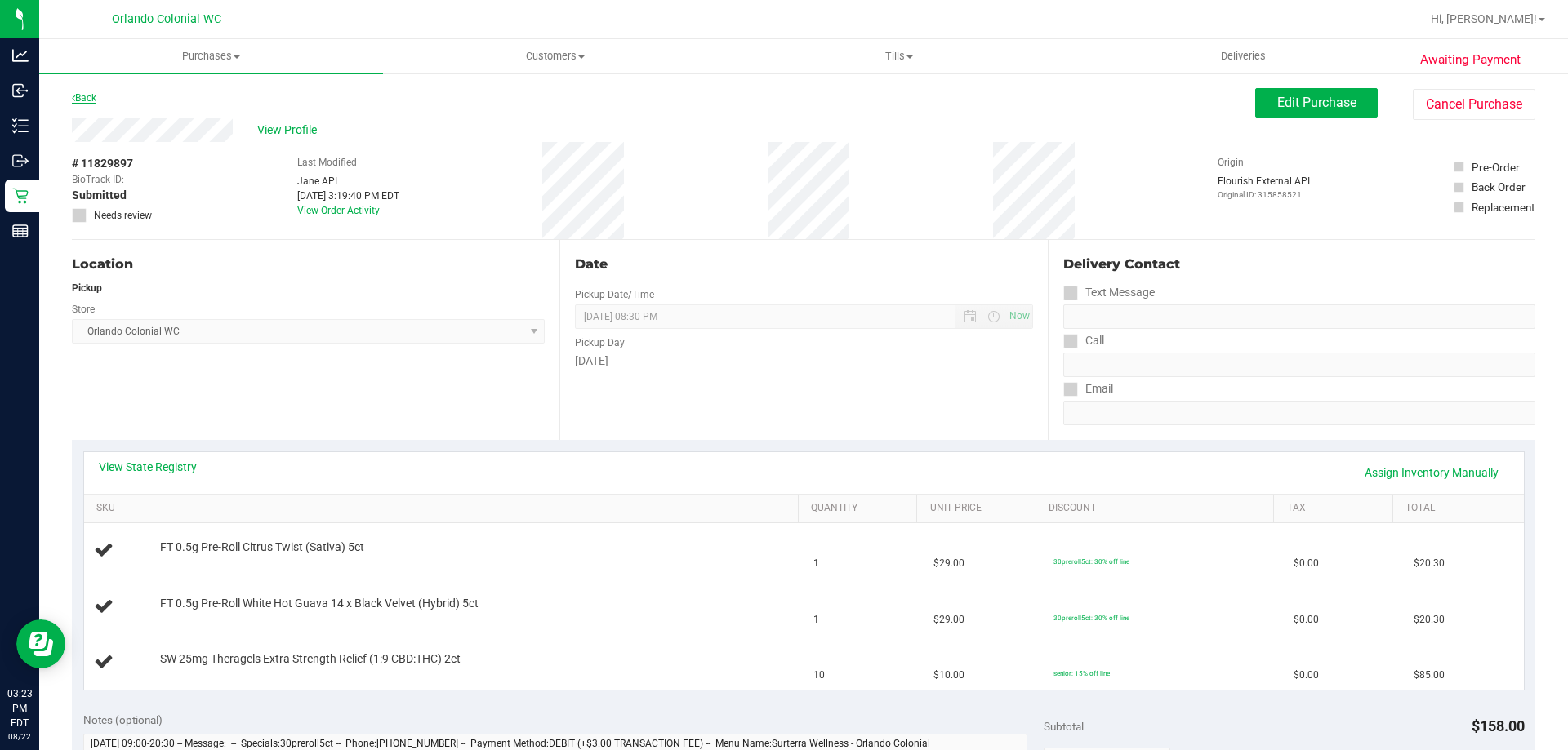
click at [92, 100] on link "Back" at bounding box center [83, 98] width 24 height 12
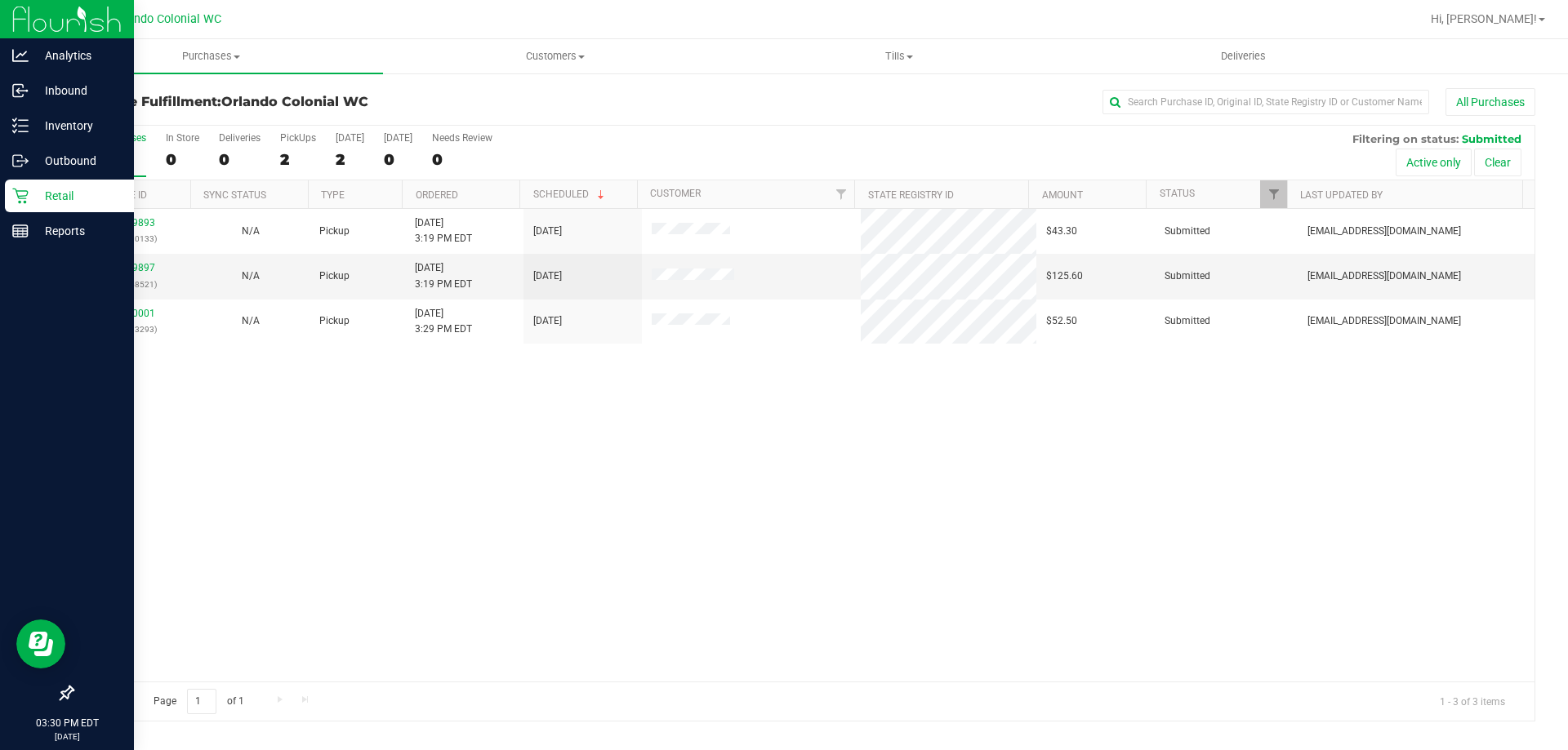
click at [8, 189] on div "Retail" at bounding box center [69, 196] width 129 height 33
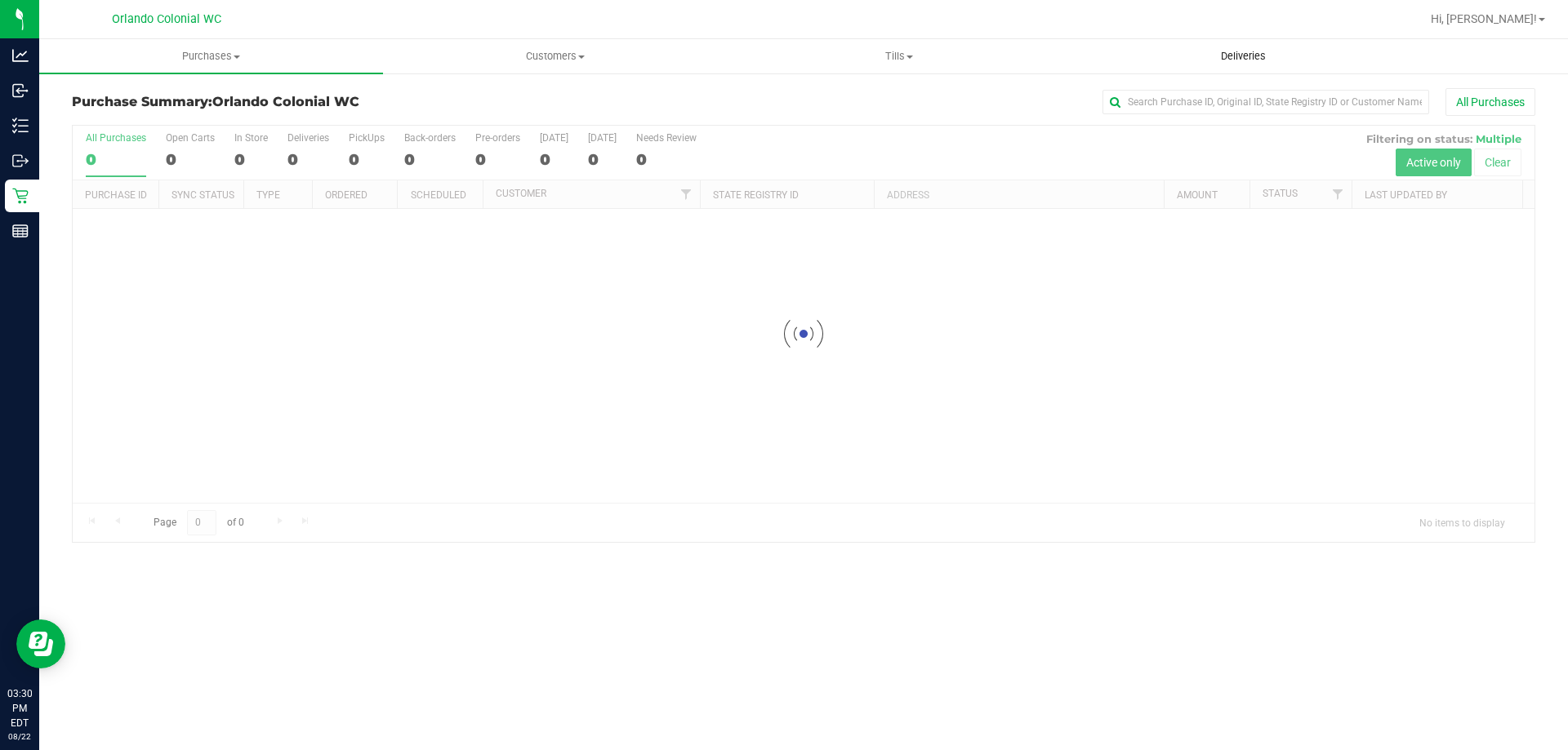
click at [1198, 72] on uib-tab-heading "Deliveries" at bounding box center [1243, 56] width 343 height 33
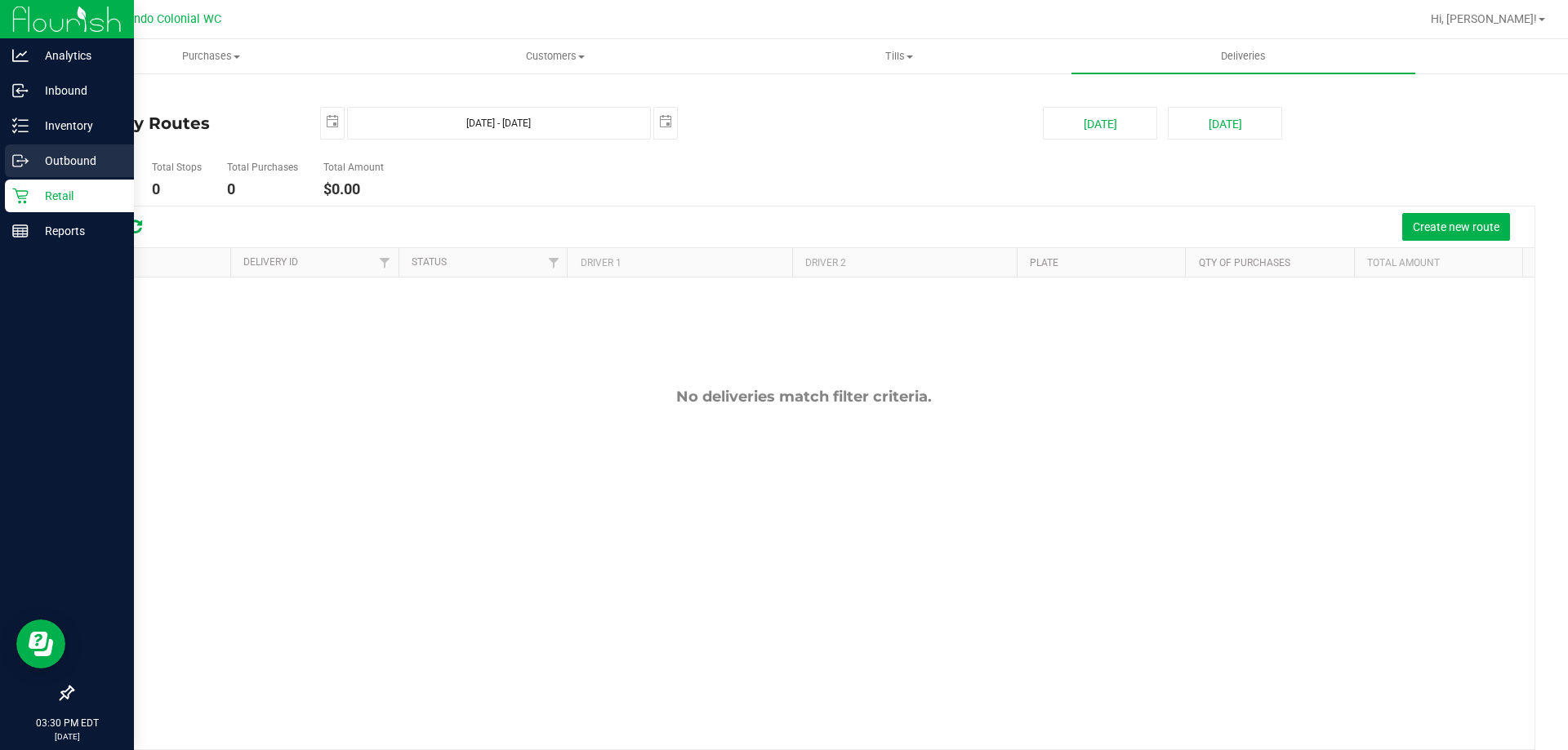
click at [29, 178] on link "Outbound" at bounding box center [67, 162] width 134 height 35
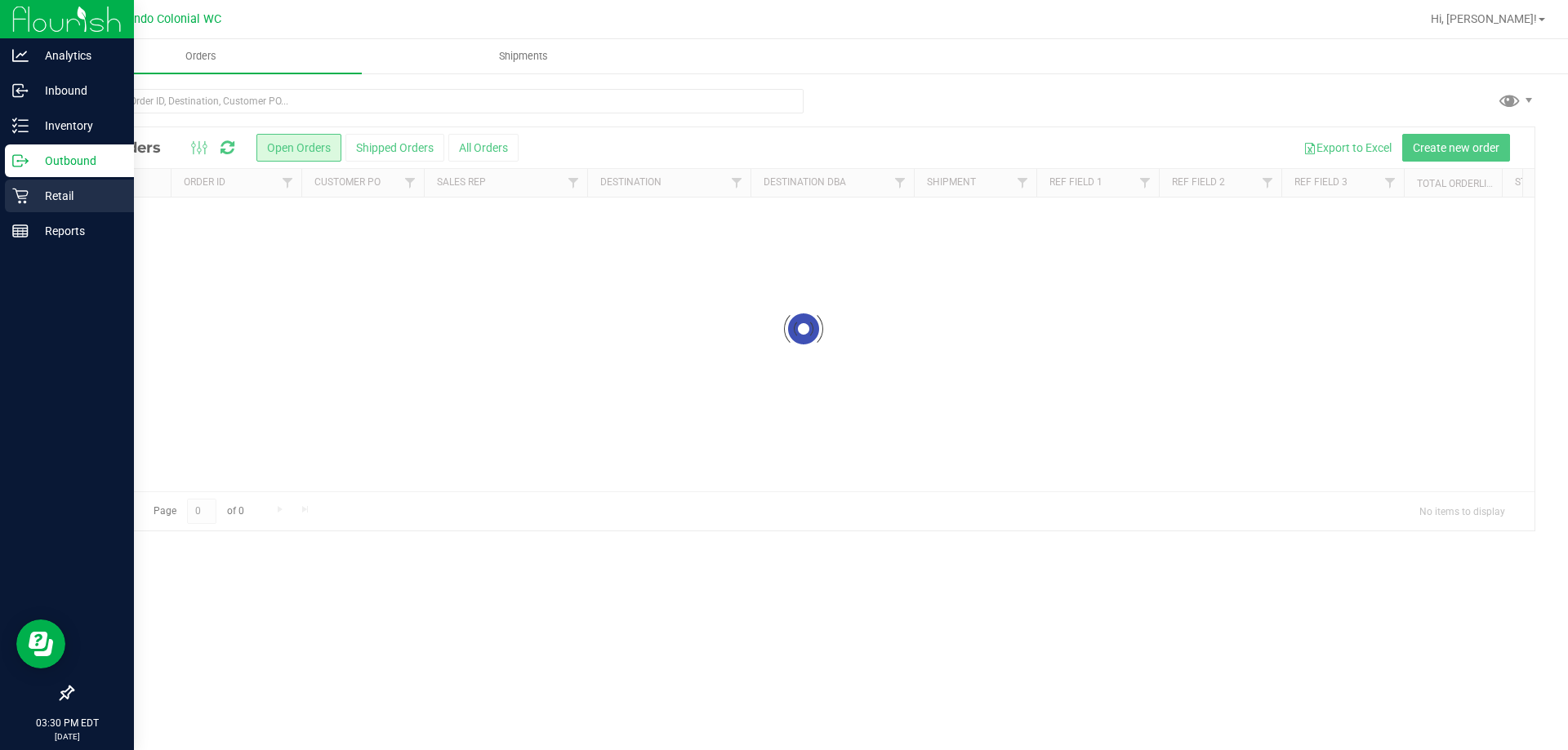
click at [58, 194] on p "Retail" at bounding box center [77, 196] width 98 height 19
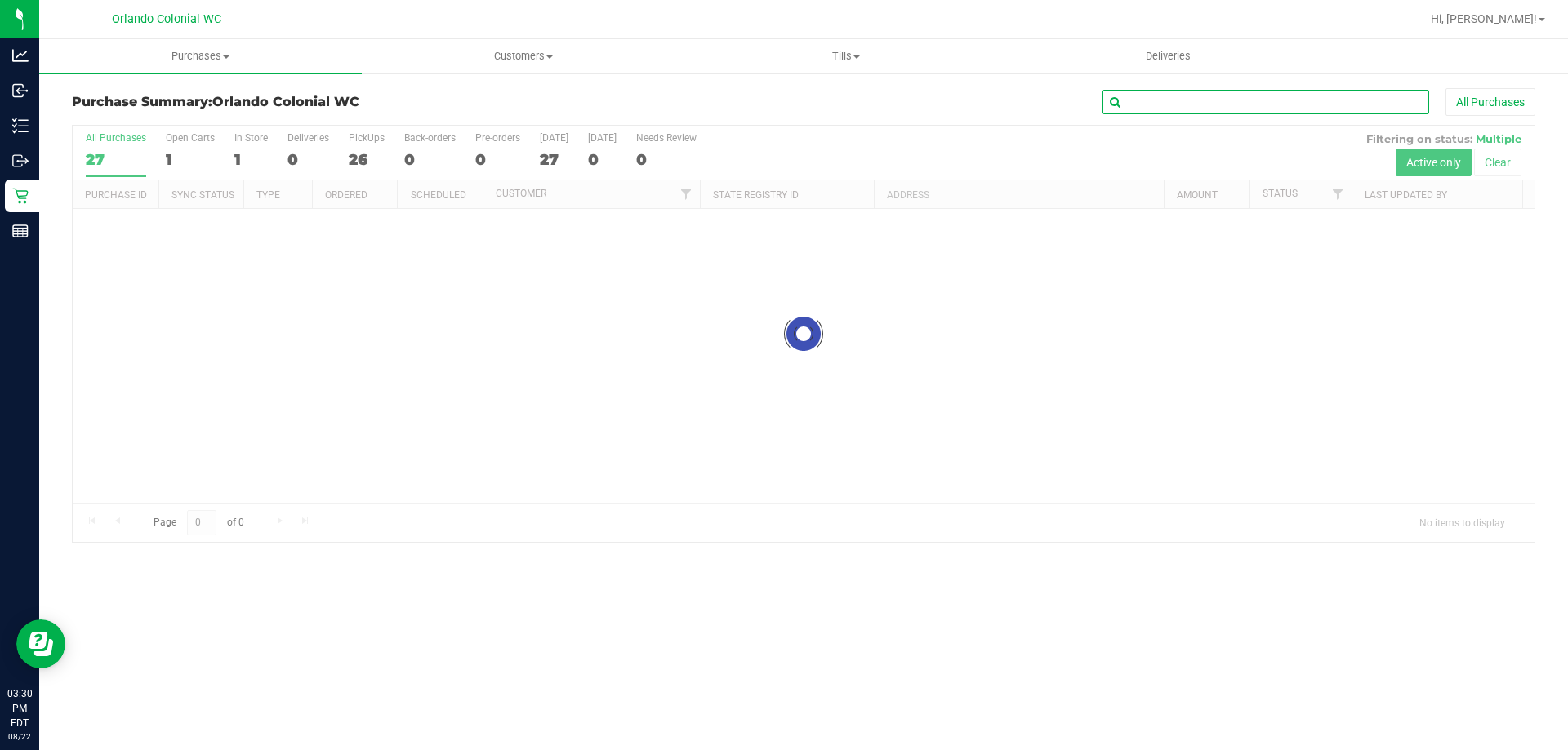
click at [1180, 102] on input "text" at bounding box center [1265, 102] width 327 height 24
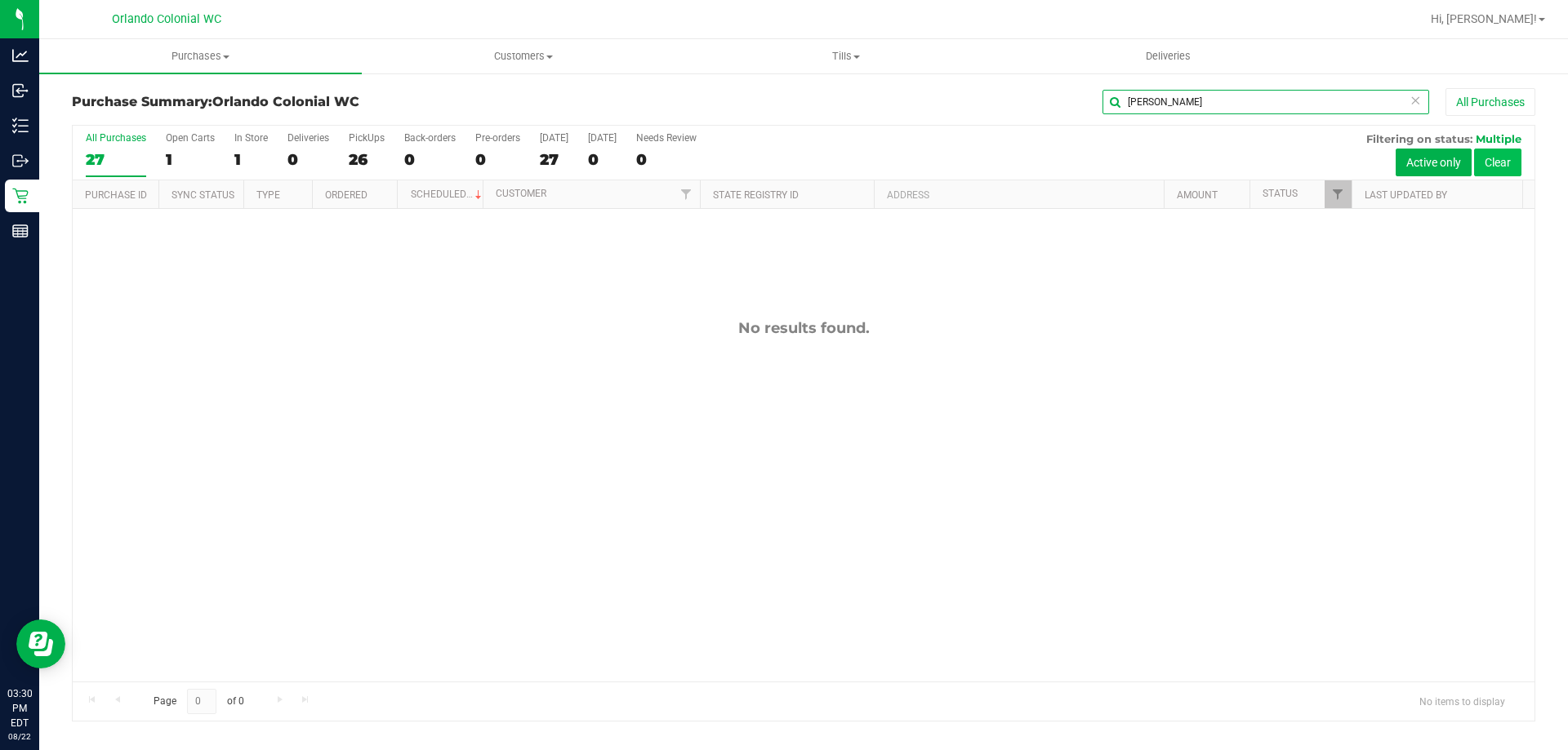
type input "tammy"
click at [1499, 174] on button "Clear" at bounding box center [1497, 162] width 48 height 28
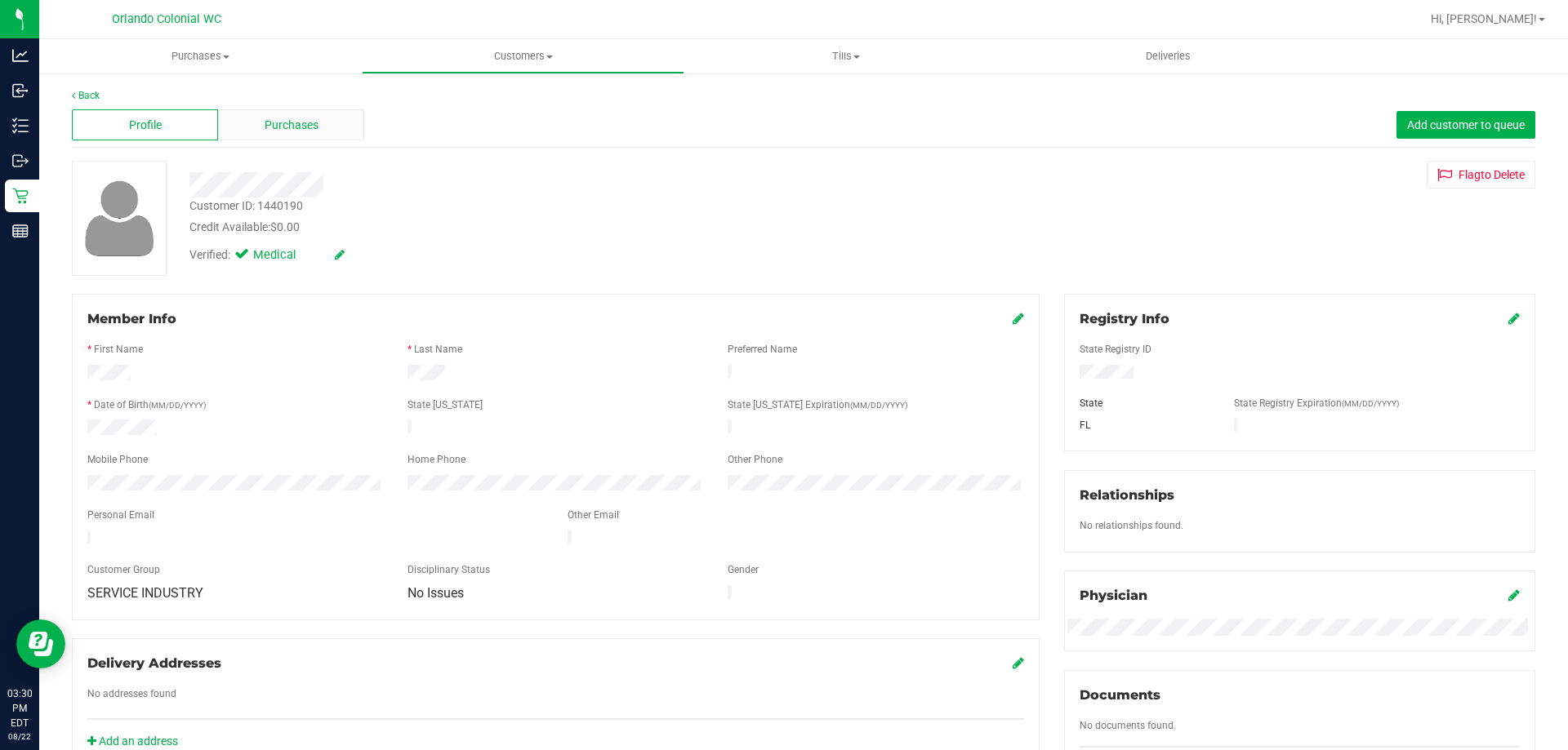
click at [291, 132] on span "Purchases" at bounding box center [292, 125] width 54 height 17
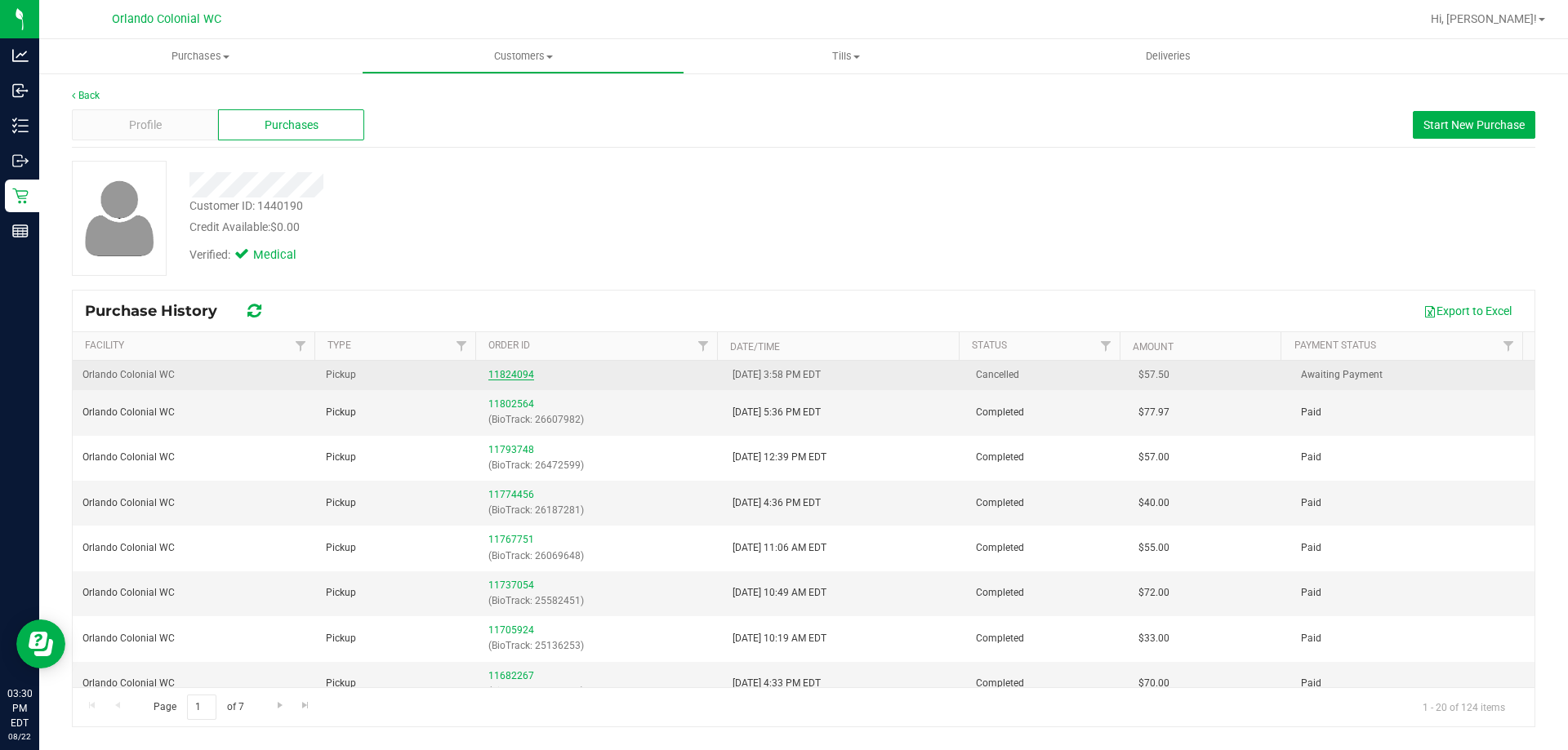
click at [516, 376] on link "11824094" at bounding box center [510, 375] width 46 height 12
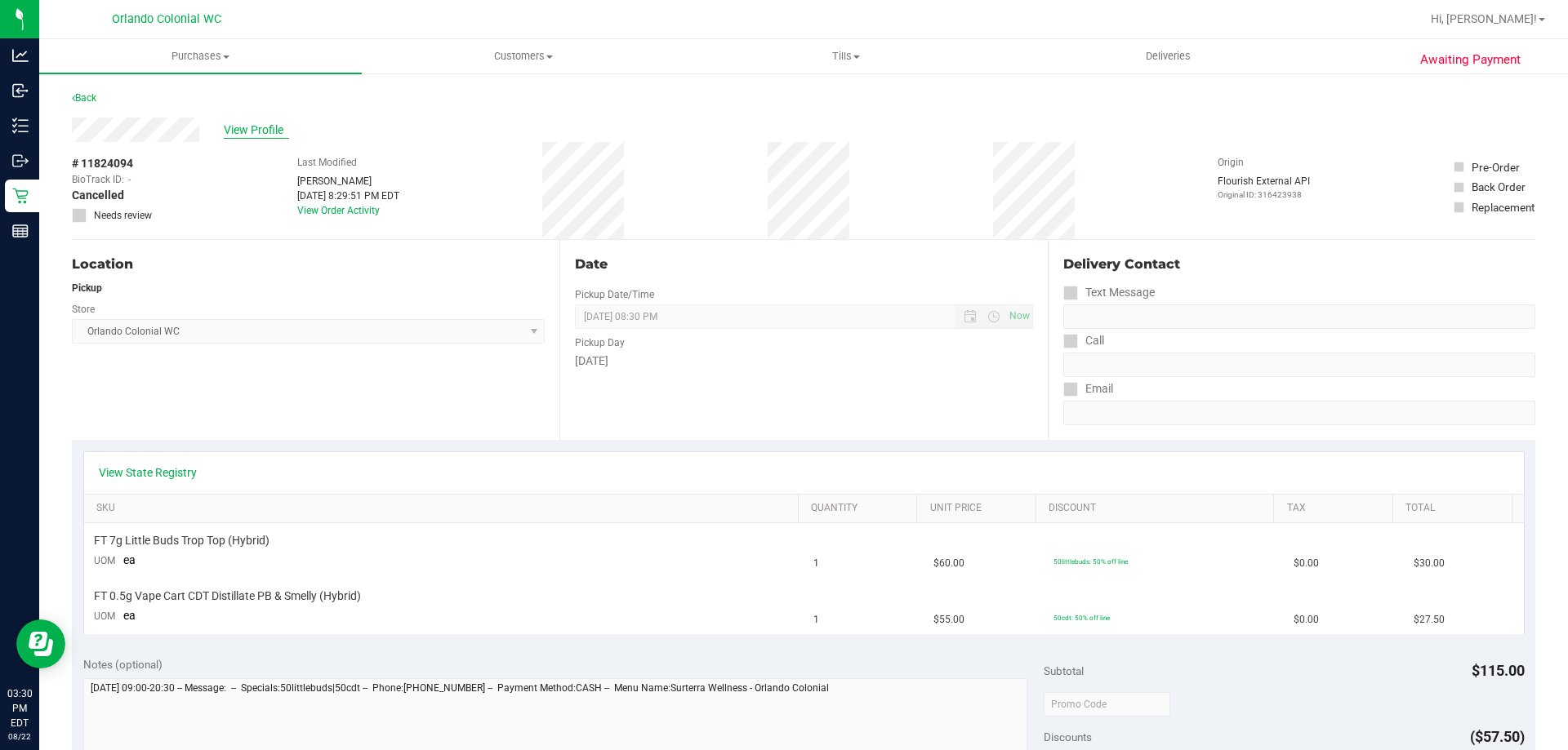
click at [250, 127] on span "View Profile" at bounding box center [256, 130] width 65 height 17
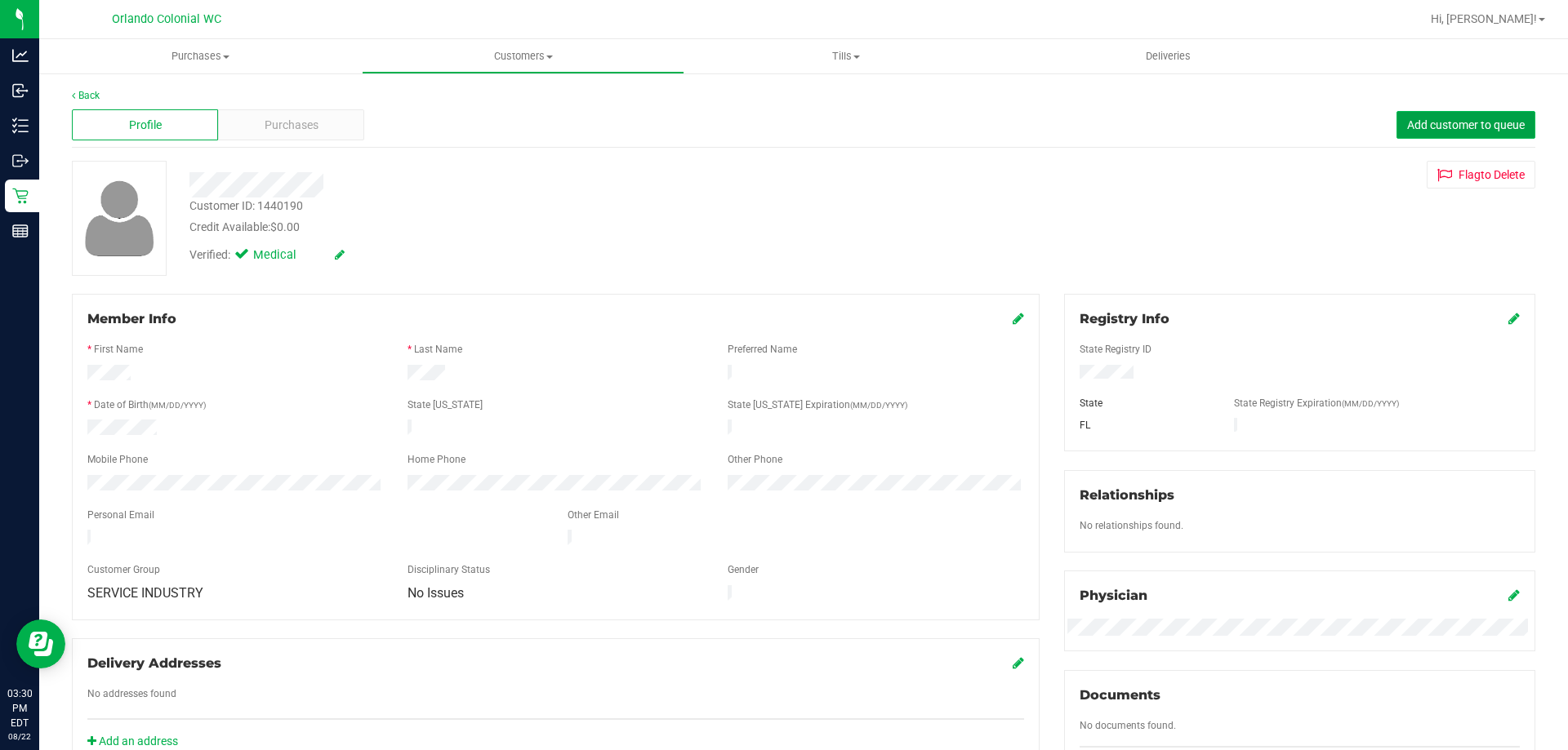
click at [1420, 118] on span "Add customer to queue" at bounding box center [1465, 124] width 117 height 13
click at [286, 122] on span "Purchases" at bounding box center [292, 125] width 54 height 17
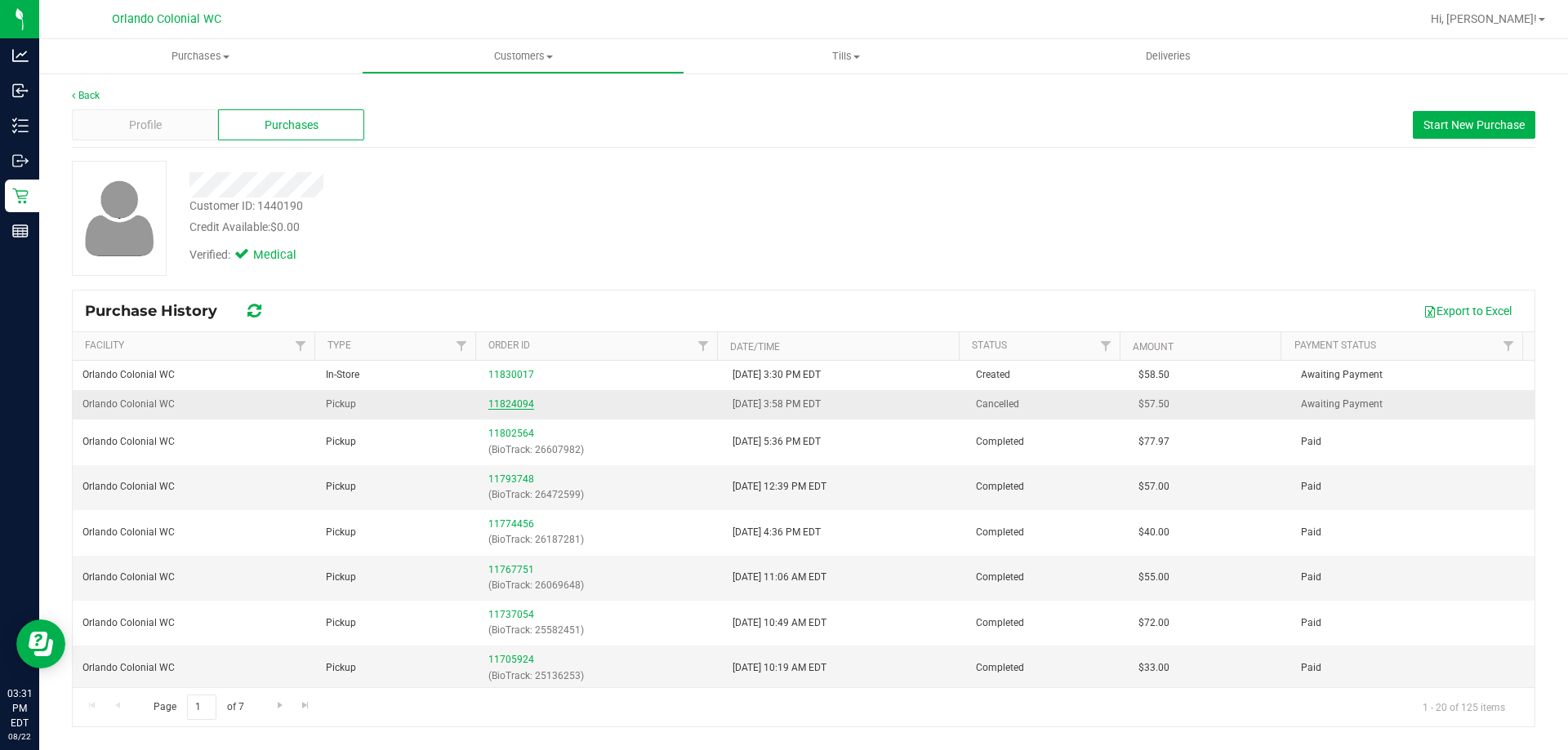
click at [499, 405] on link "11824094" at bounding box center [510, 405] width 46 height 12
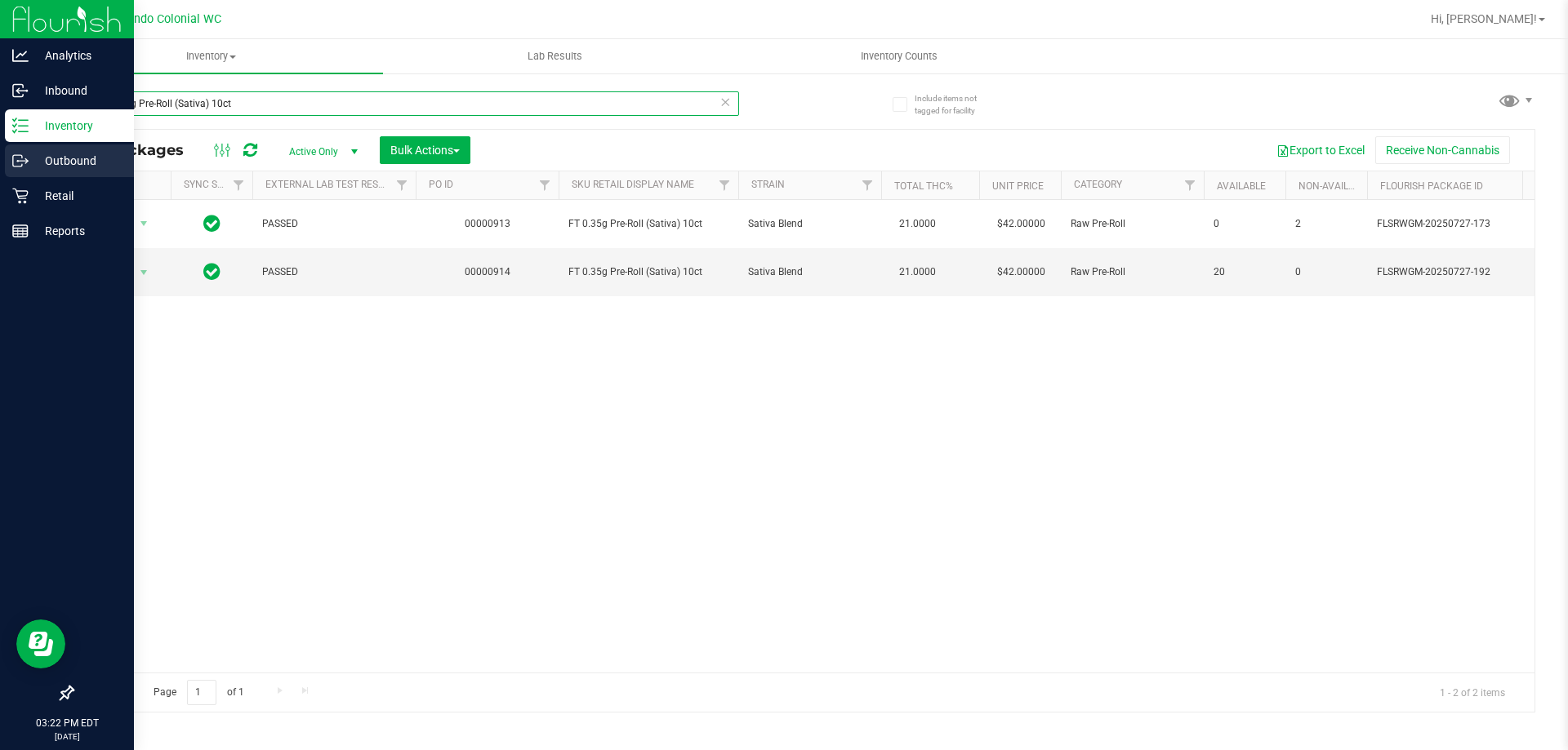
drag, startPoint x: 298, startPoint y: 101, endPoint x: 0, endPoint y: 151, distance: 302.2
click at [0, 137] on div "Analytics Inbound Inventory Outbound Retail Reports 03:22 PM EDT [DATE] 08/22 O…" at bounding box center [784, 375] width 1568 height 750
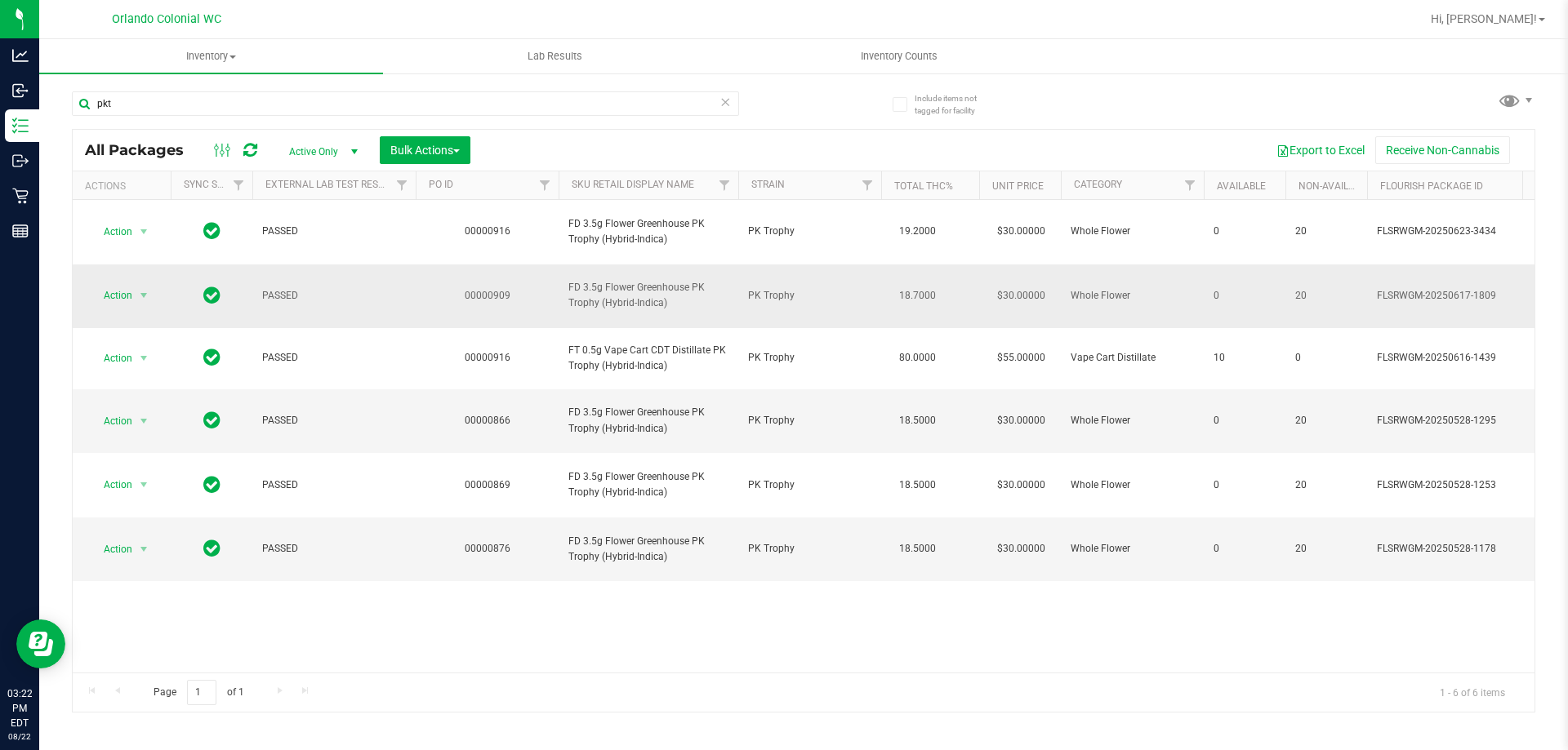
click at [639, 280] on span "FD 3.5g Flower Greenhouse PK Trophy (Hybrid-Indica)" at bounding box center [648, 296] width 160 height 31
click at [640, 280] on span "FD 3.5g Flower Greenhouse PK Trophy (Hybrid-Indica)" at bounding box center [648, 296] width 160 height 31
copy tr "FD 3.5g Flower Greenhouse PK Trophy (Hybrid-Indica)"
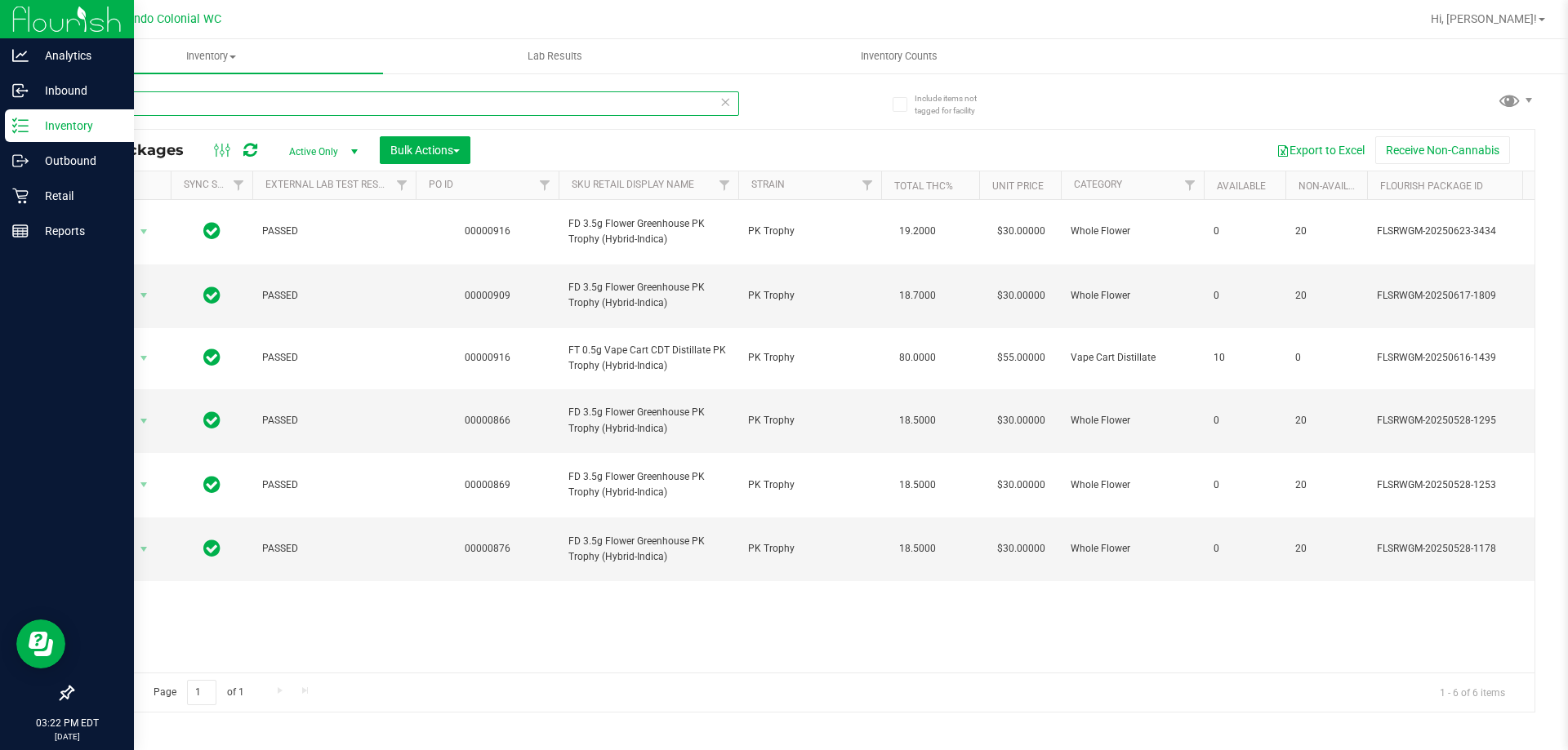
drag, startPoint x: 272, startPoint y: 103, endPoint x: 0, endPoint y: 121, distance: 272.6
click at [0, 110] on div "Analytics Inbound Inventory Outbound Retail Reports 03:22 PM EDT [DATE] 08/22 O…" at bounding box center [784, 375] width 1568 height 750
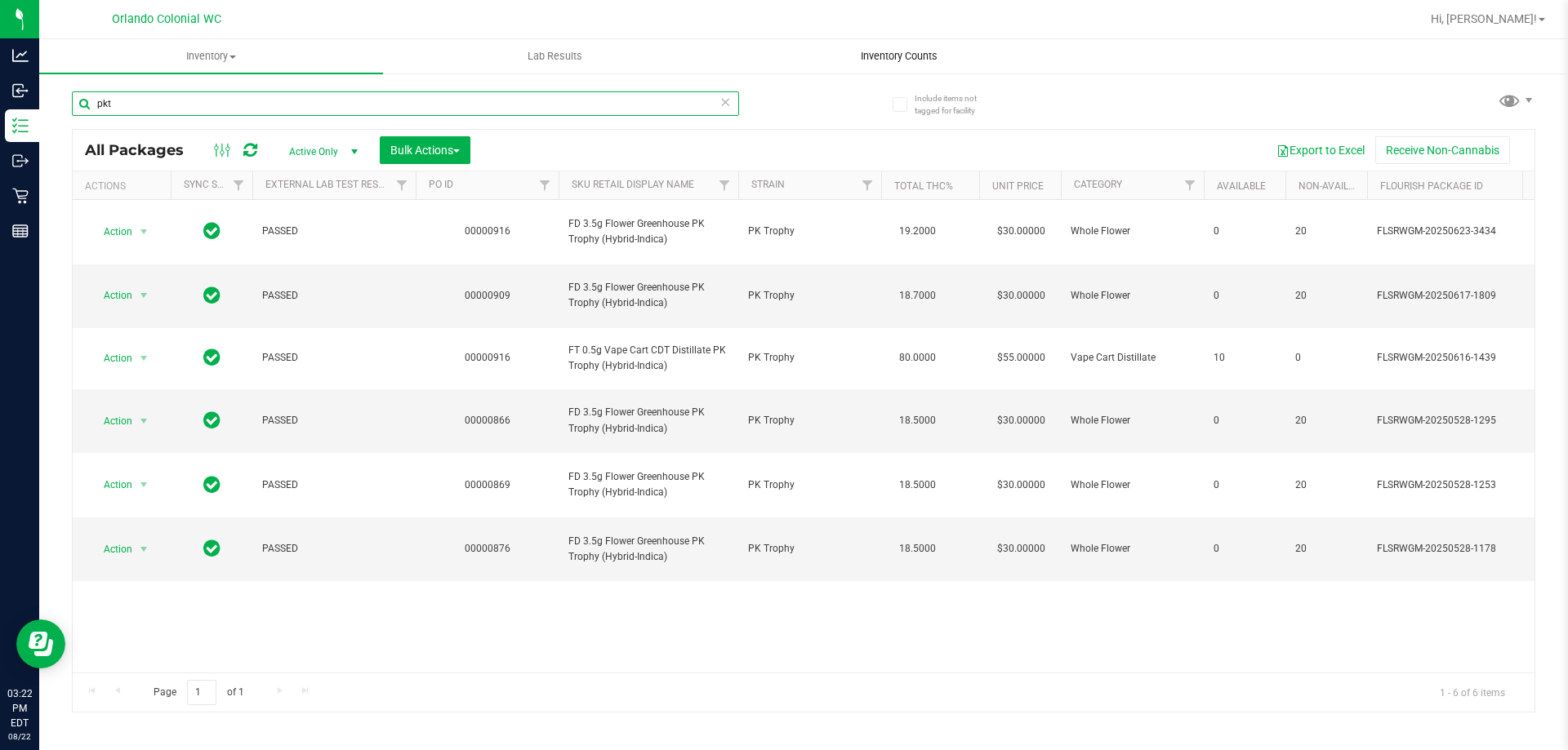
paste input "FD 3.5g Flower Greenhouse PK Trophy (Hybrid-Indica)"
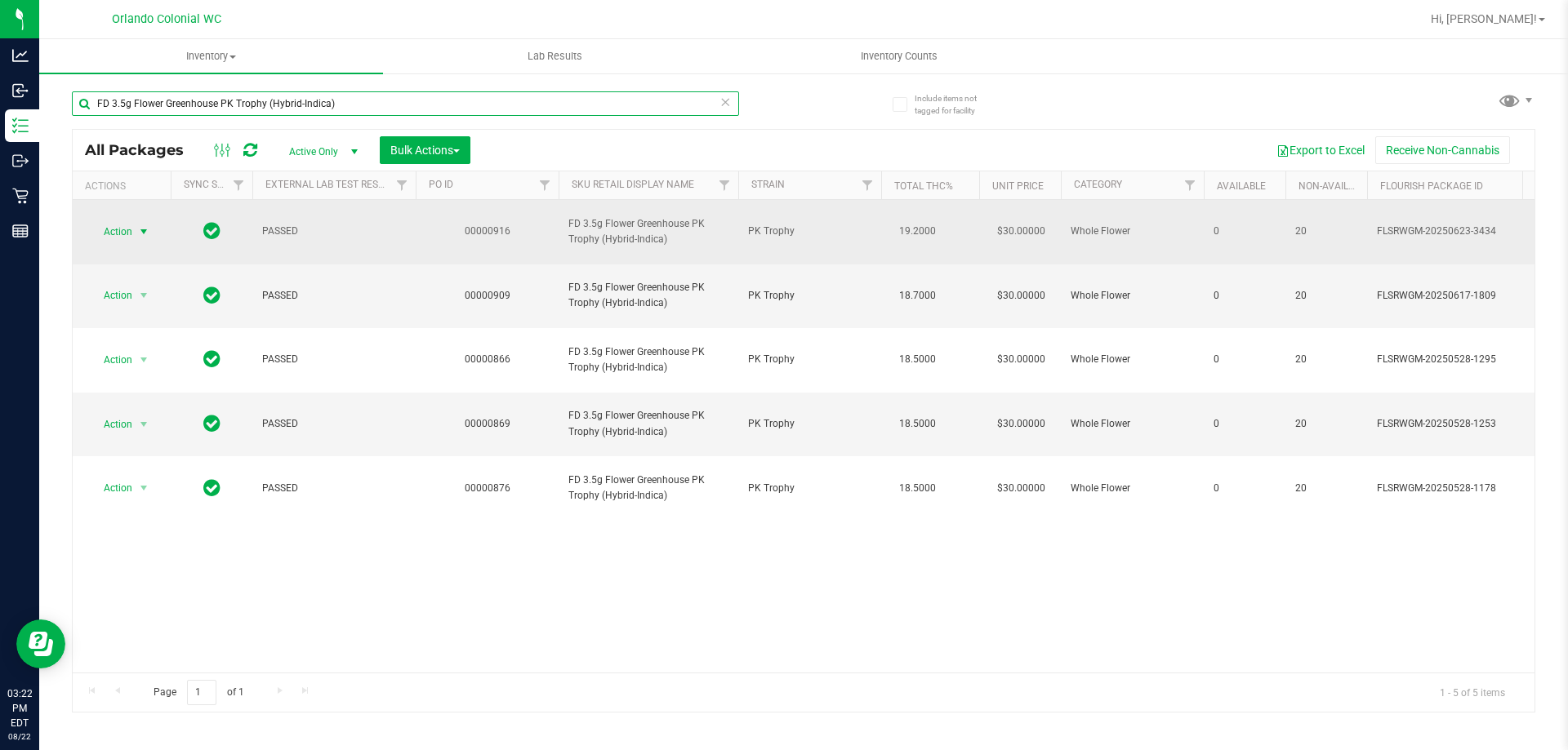
type input "FD 3.5g Flower Greenhouse PK Trophy (Hybrid-Indica)"
click at [146, 226] on span "select" at bounding box center [143, 231] width 13 height 13
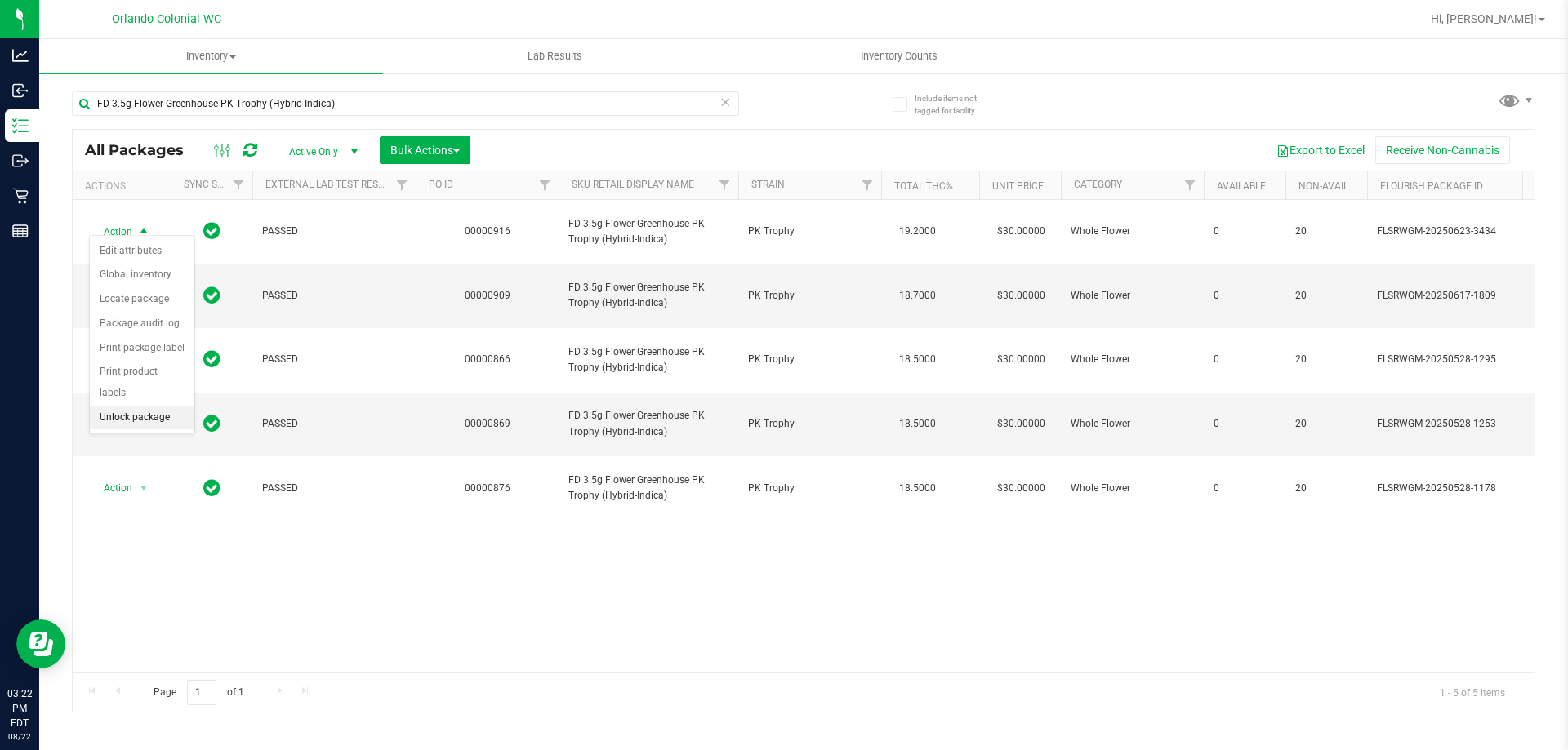
click at [154, 406] on li "Unlock package" at bounding box center [143, 417] width 105 height 24
